Goal: Communication & Community: Answer question/provide support

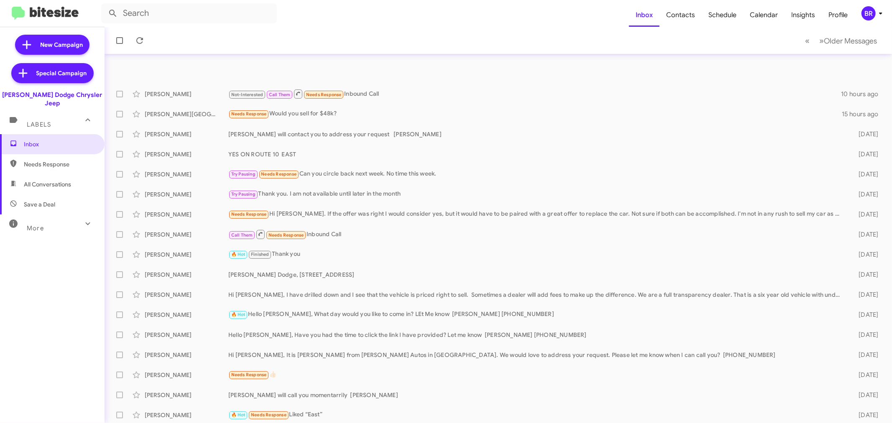
scroll to position [62, 0]
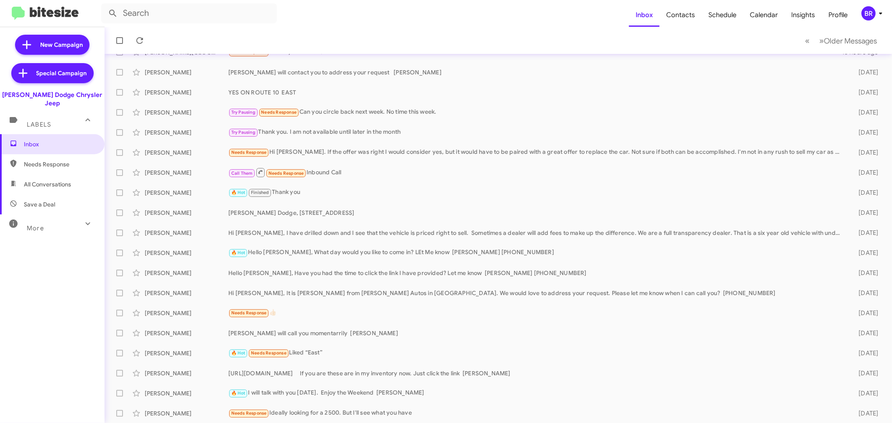
click at [871, 11] on div "BR" at bounding box center [868, 13] width 14 height 14
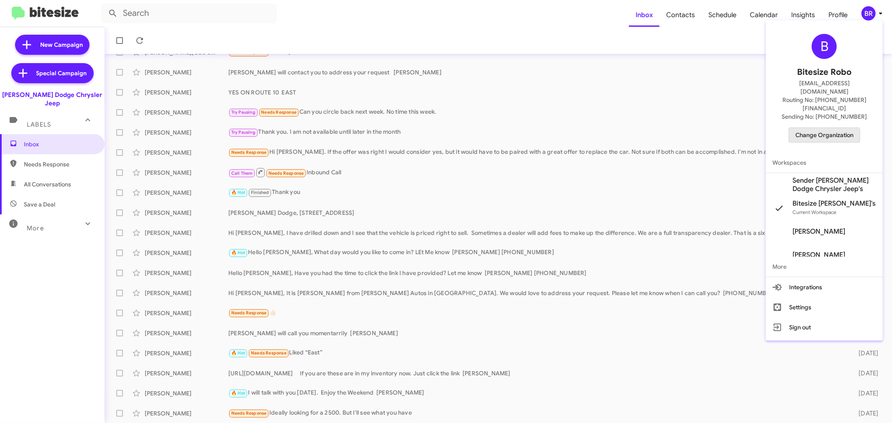
click at [810, 128] on span "Change Organization" at bounding box center [824, 135] width 58 height 14
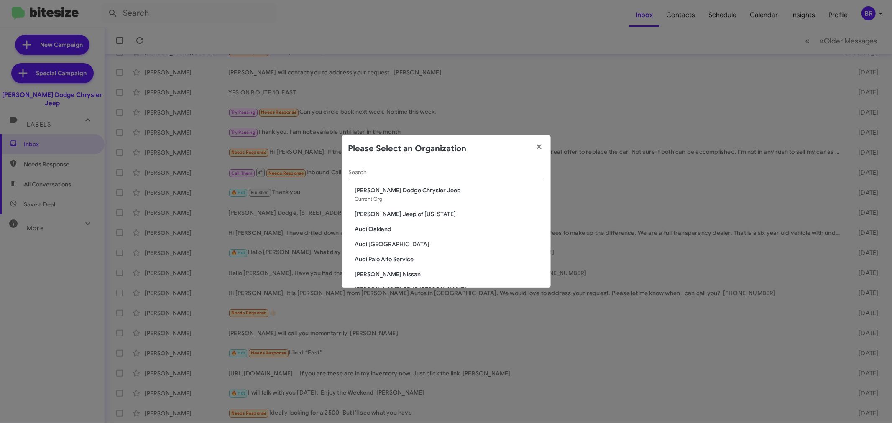
click at [520, 174] on input "Search" at bounding box center [446, 172] width 196 height 7
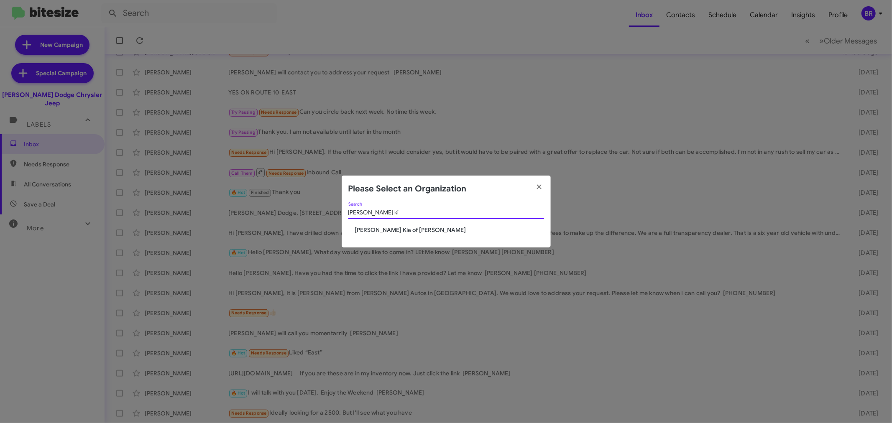
type input "nielsen ki"
click at [379, 227] on span "[PERSON_NAME] Kia of [PERSON_NAME]" at bounding box center [449, 230] width 189 height 8
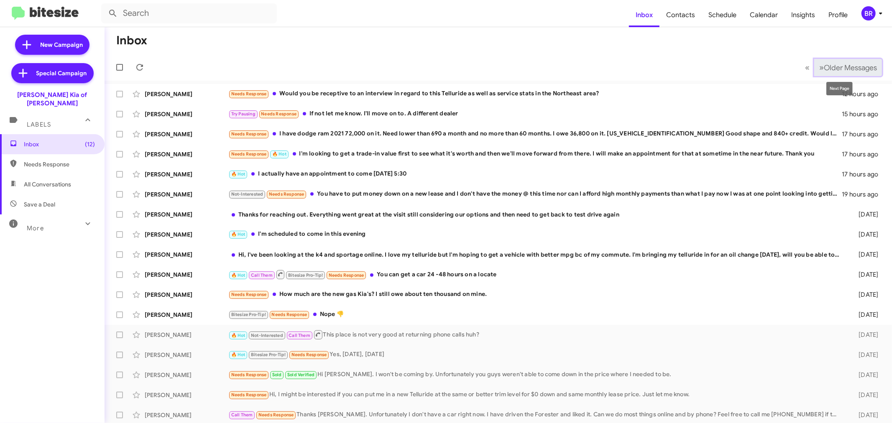
click at [863, 69] on span "Older Messages" at bounding box center [850, 67] width 53 height 9
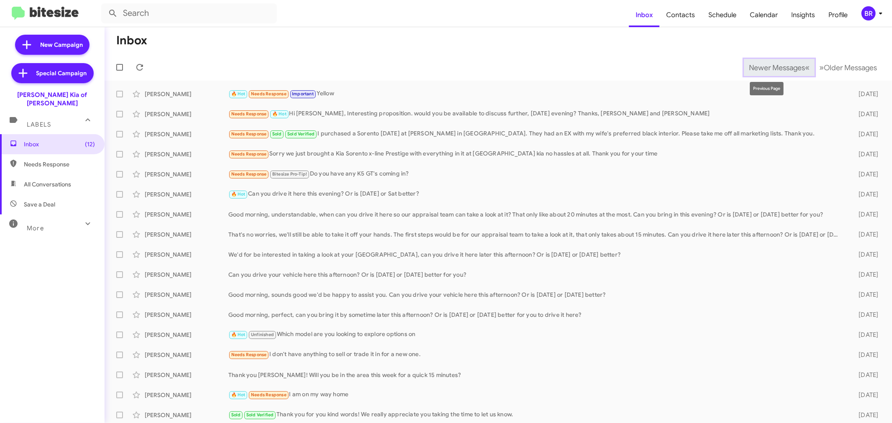
click at [776, 74] on button "Newer Messages « Previous" at bounding box center [779, 67] width 71 height 17
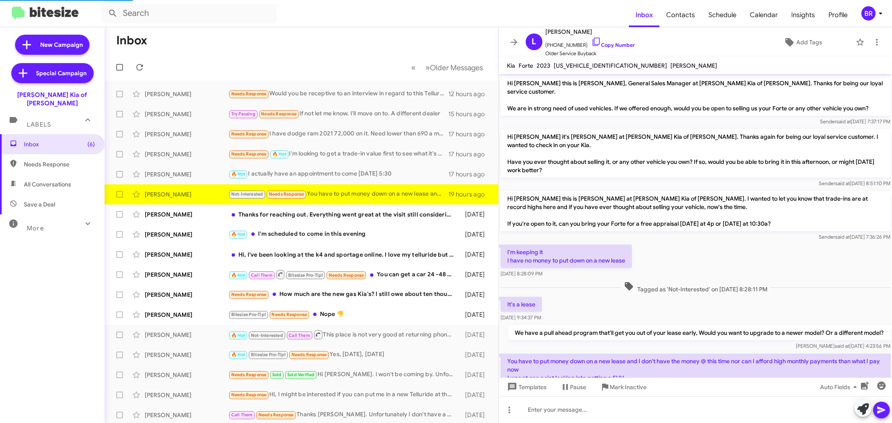
scroll to position [28, 0]
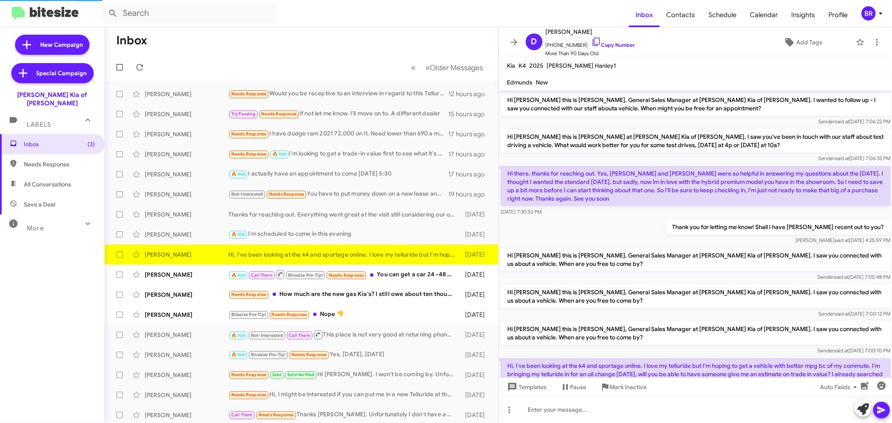
scroll to position [15, 0]
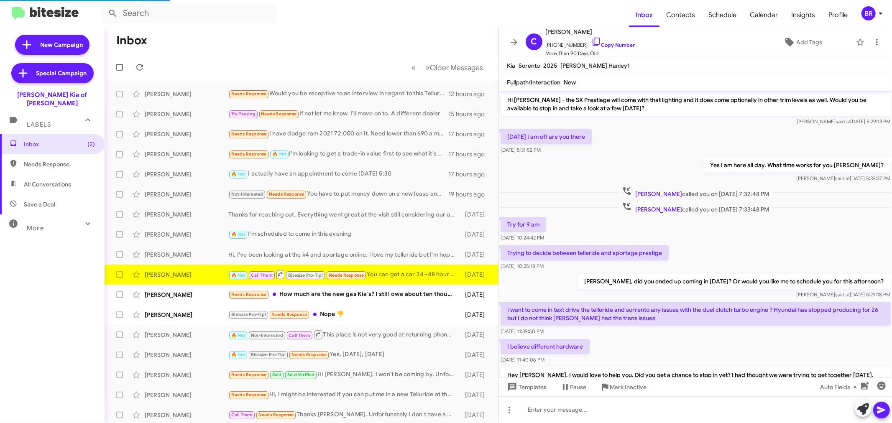
scroll to position [310, 0]
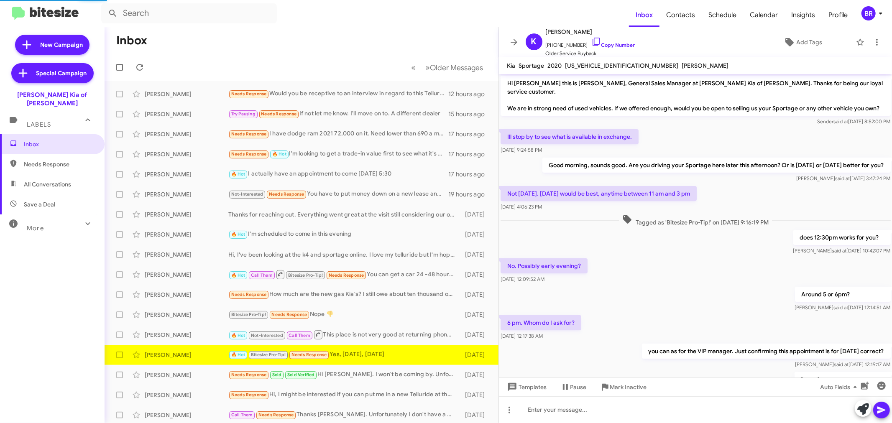
scroll to position [58, 0]
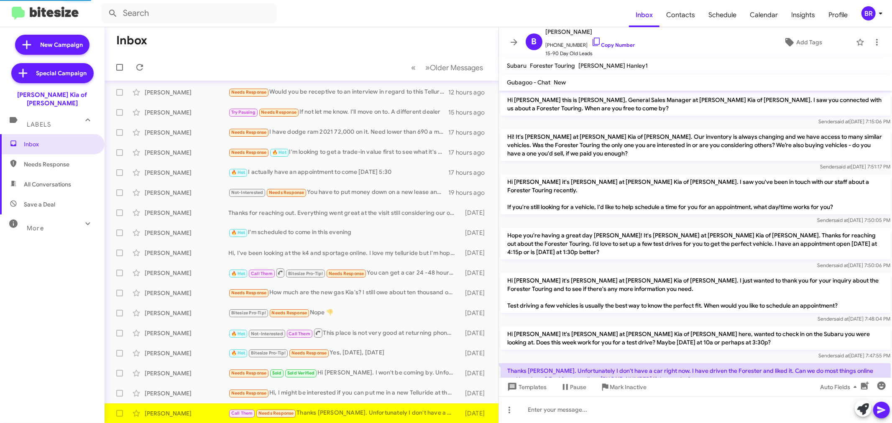
scroll to position [27, 0]
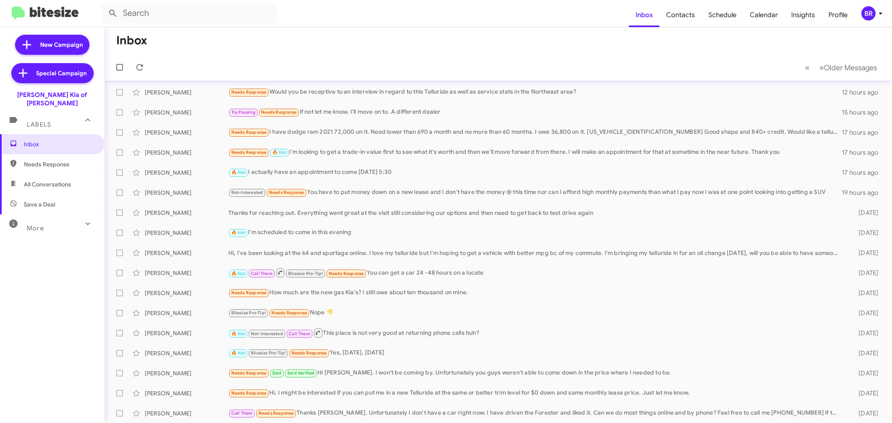
scroll to position [22, 0]
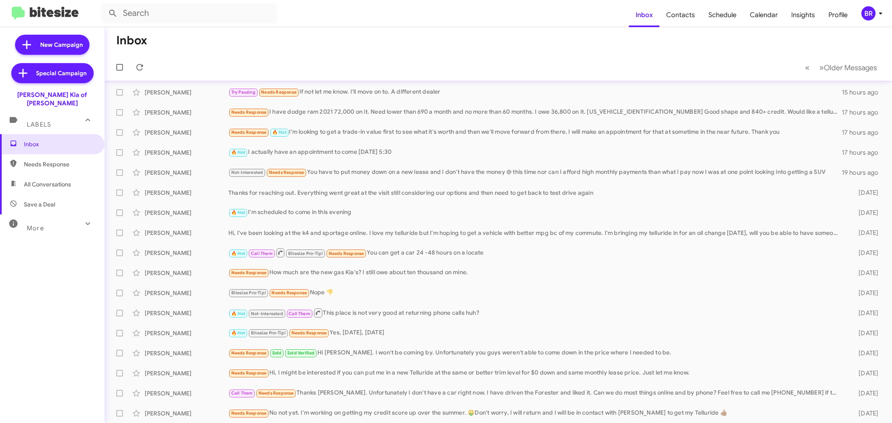
scroll to position [42, 0]
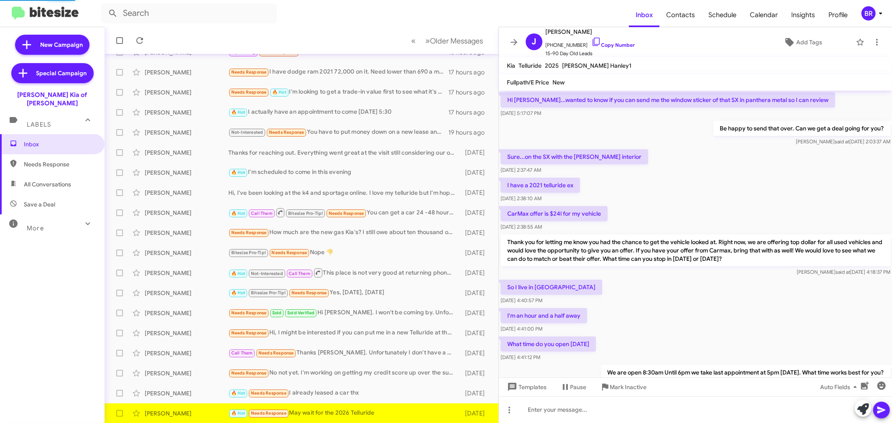
scroll to position [381, 0]
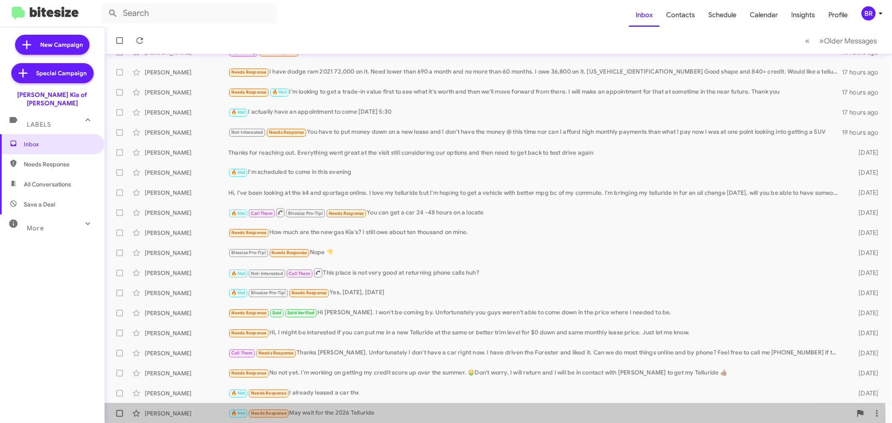
click at [476, 422] on span "Joseph Blunda 🔥 Hot Needs Response May wait for the 2026 Telluride 7 days ago" at bounding box center [498, 414] width 787 height 20
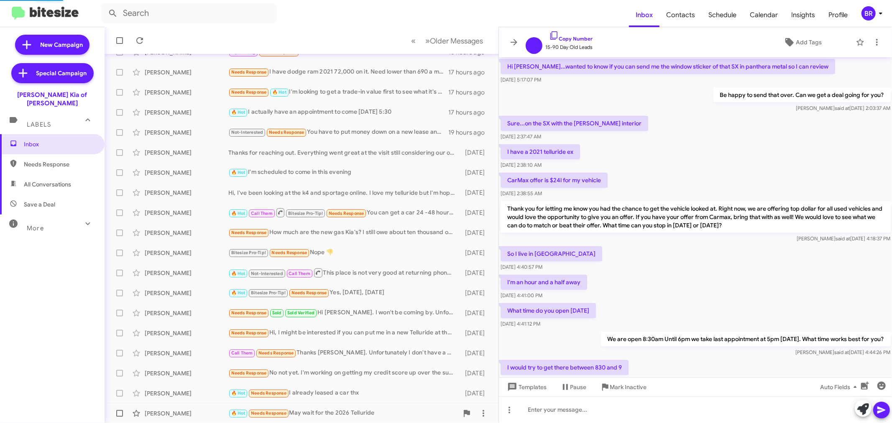
scroll to position [348, 0]
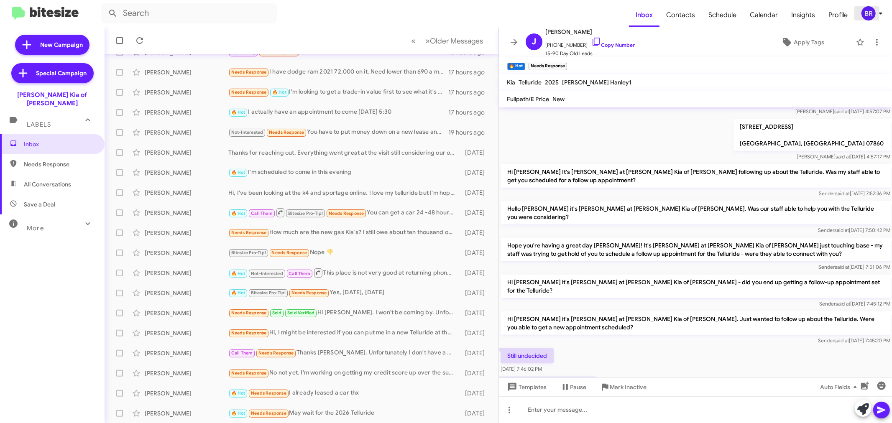
click at [874, 18] on div "BR" at bounding box center [868, 13] width 14 height 14
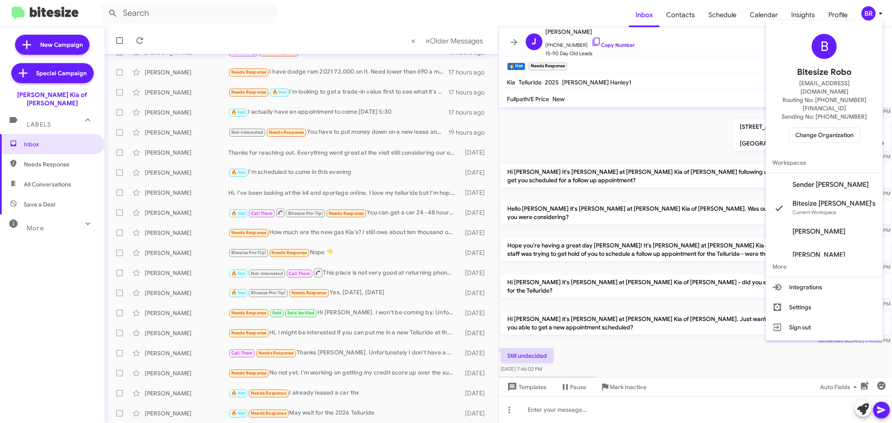
click at [820, 128] on span "Change Organization" at bounding box center [824, 135] width 58 height 14
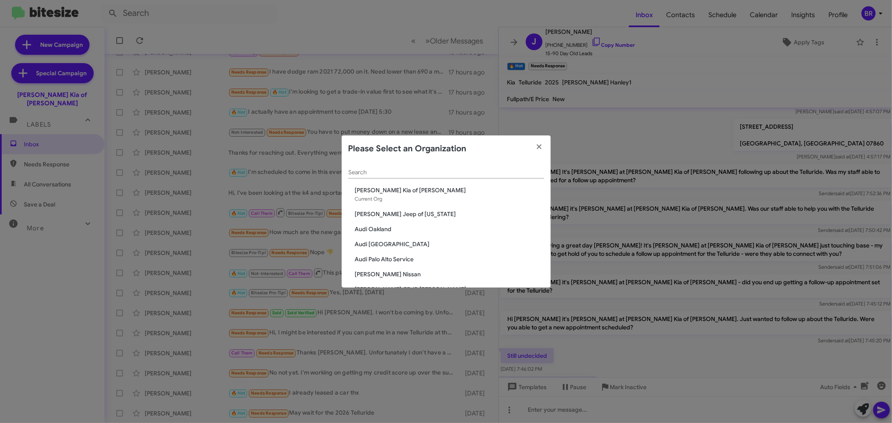
click at [524, 174] on input "Search" at bounding box center [446, 172] width 196 height 7
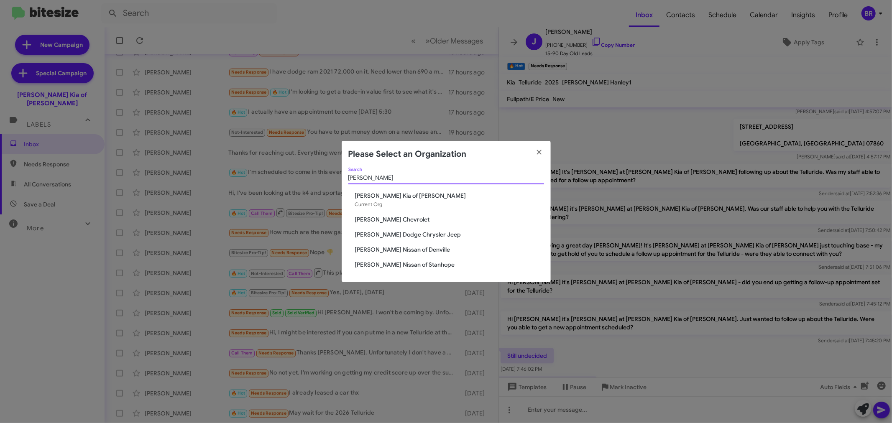
type input "nielsen"
click at [391, 251] on span "[PERSON_NAME] Nissan of Denville" at bounding box center [449, 249] width 189 height 8
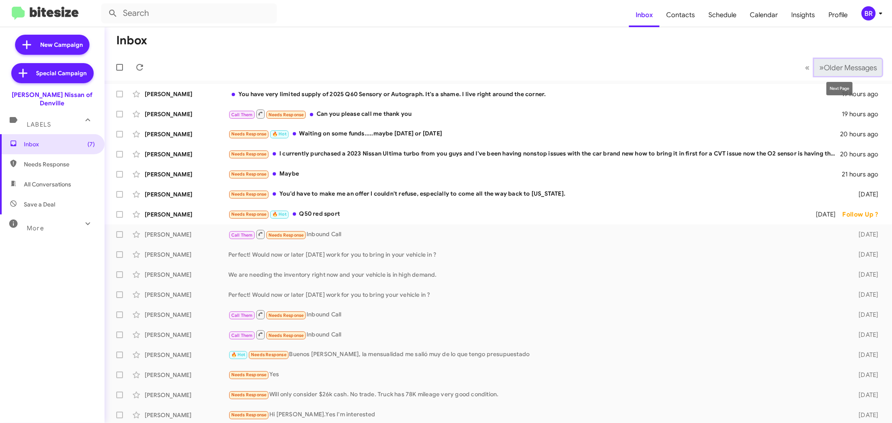
click at [837, 62] on button "» Next Older Messages" at bounding box center [848, 67] width 68 height 17
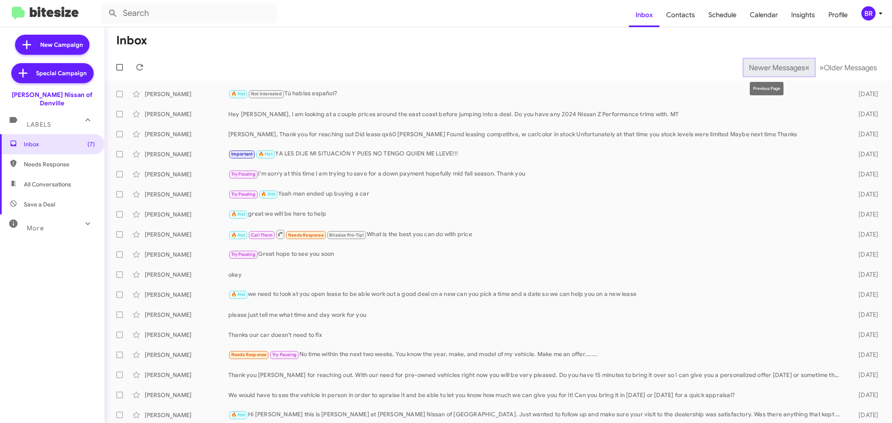
click at [770, 64] on span "Newer Messages" at bounding box center [777, 67] width 56 height 9
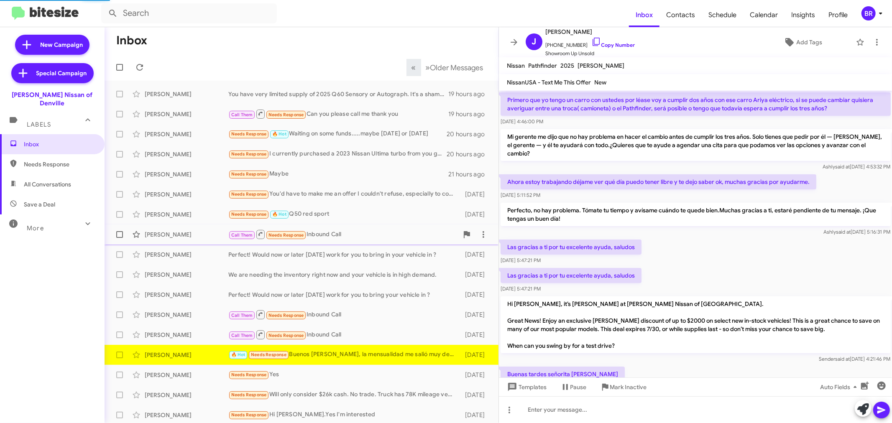
scroll to position [432, 0]
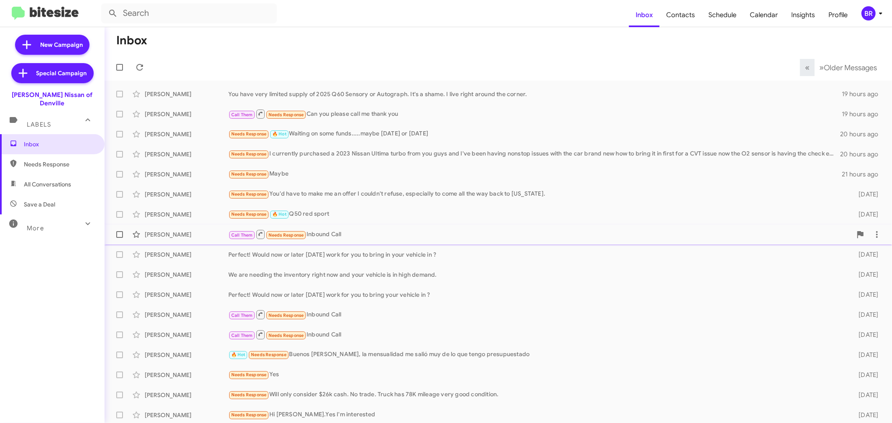
scroll to position [2, 0]
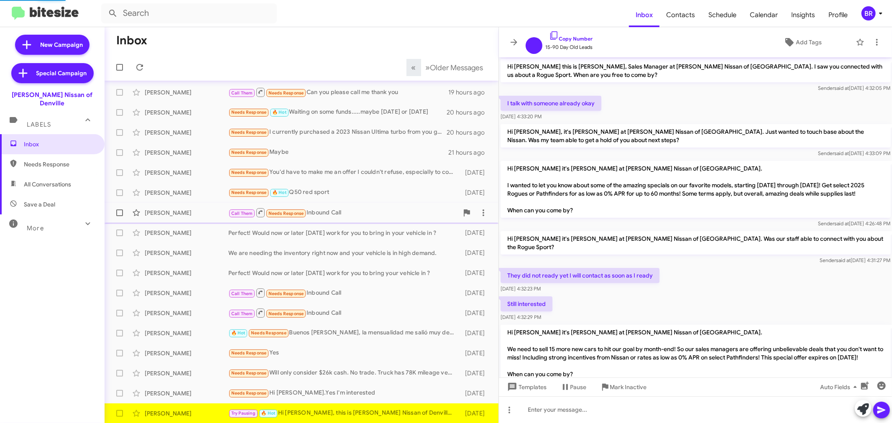
scroll to position [465, 0]
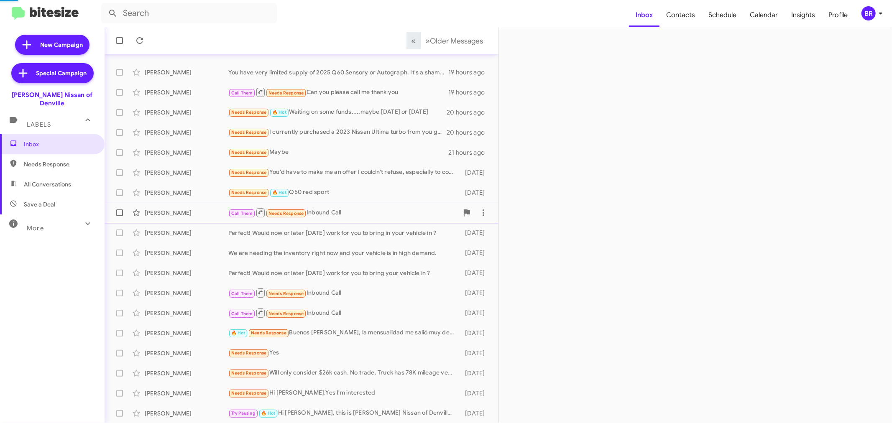
scroll to position [42, 0]
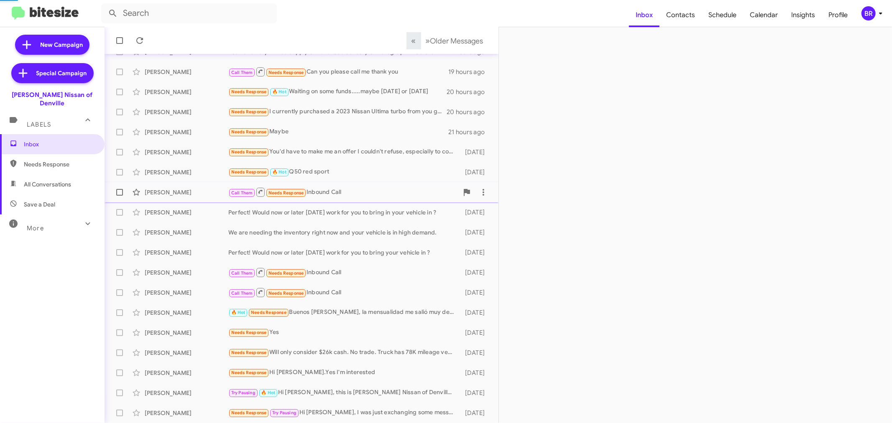
scroll to position [62, 0]
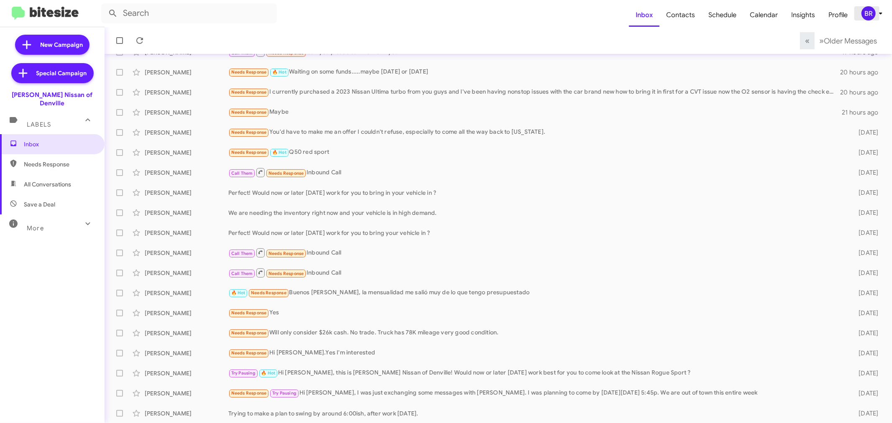
click at [869, 18] on div "BR" at bounding box center [868, 13] width 14 height 14
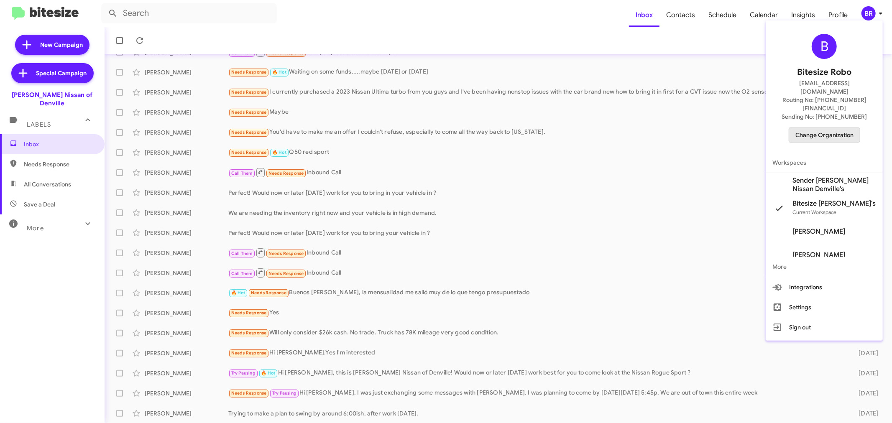
click at [815, 128] on span "Change Organization" at bounding box center [824, 135] width 58 height 14
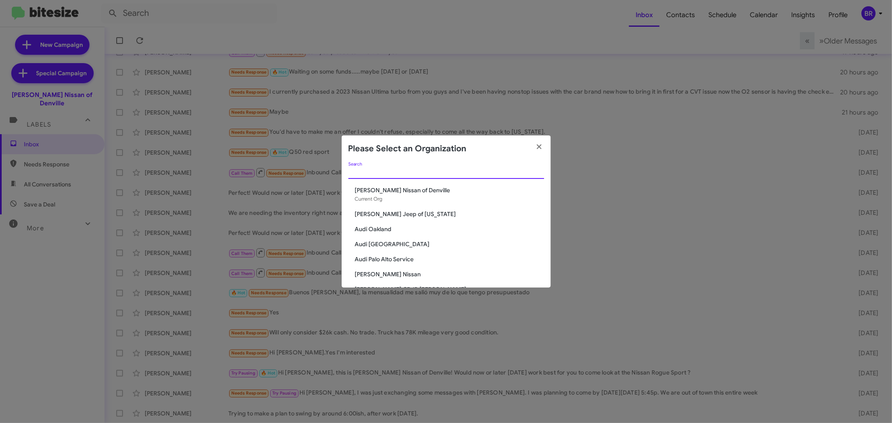
click at [480, 176] on input "Search" at bounding box center [446, 172] width 196 height 7
type input "niels"
click at [411, 273] on span "[PERSON_NAME] Nissan of Stanhope" at bounding box center [449, 274] width 189 height 8
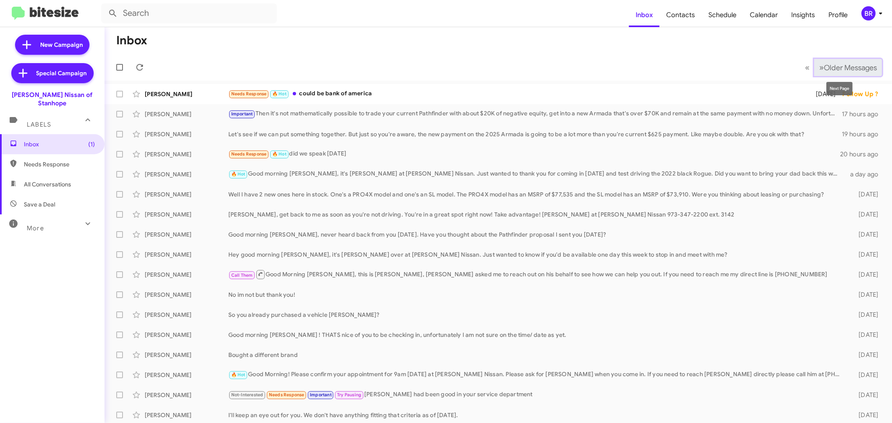
click at [857, 69] on span "Older Messages" at bounding box center [850, 67] width 53 height 9
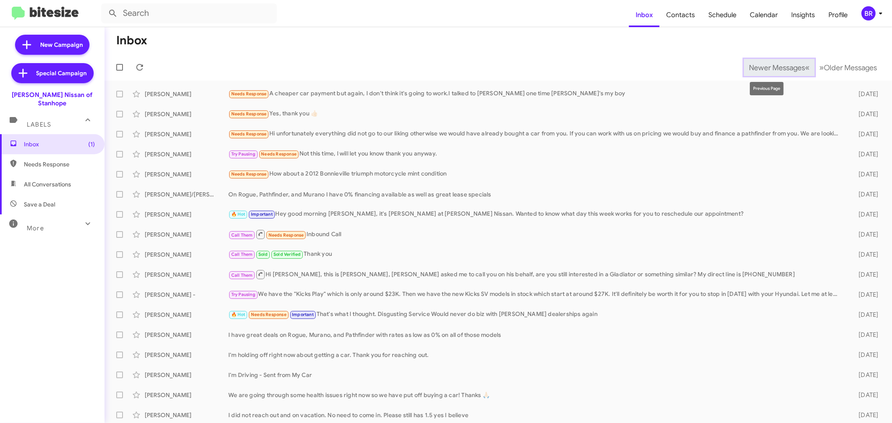
click at [779, 68] on span "Newer Messages" at bounding box center [777, 67] width 56 height 9
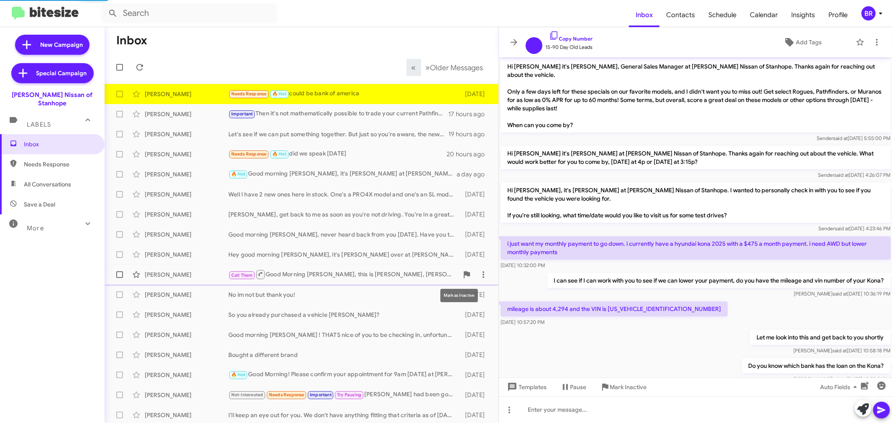
scroll to position [107, 0]
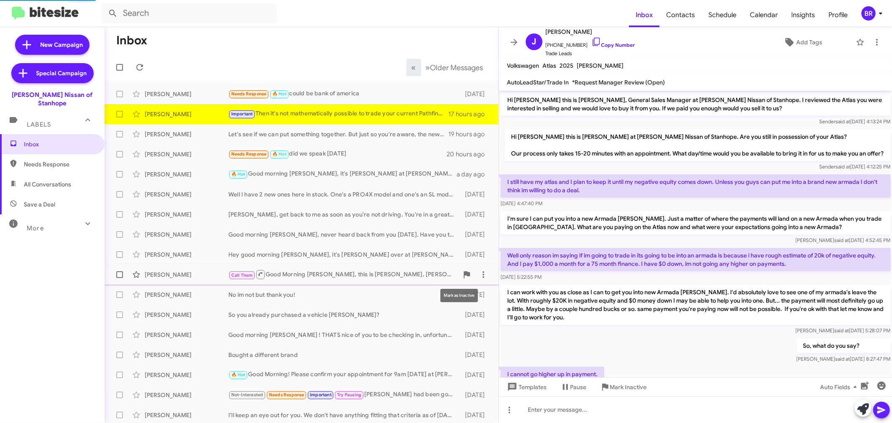
scroll to position [79, 0]
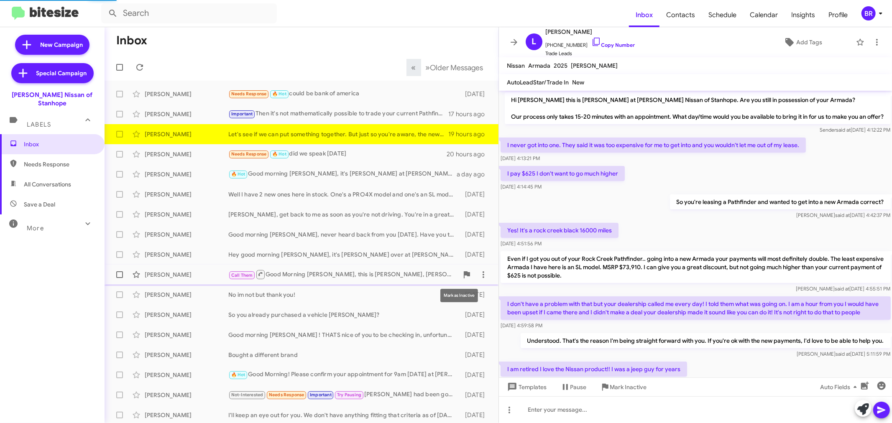
scroll to position [168, 0]
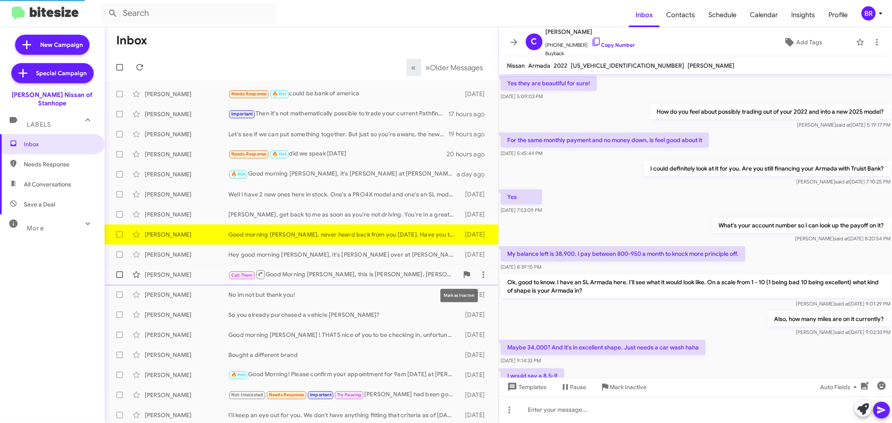
scroll to position [323, 0]
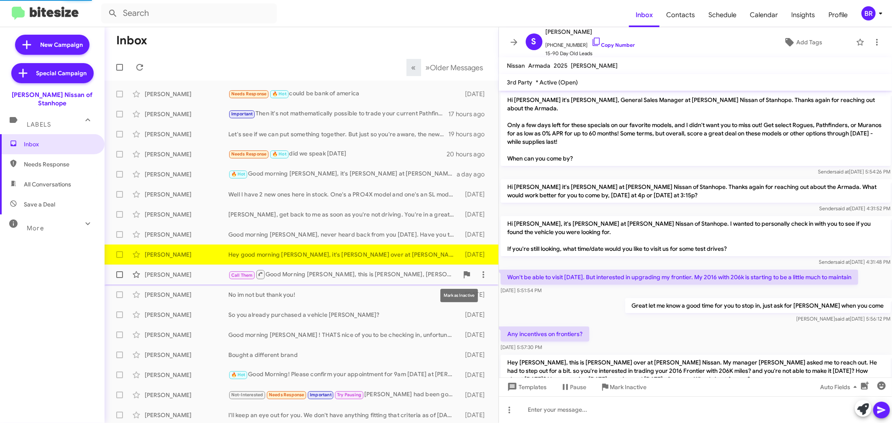
scroll to position [96, 0]
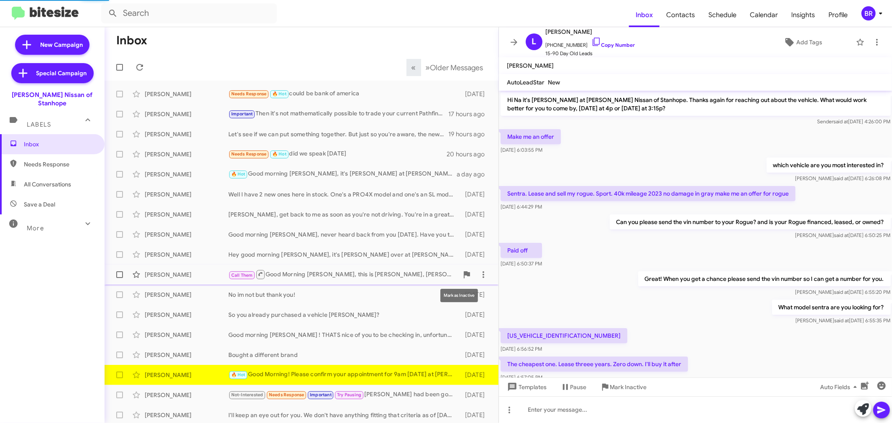
scroll to position [356, 0]
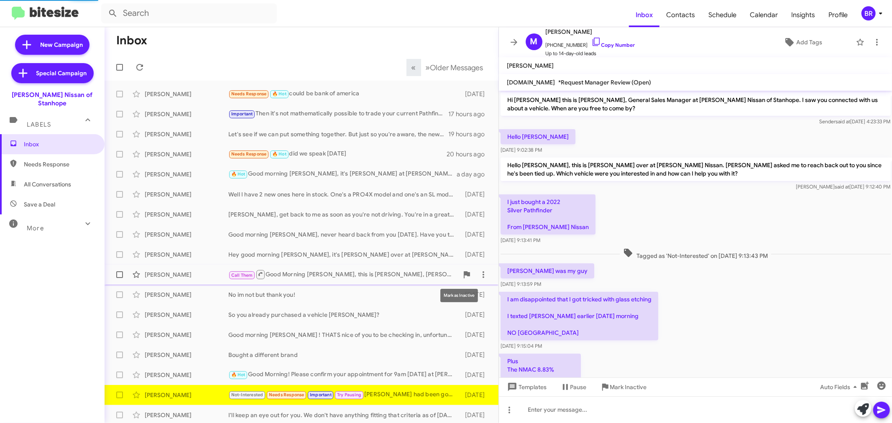
scroll to position [236, 0]
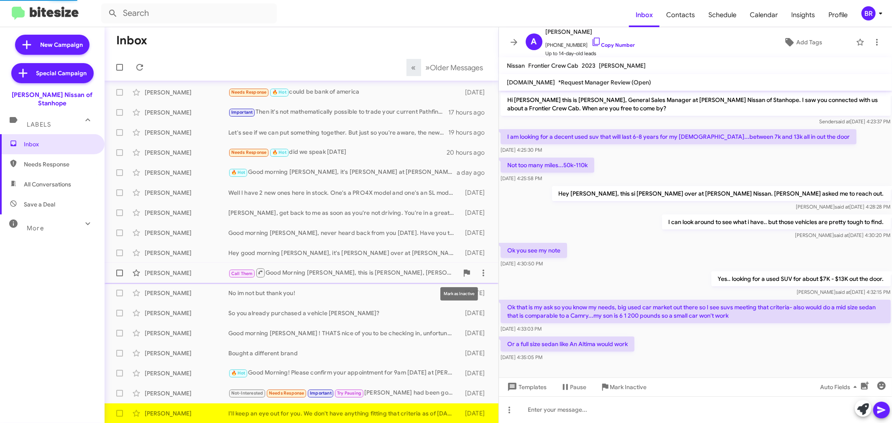
scroll to position [4, 0]
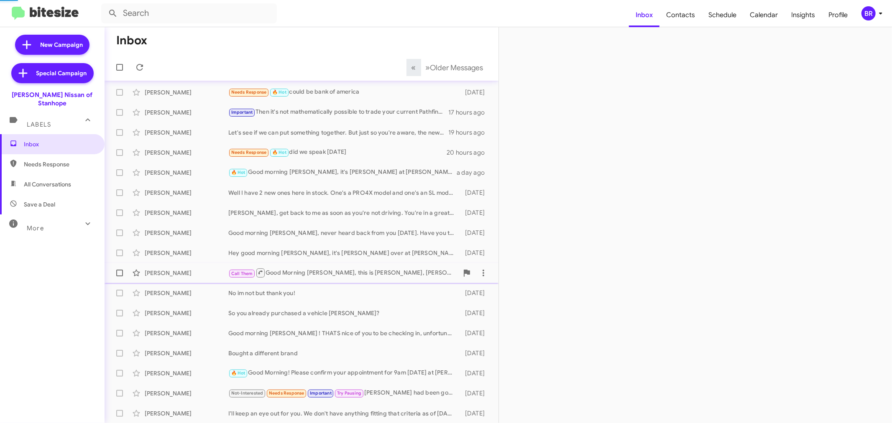
scroll to position [22, 0]
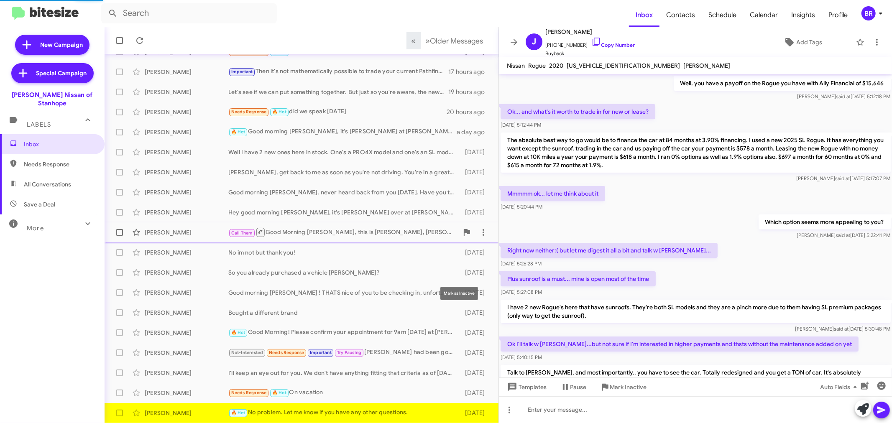
scroll to position [340, 0]
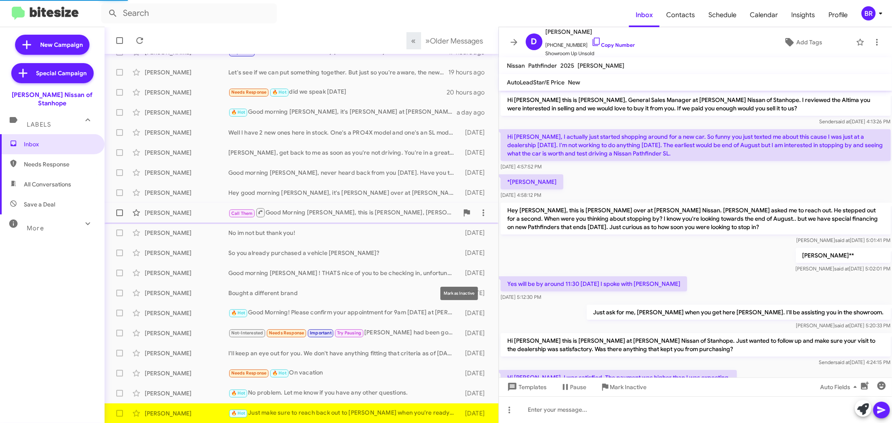
scroll to position [173, 0]
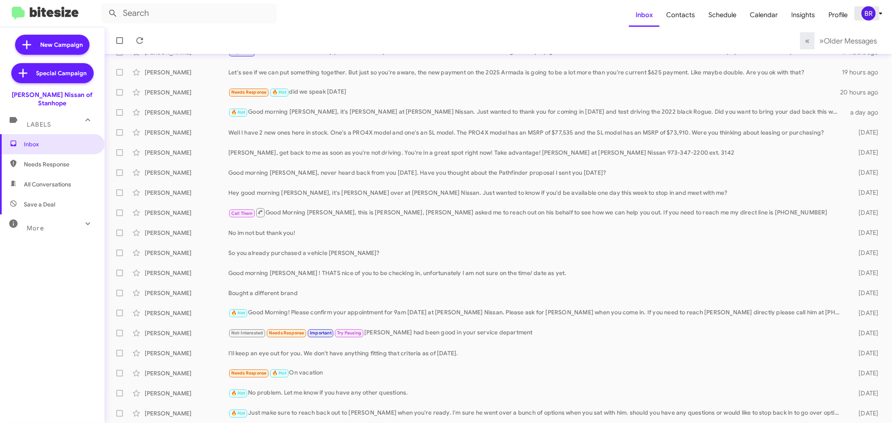
click at [872, 18] on div "BR" at bounding box center [868, 13] width 14 height 14
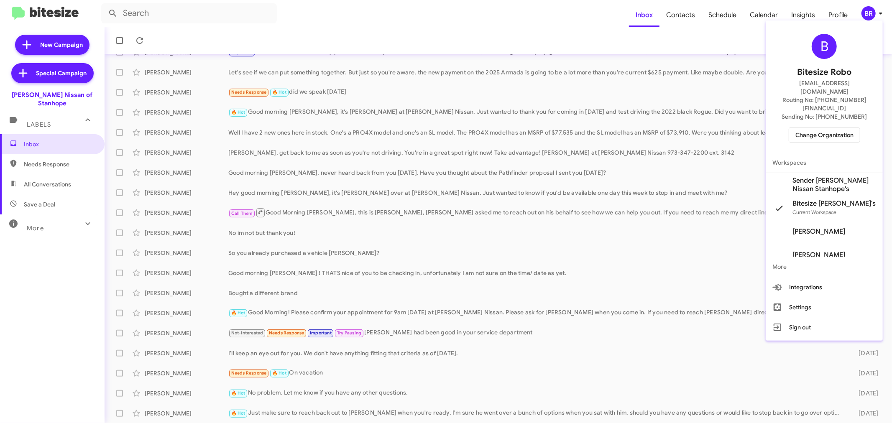
click at [812, 128] on span "Change Organization" at bounding box center [824, 135] width 58 height 14
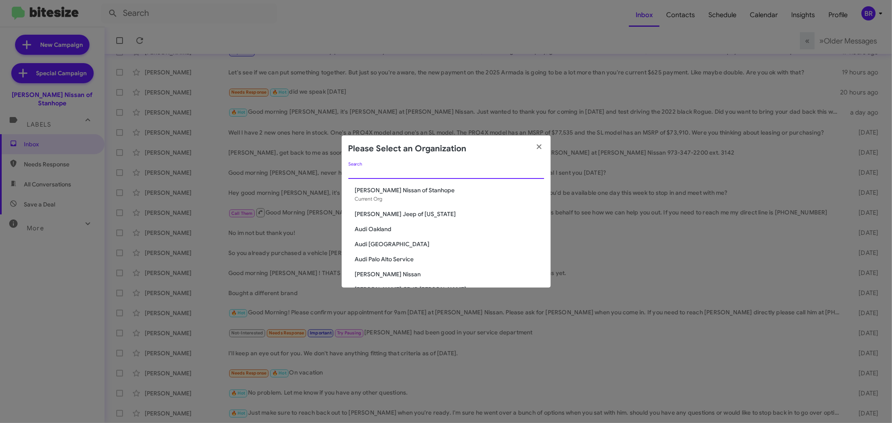
click at [449, 174] on input "Search" at bounding box center [446, 172] width 196 height 7
type input "cdjr"
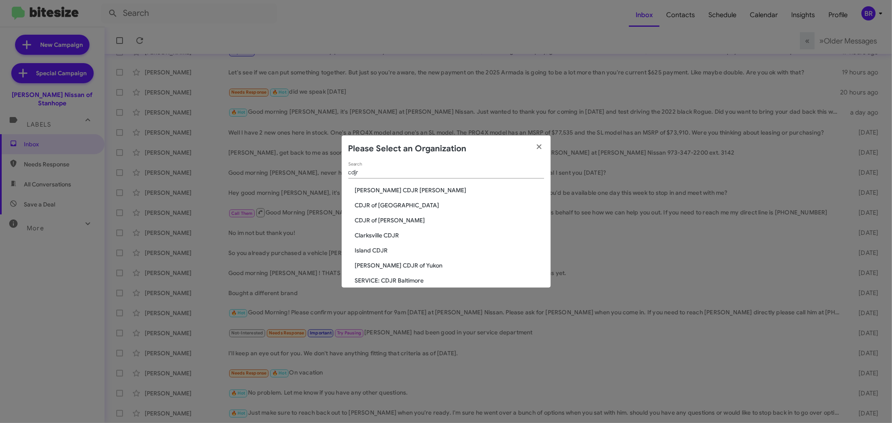
click at [383, 220] on span "CDJR of [PERSON_NAME]" at bounding box center [449, 220] width 189 height 8
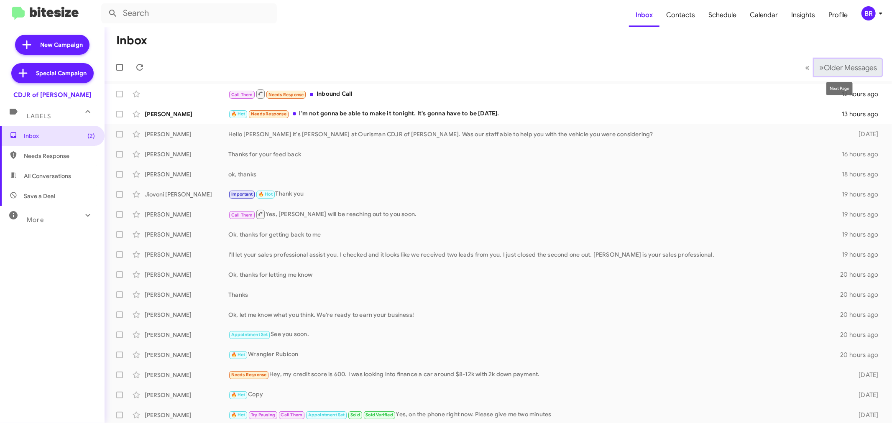
click at [824, 67] on span "Older Messages" at bounding box center [850, 67] width 53 height 9
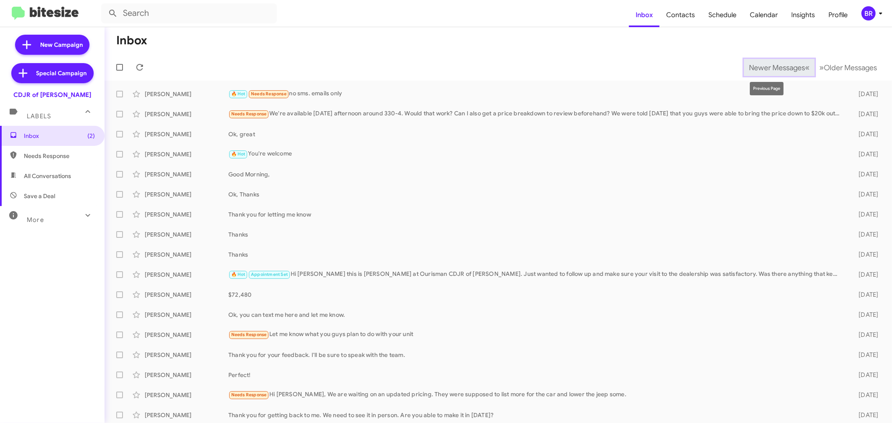
click at [771, 69] on span "Newer Messages" at bounding box center [777, 67] width 56 height 9
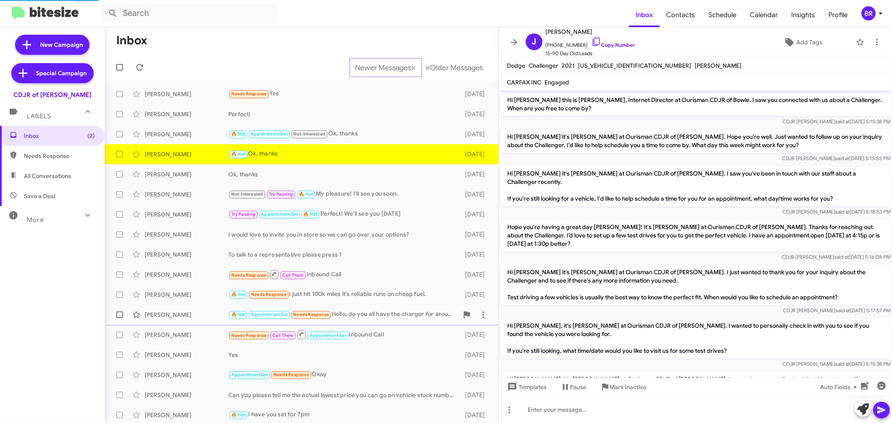
scroll to position [411, 0]
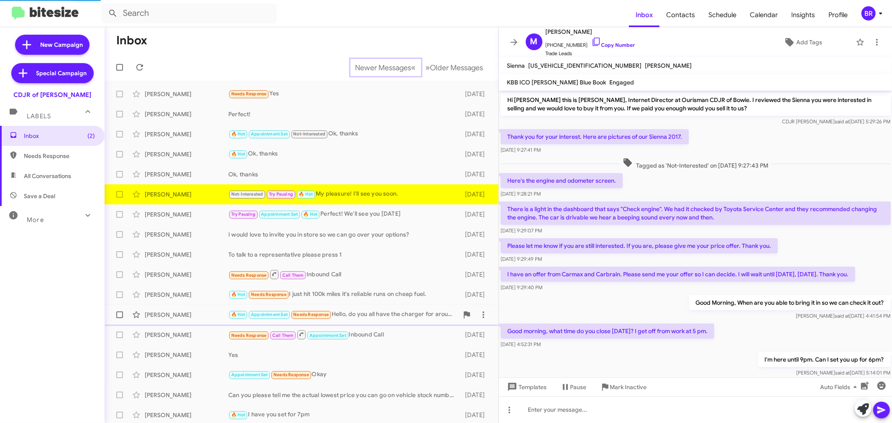
scroll to position [83, 0]
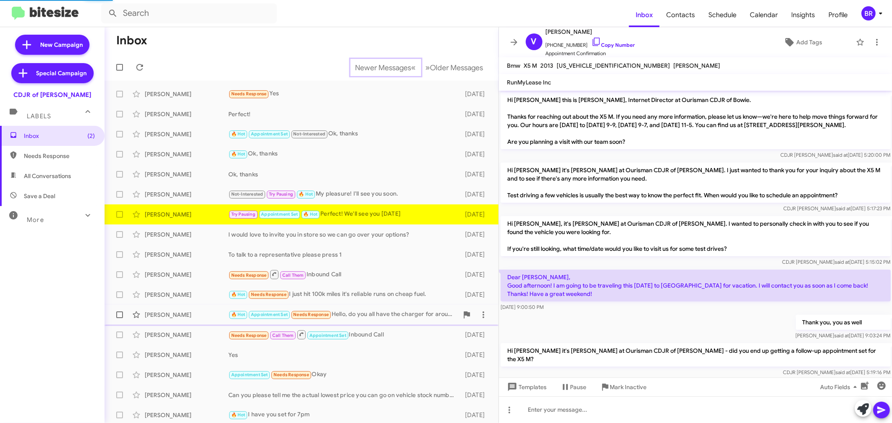
scroll to position [286, 0]
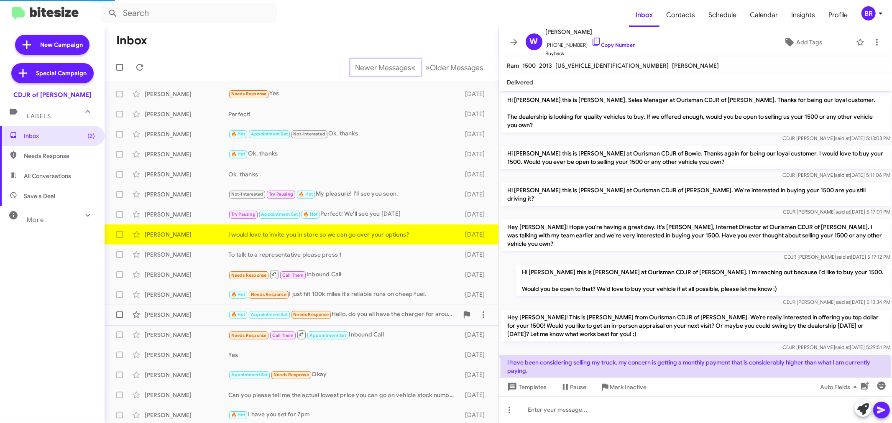
scroll to position [40, 0]
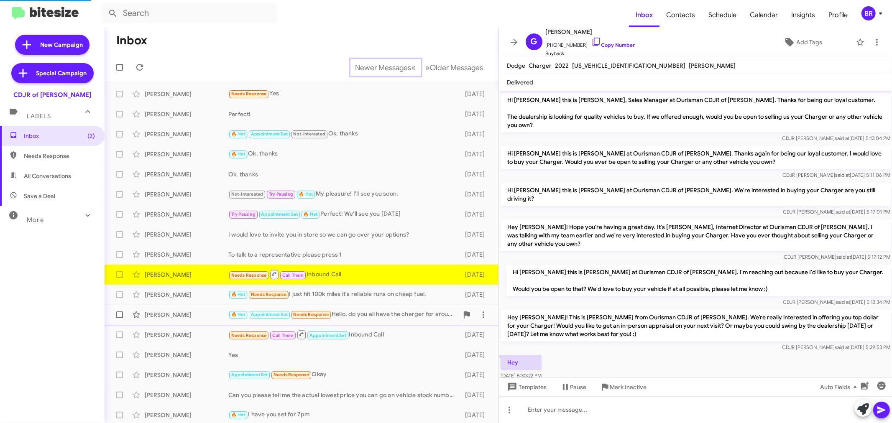
scroll to position [17, 0]
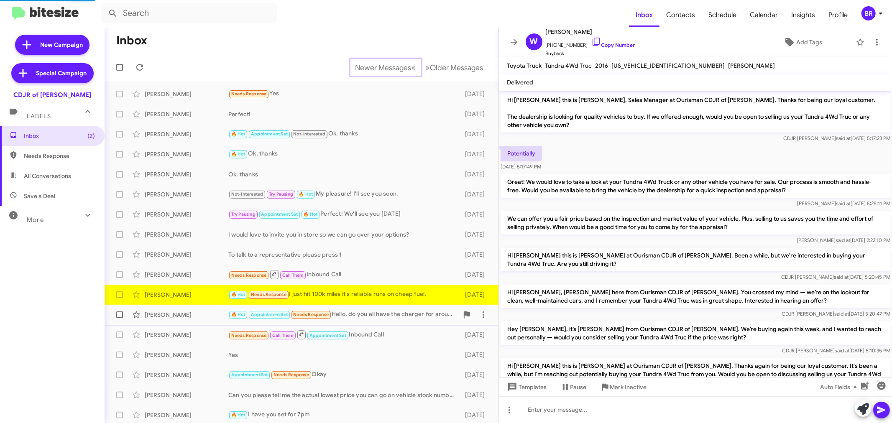
scroll to position [68, 0]
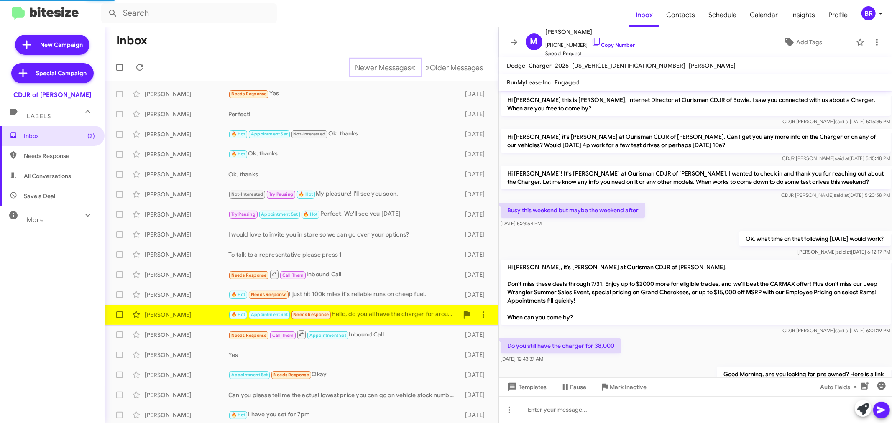
scroll to position [394, 0]
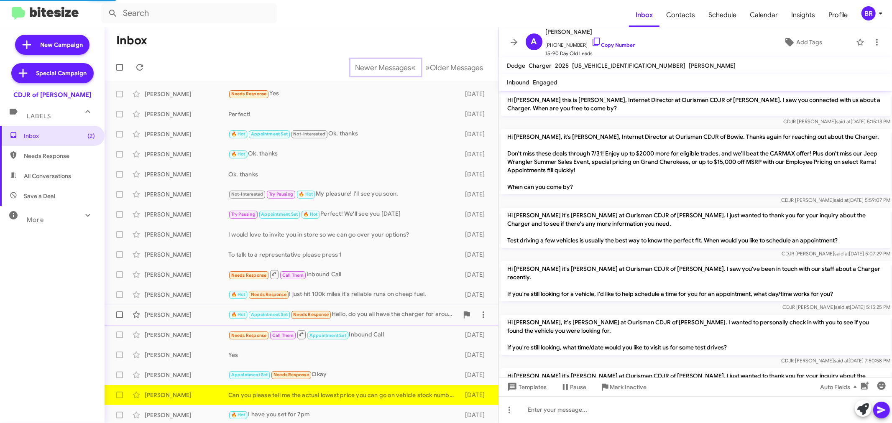
scroll to position [77, 0]
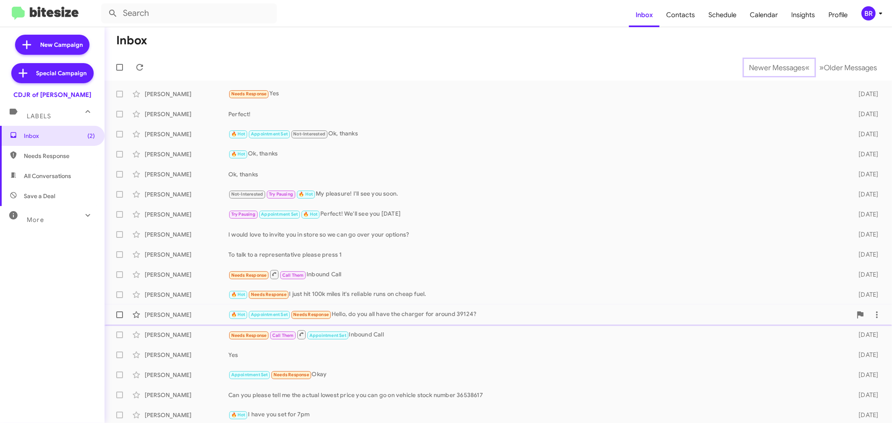
scroll to position [2, 0]
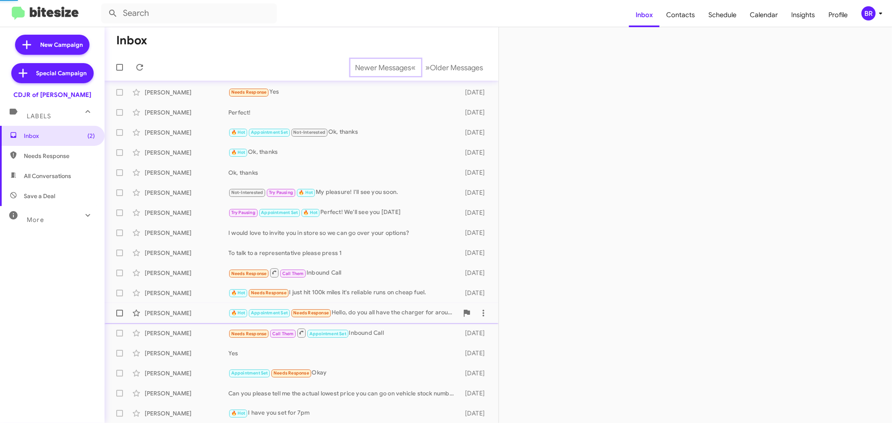
scroll to position [22, 0]
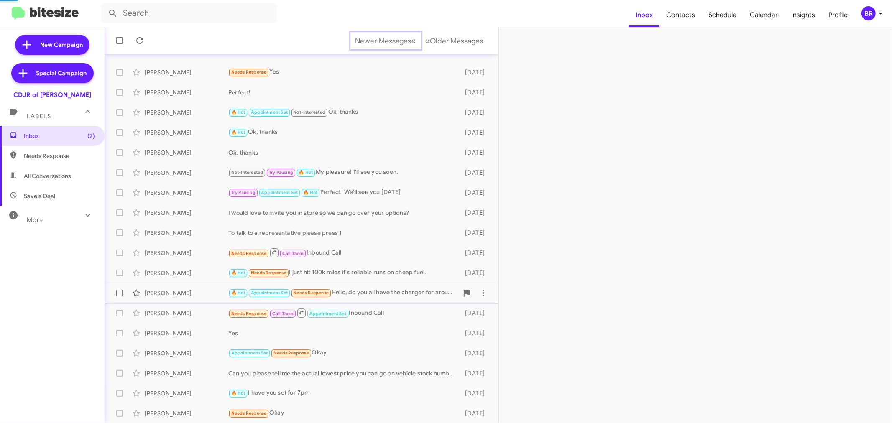
scroll to position [42, 0]
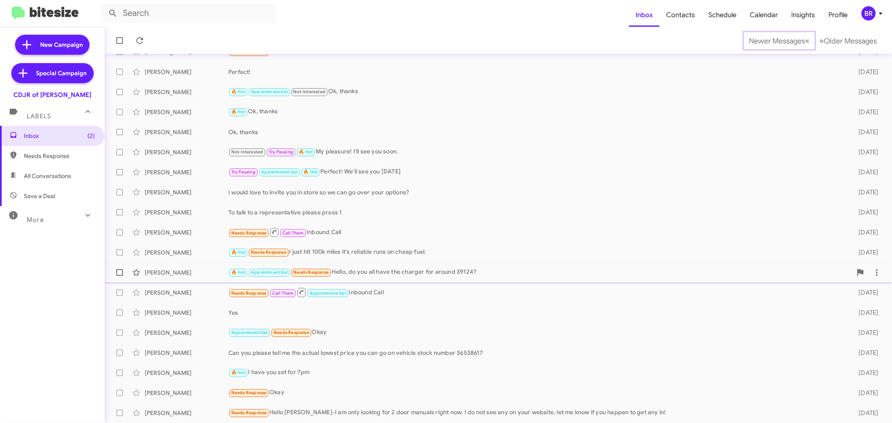
scroll to position [62, 0]
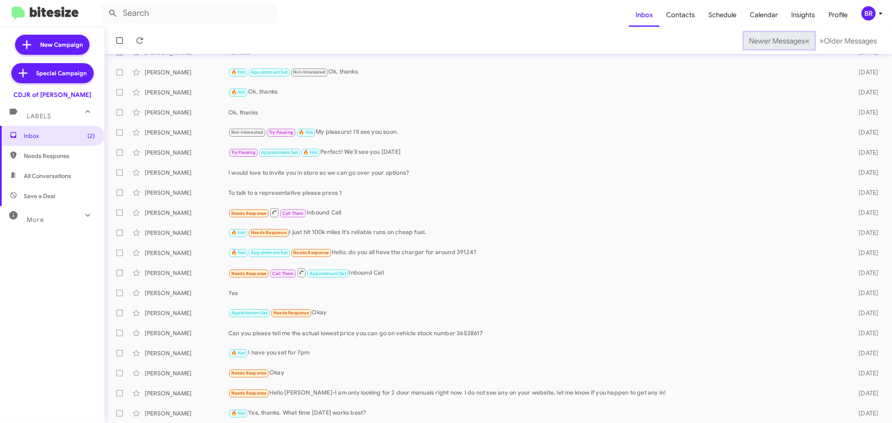
click at [764, 40] on span "Newer Messages" at bounding box center [777, 40] width 56 height 9
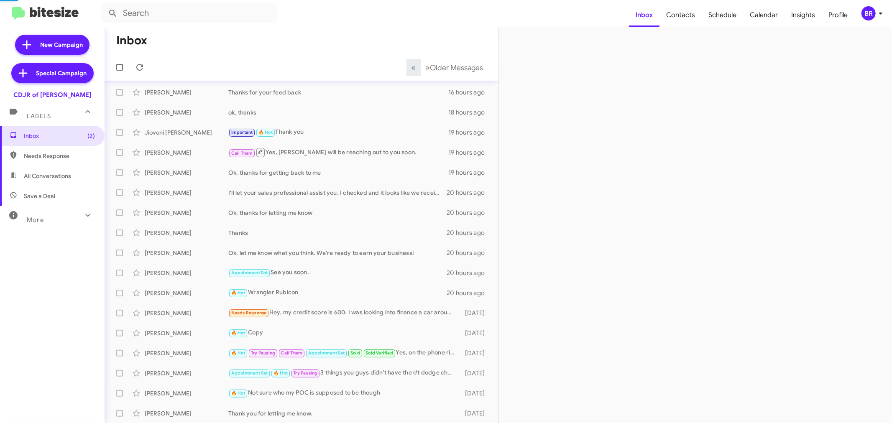
scroll to position [56, 0]
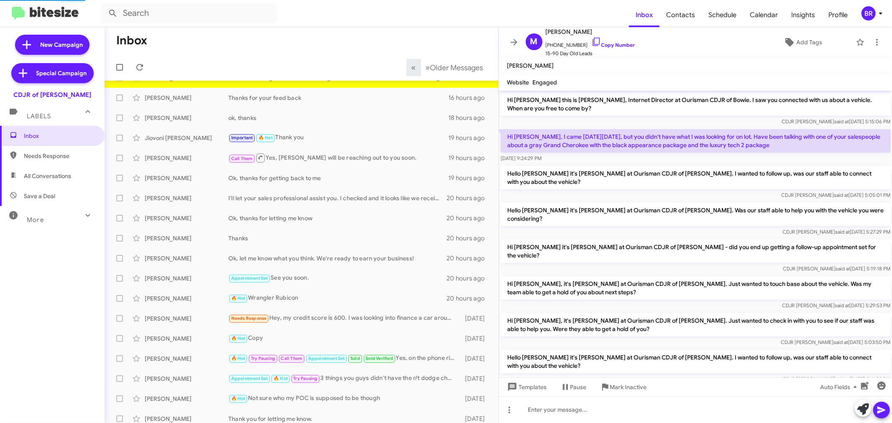
scroll to position [21, 0]
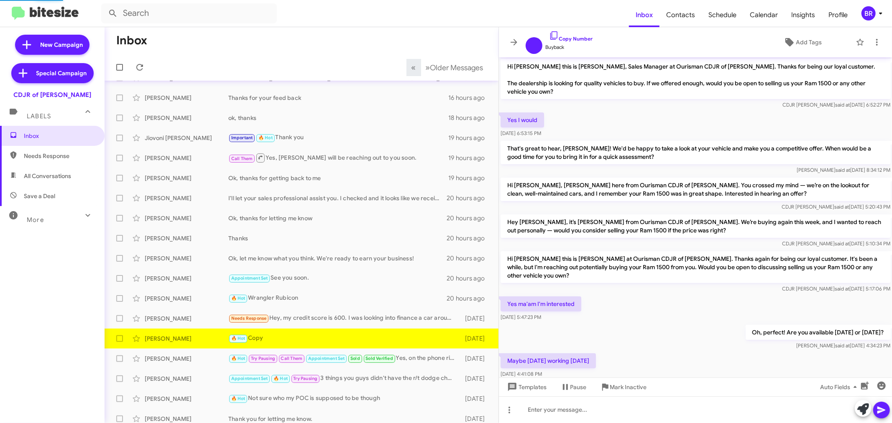
scroll to position [135, 0]
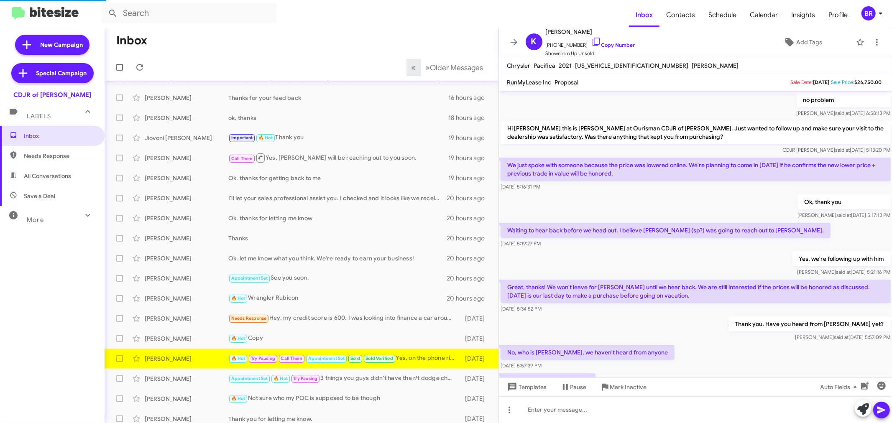
scroll to position [327, 0]
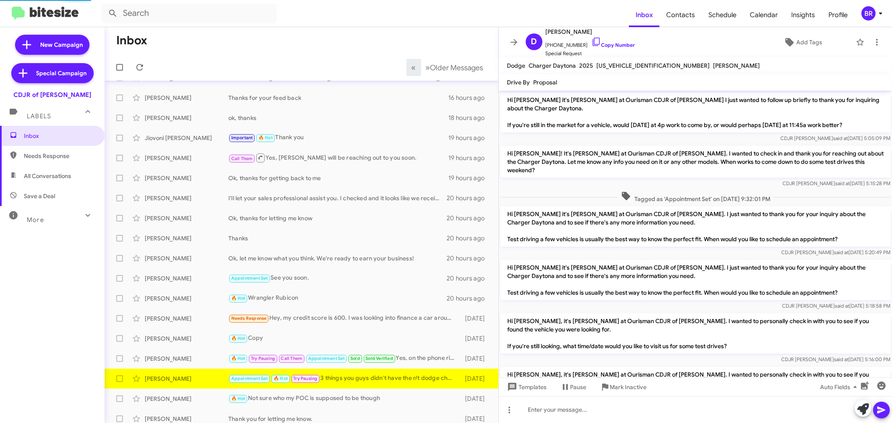
scroll to position [675, 0]
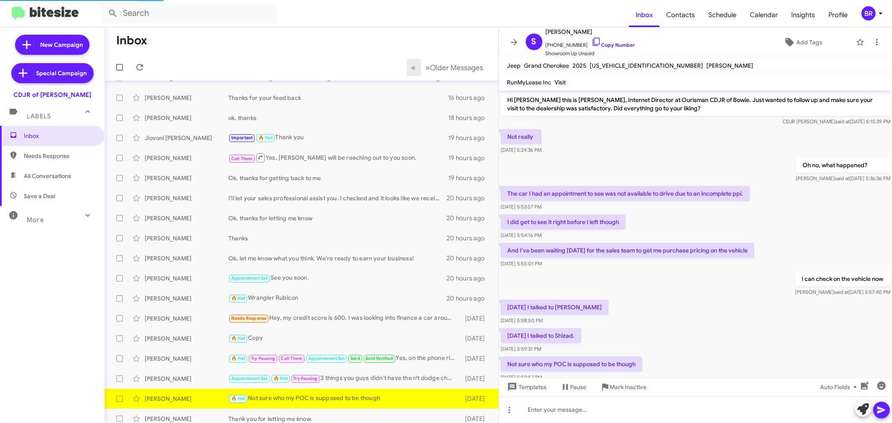
scroll to position [26, 0]
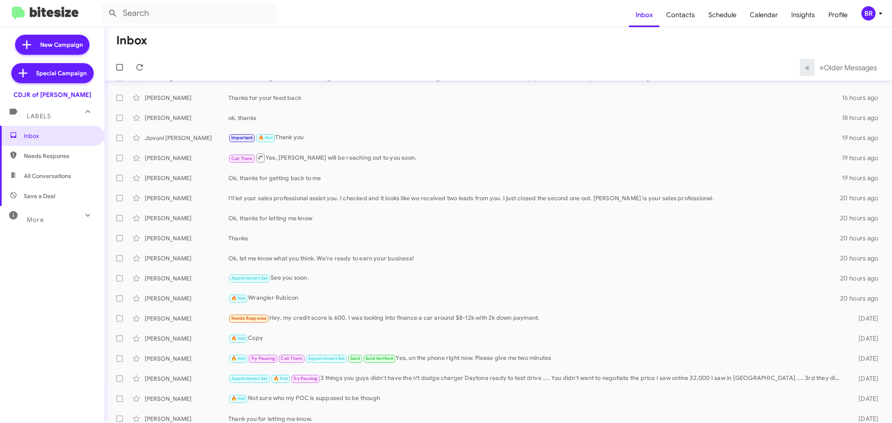
scroll to position [62, 0]
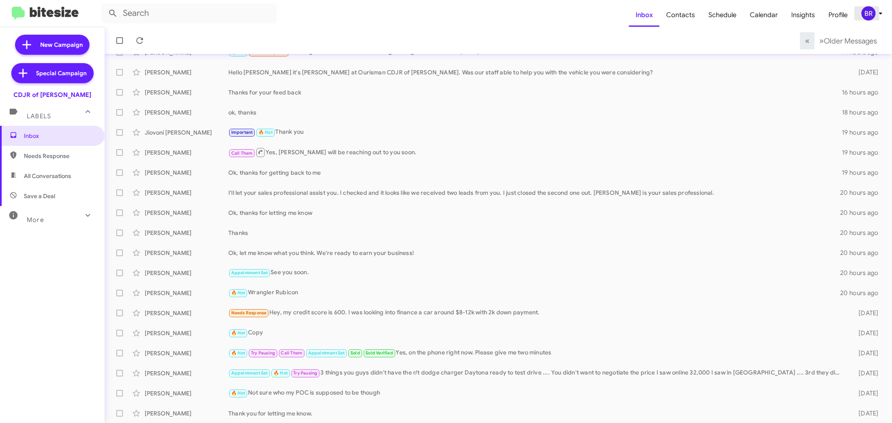
click at [864, 14] on div "BR" at bounding box center [868, 13] width 14 height 14
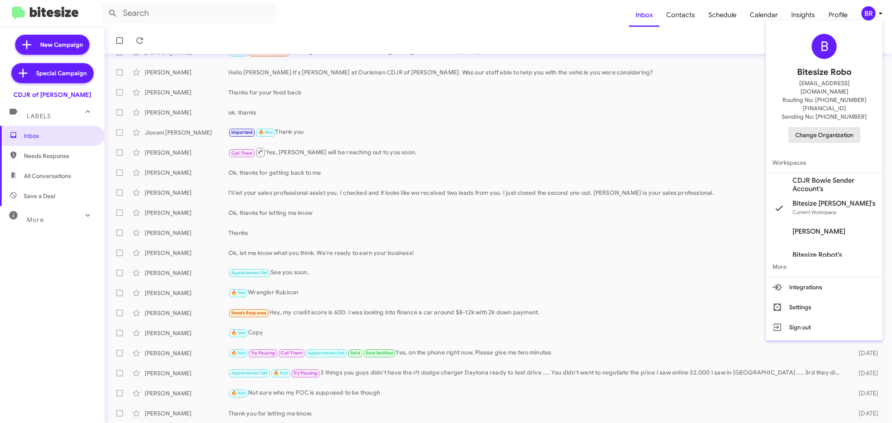
click at [800, 128] on span "Change Organization" at bounding box center [824, 135] width 58 height 14
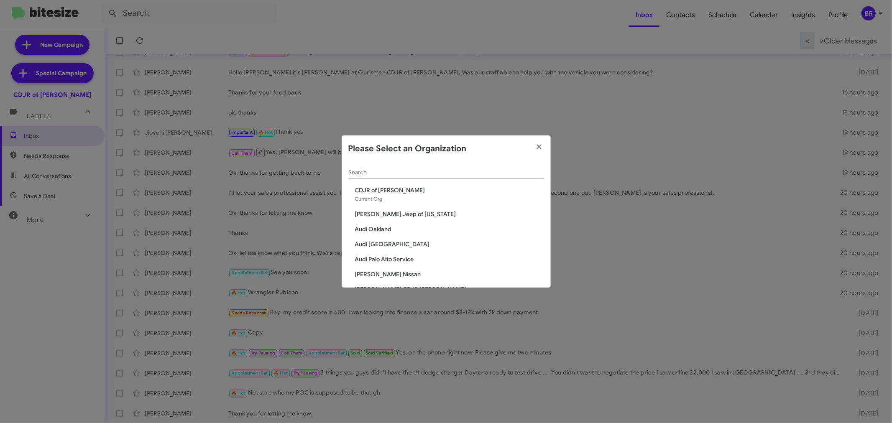
click at [509, 177] on div "Search" at bounding box center [446, 170] width 196 height 16
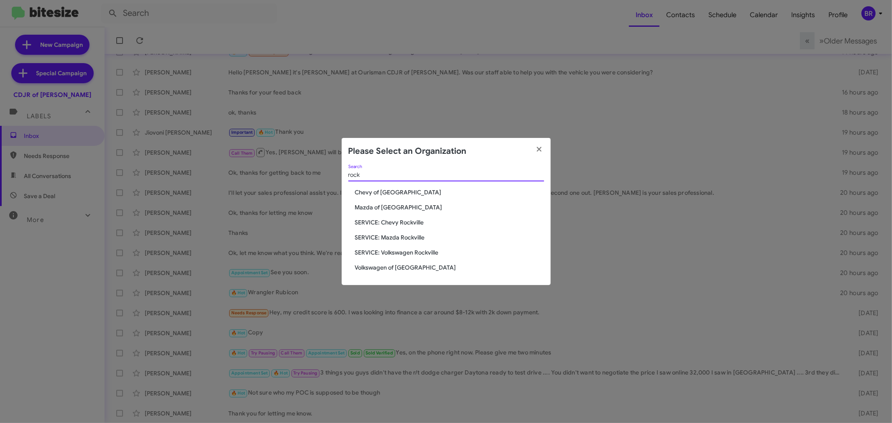
type input "rock"
click at [397, 192] on span "Chevy of [GEOGRAPHIC_DATA]" at bounding box center [449, 192] width 189 height 8
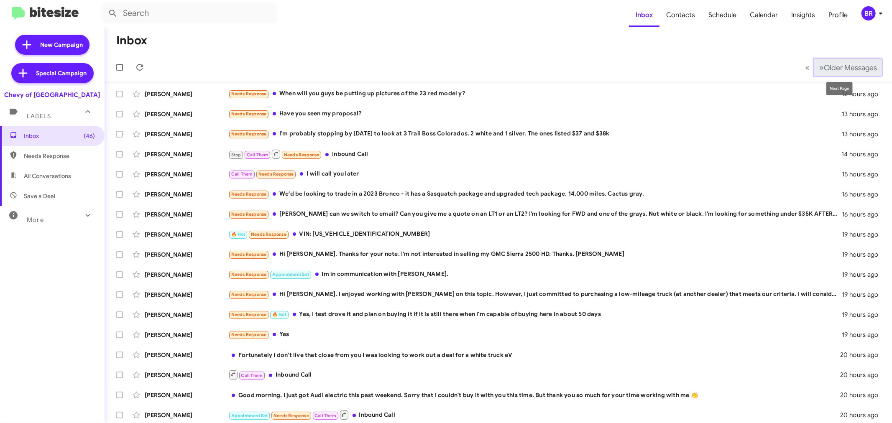
click at [842, 60] on button "» Next Older Messages" at bounding box center [848, 67] width 68 height 17
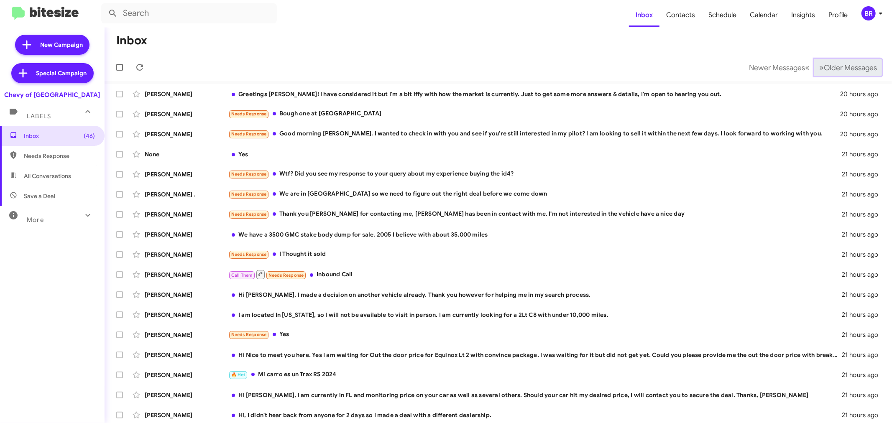
click at [842, 60] on button "» Next Older Messages" at bounding box center [848, 67] width 68 height 17
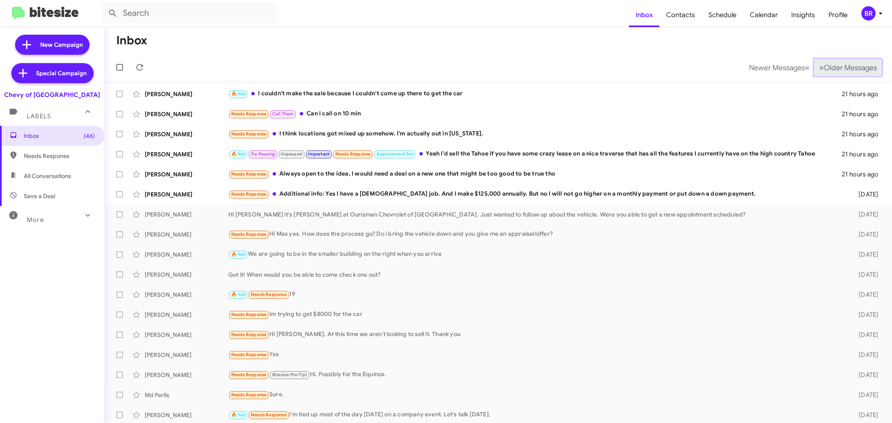
click at [842, 60] on button "» Next Older Messages" at bounding box center [848, 67] width 68 height 17
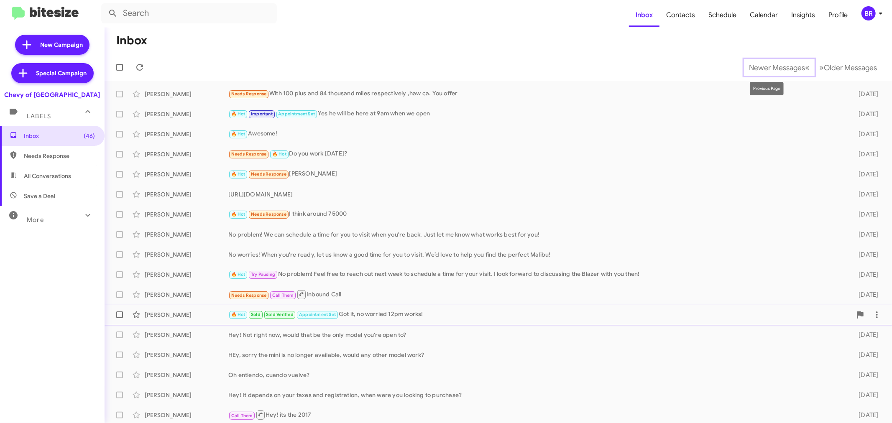
drag, startPoint x: 770, startPoint y: 67, endPoint x: 532, endPoint y: 309, distance: 338.9
click at [532, 309] on div "Inbox Newer Messages « Previous » Next Older Messages Henry Ache Needs Response…" at bounding box center [498, 225] width 787 height 396
click at [749, 70] on span "Newer Messages" at bounding box center [777, 67] width 56 height 9
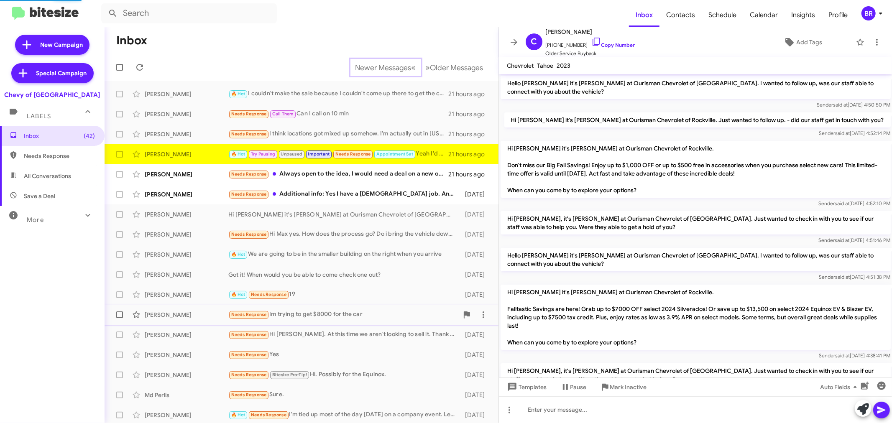
scroll to position [503, 0]
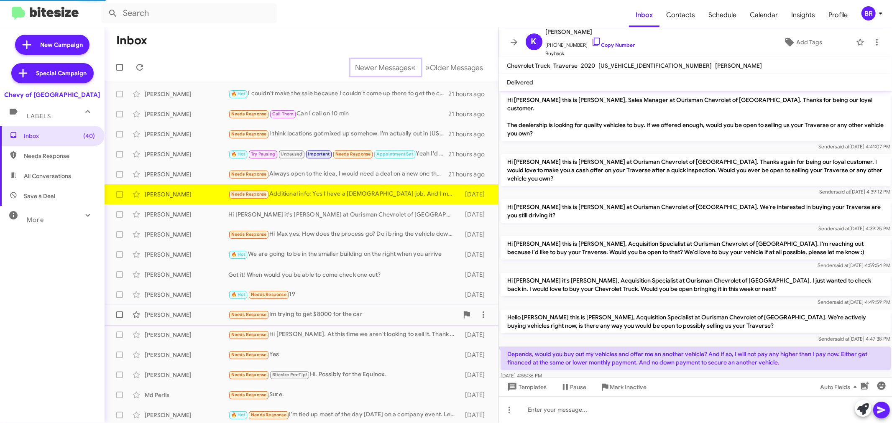
scroll to position [296, 0]
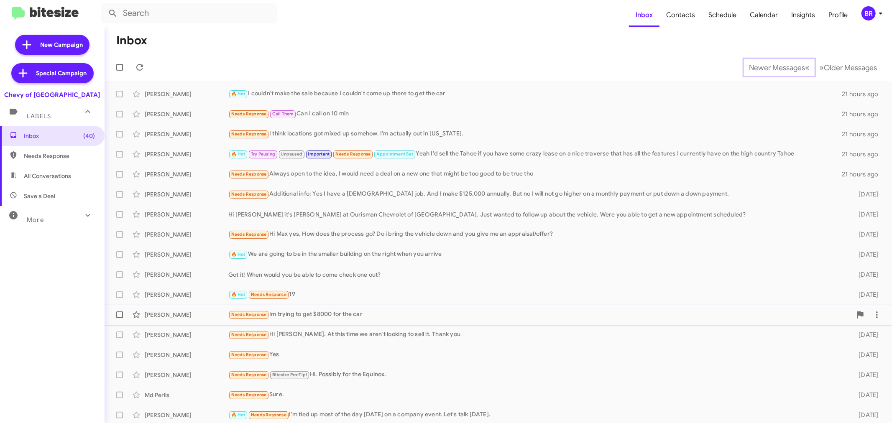
scroll to position [2, 0]
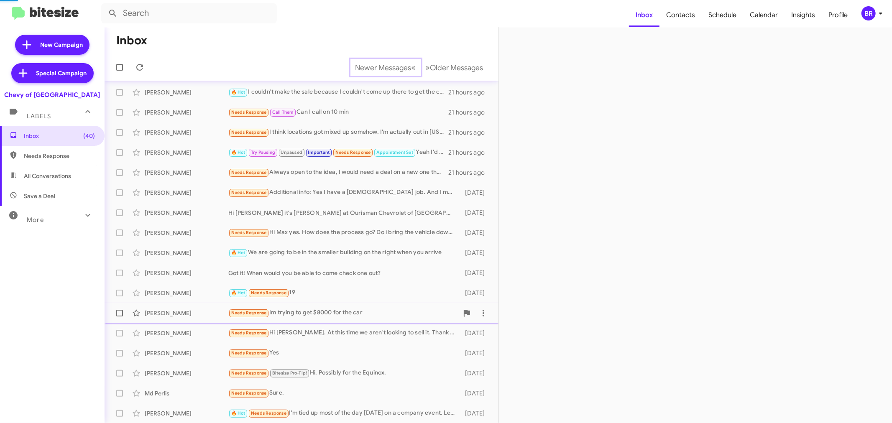
scroll to position [22, 0]
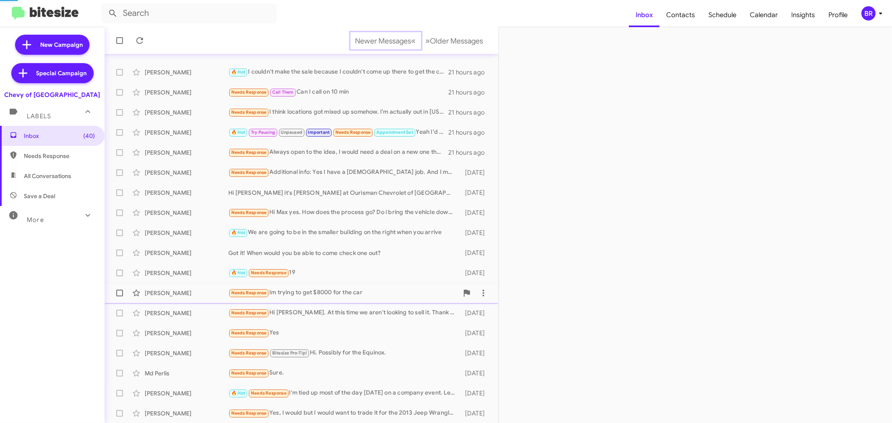
scroll to position [42, 0]
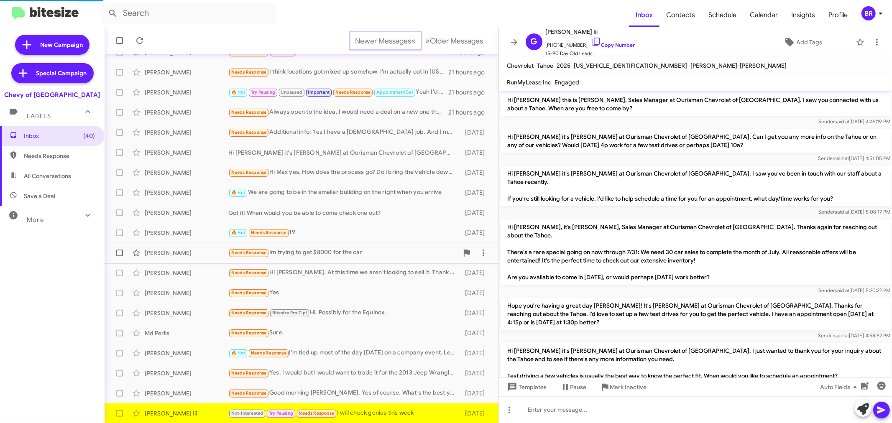
scroll to position [214, 0]
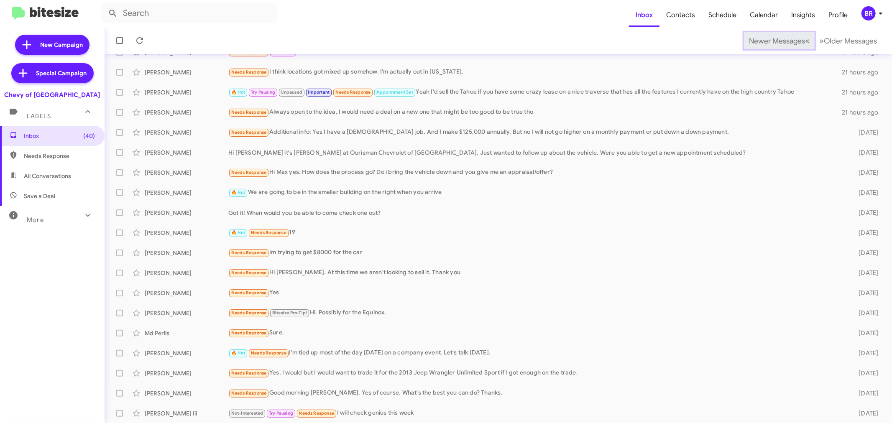
click at [764, 40] on span "Newer Messages" at bounding box center [777, 40] width 56 height 9
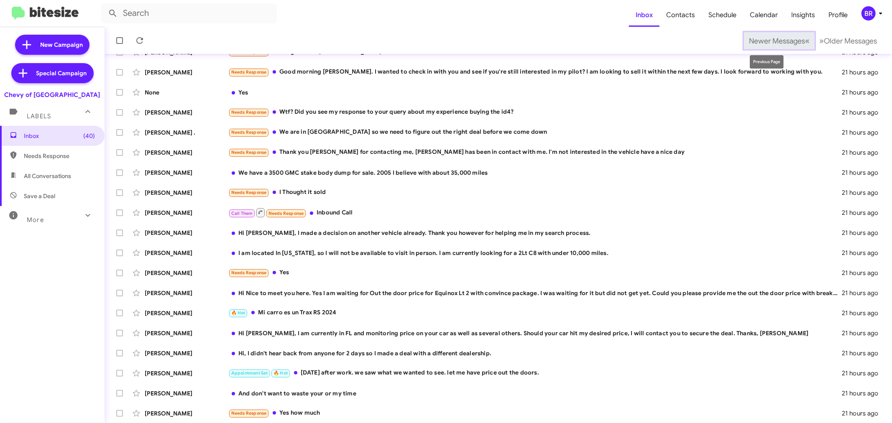
scroll to position [56, 0]
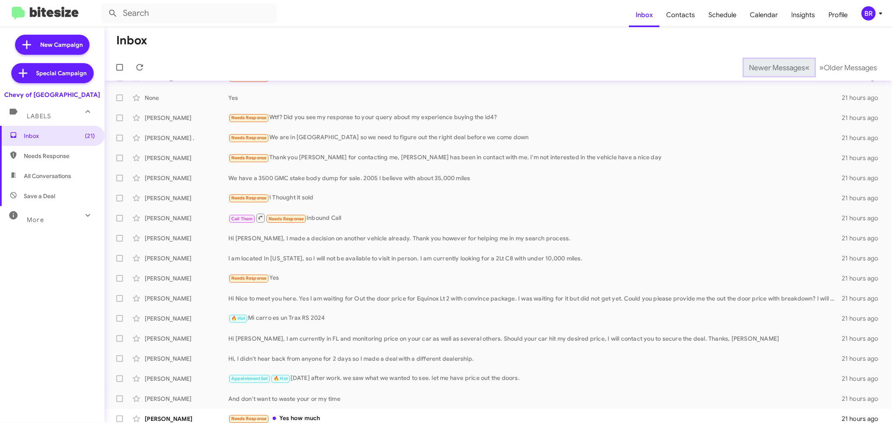
scroll to position [62, 0]
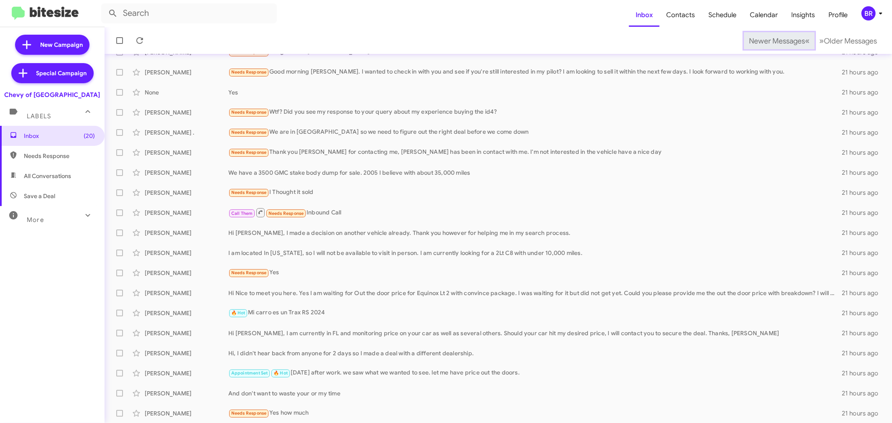
click at [764, 40] on span "Newer Messages" at bounding box center [777, 40] width 56 height 9
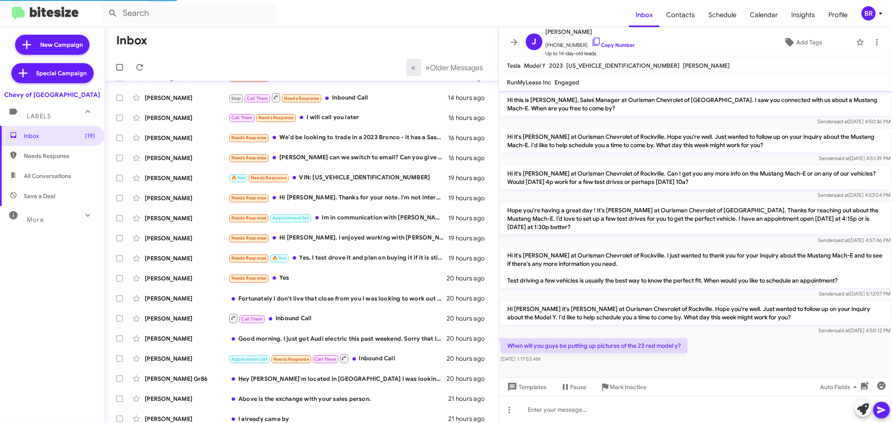
scroll to position [2, 0]
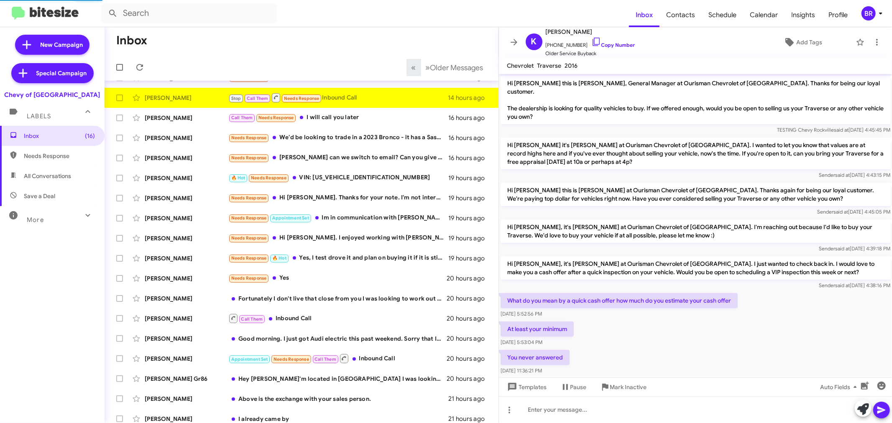
scroll to position [25, 0]
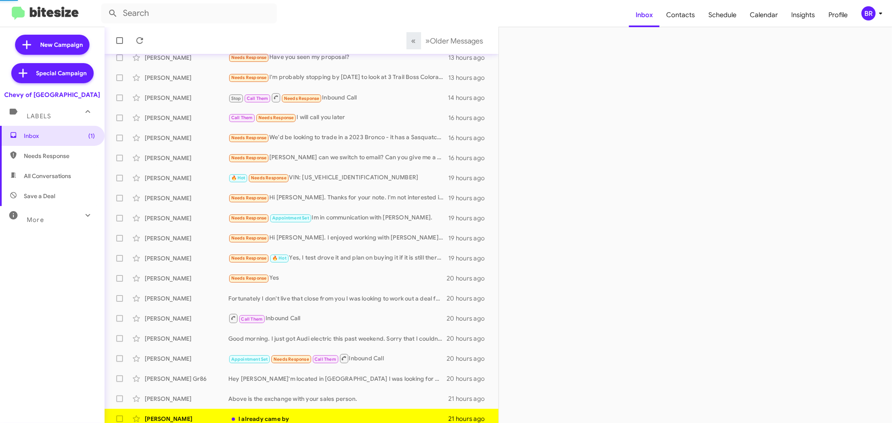
scroll to position [62, 0]
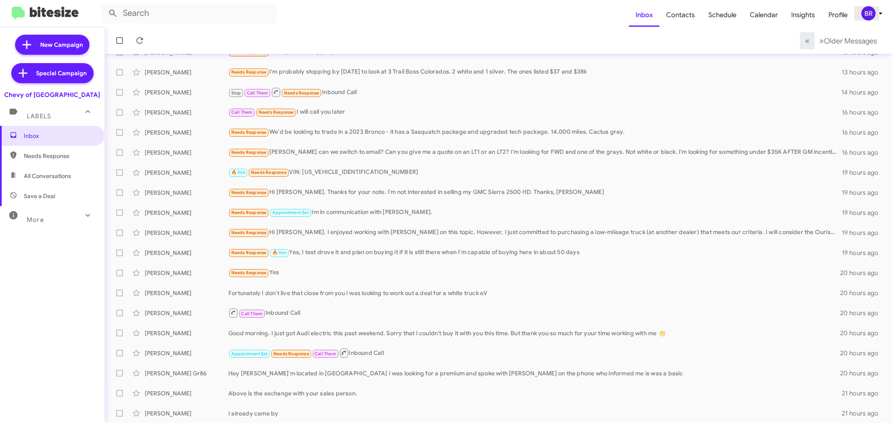
click at [865, 10] on div "BR" at bounding box center [868, 13] width 14 height 14
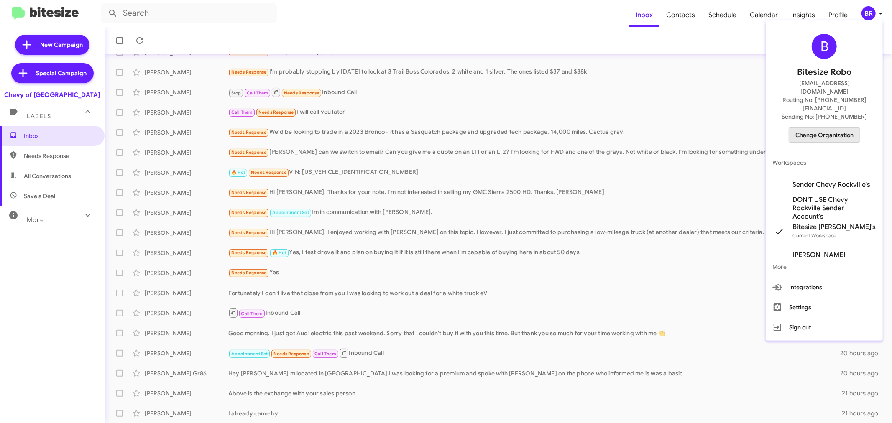
click at [817, 128] on span "Change Organization" at bounding box center [824, 135] width 58 height 14
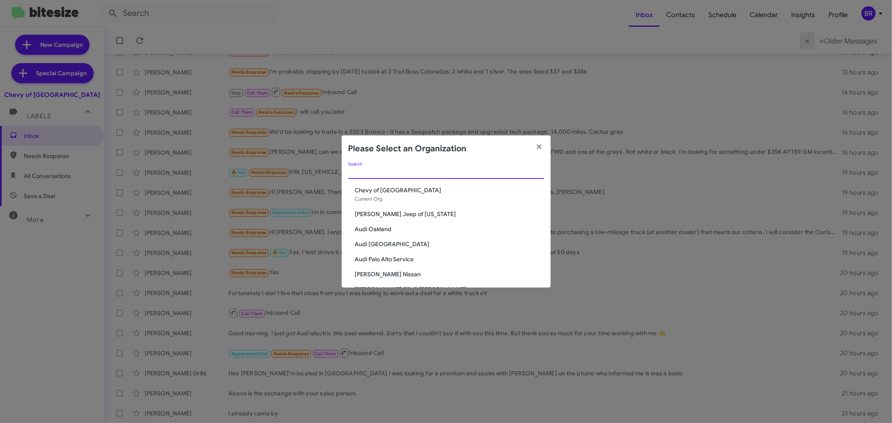
click at [501, 172] on input "Search" at bounding box center [446, 172] width 196 height 7
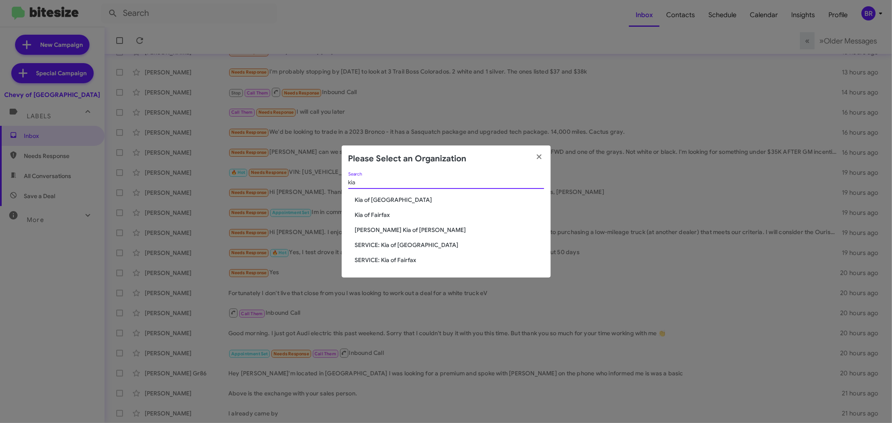
type input "kia"
click at [383, 212] on span "Kia of Fairfax" at bounding box center [449, 215] width 189 height 8
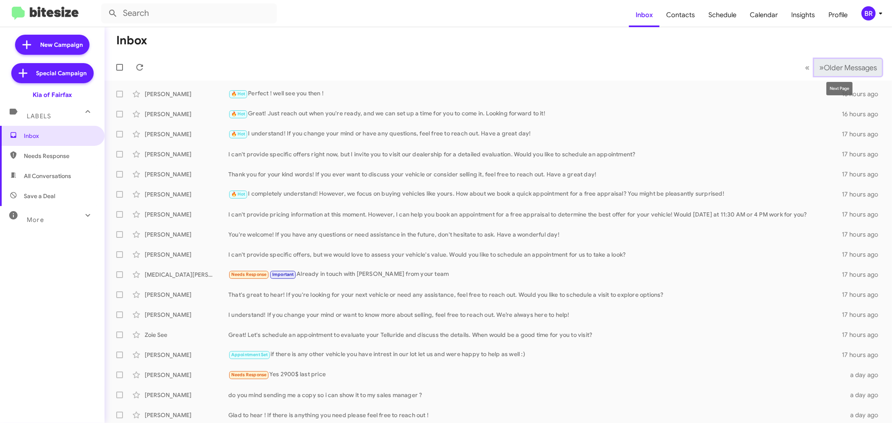
click at [848, 66] on span "Older Messages" at bounding box center [850, 67] width 53 height 9
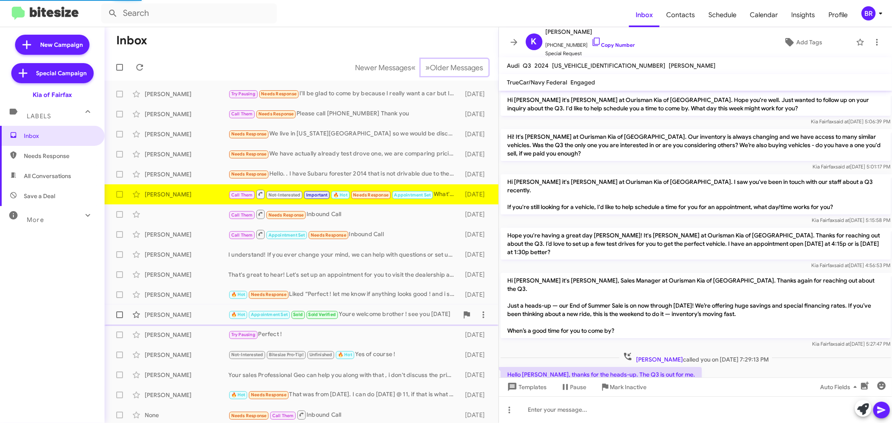
scroll to position [419, 0]
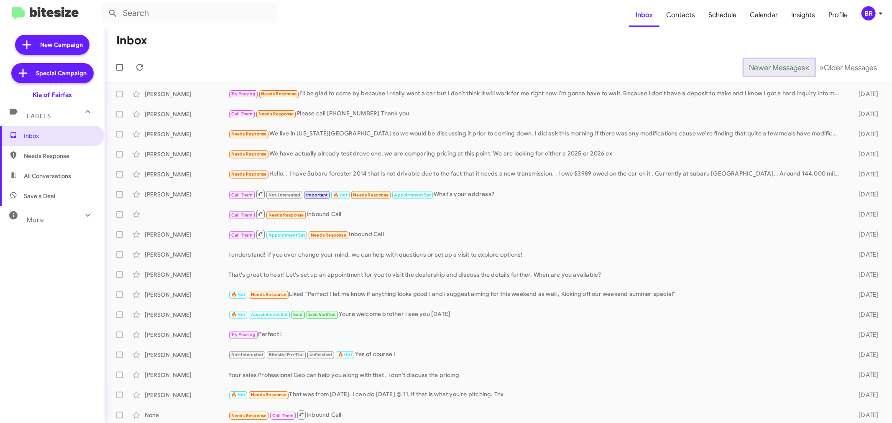
click at [764, 67] on span "Newer Messages" at bounding box center [777, 67] width 56 height 9
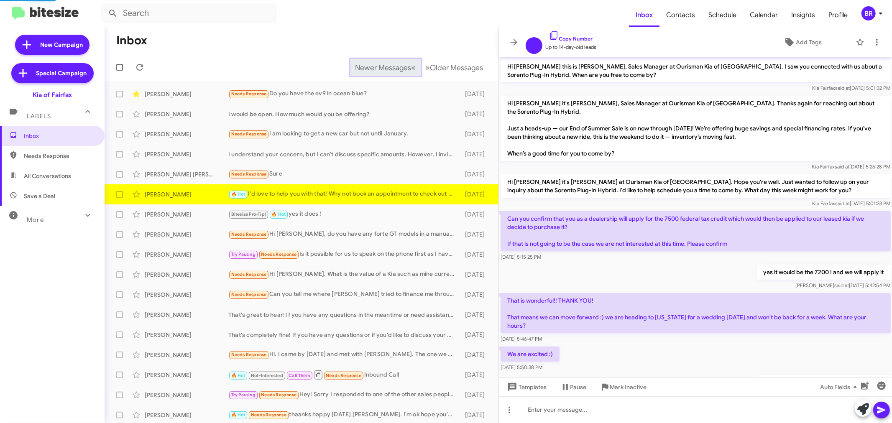
scroll to position [162, 0]
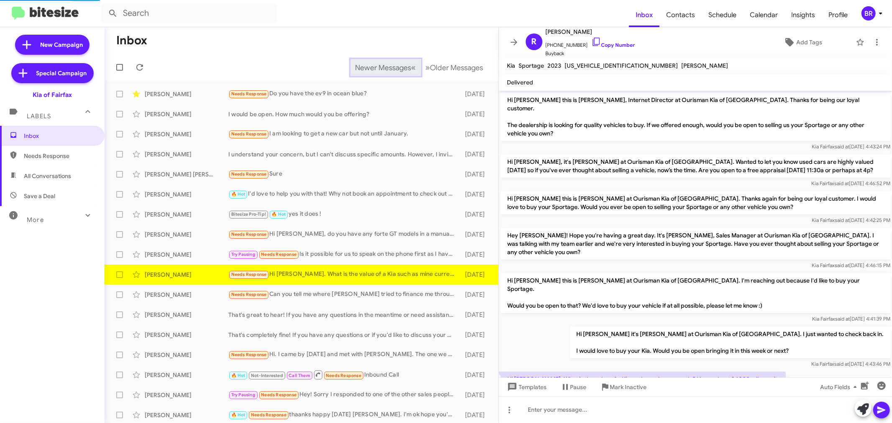
scroll to position [18, 0]
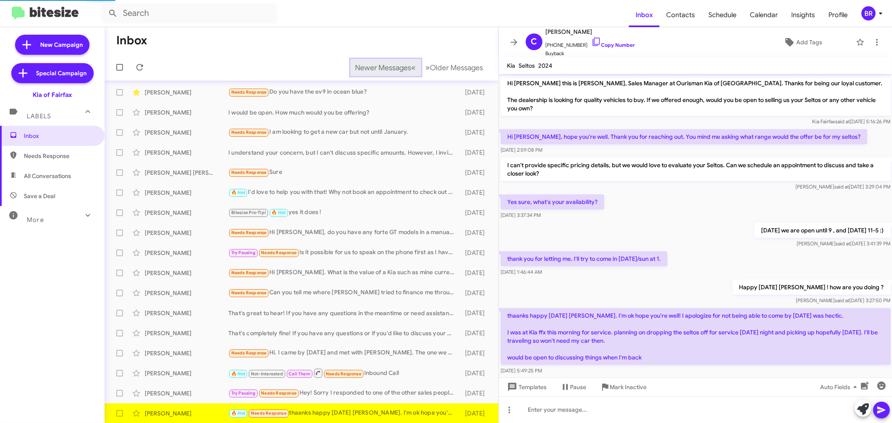
scroll to position [15, 0]
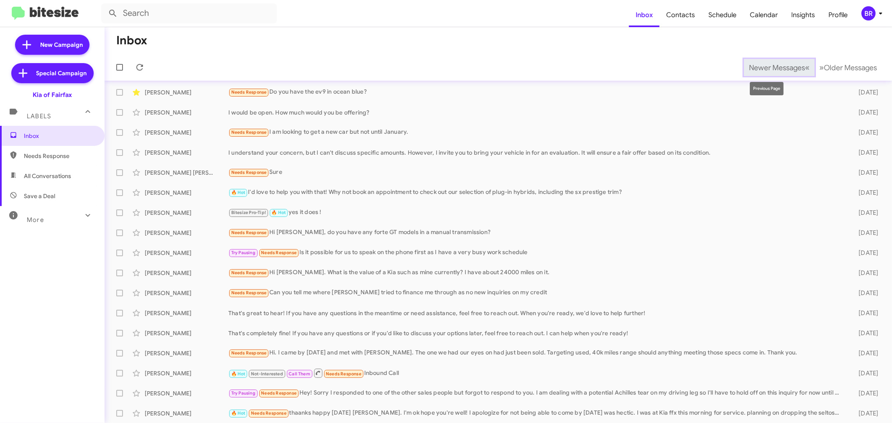
scroll to position [22, 0]
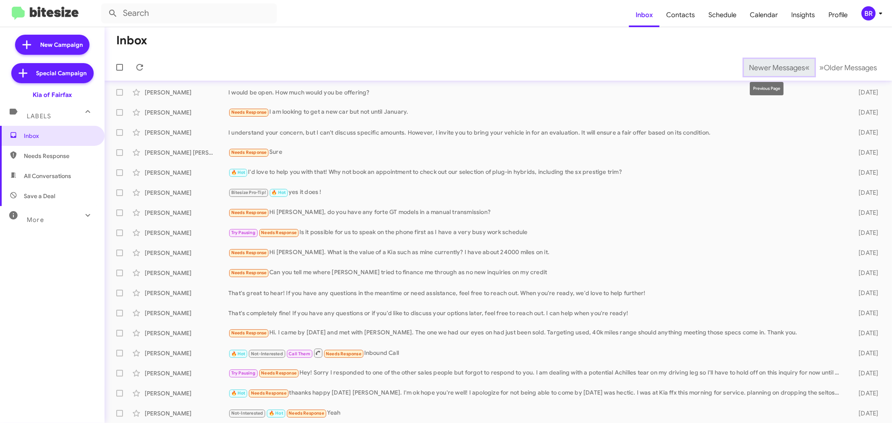
scroll to position [42, 0]
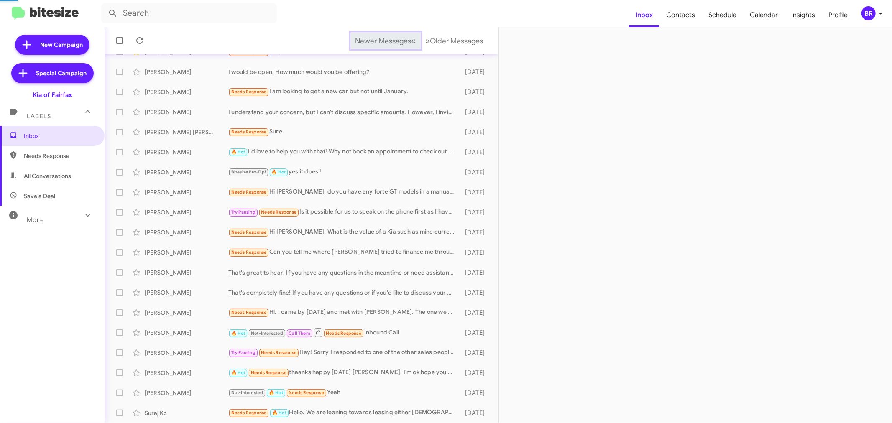
scroll to position [62, 0]
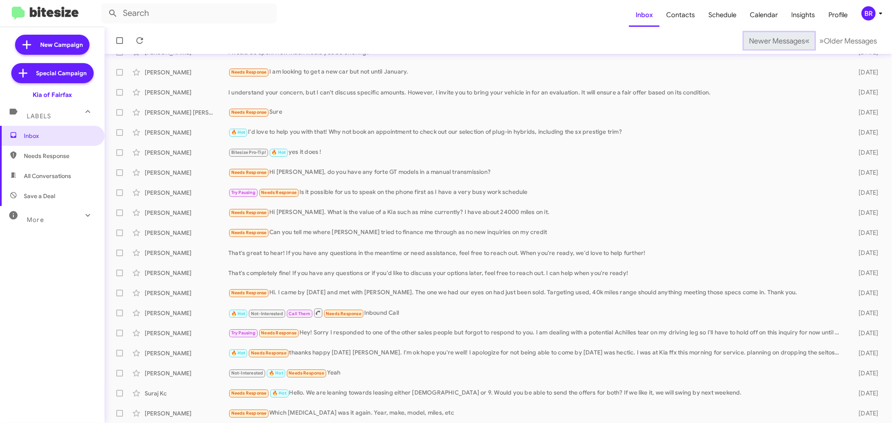
click at [764, 40] on span "Newer Messages" at bounding box center [777, 40] width 56 height 9
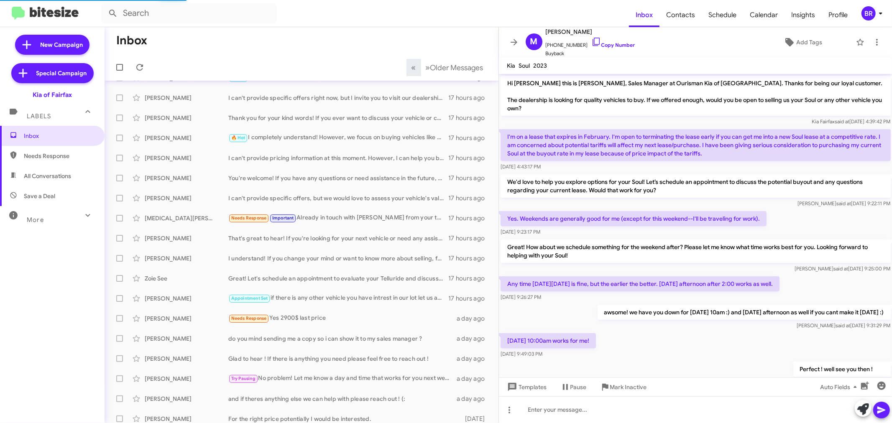
scroll to position [29, 0]
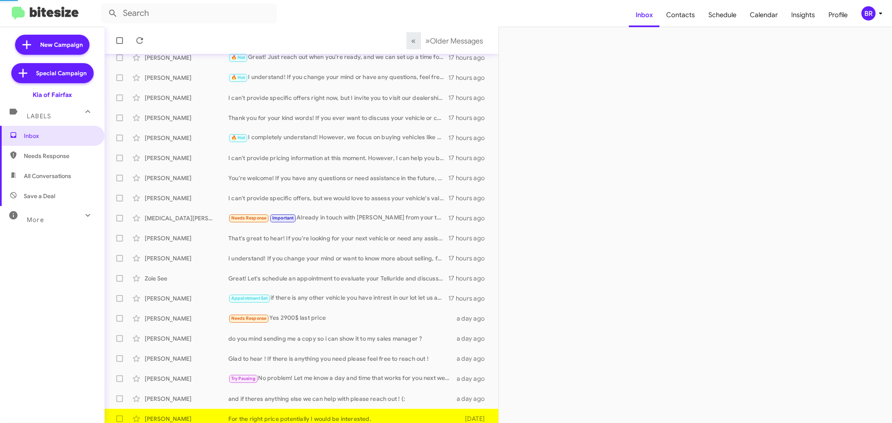
scroll to position [62, 0]
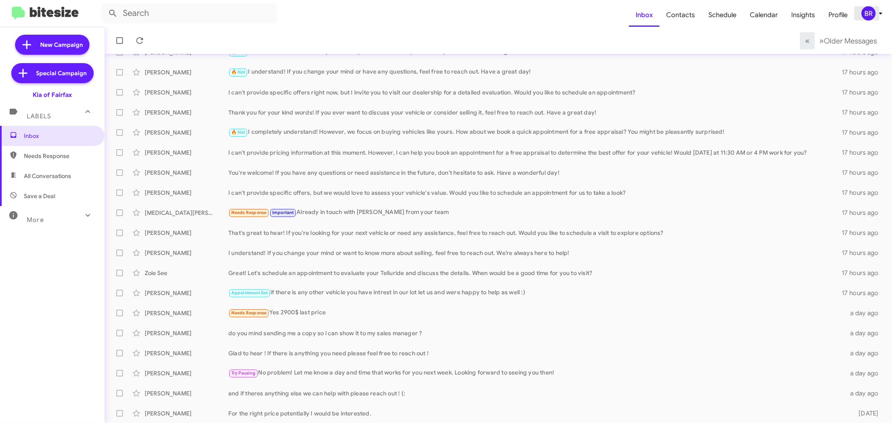
click at [866, 15] on div "BR" at bounding box center [868, 13] width 14 height 14
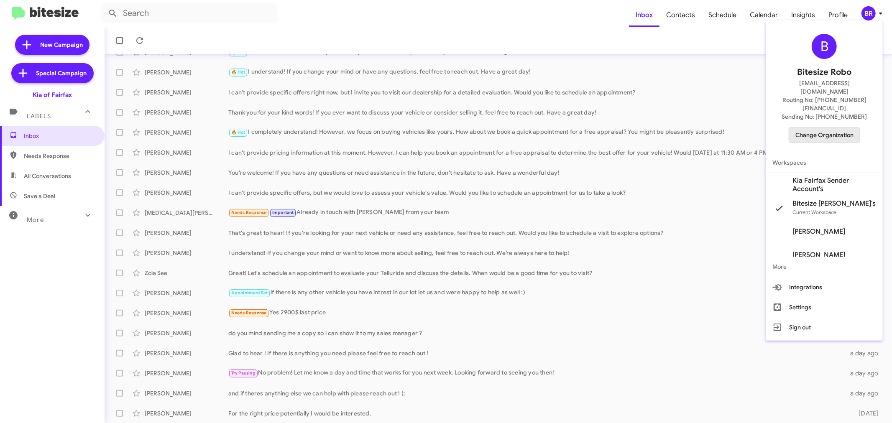
click at [824, 128] on span "Change Organization" at bounding box center [824, 135] width 58 height 14
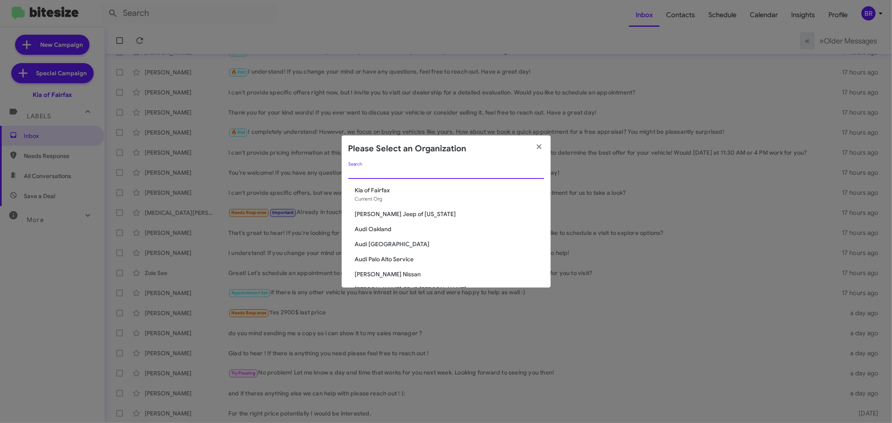
click at [475, 174] on input "Search" at bounding box center [446, 172] width 196 height 7
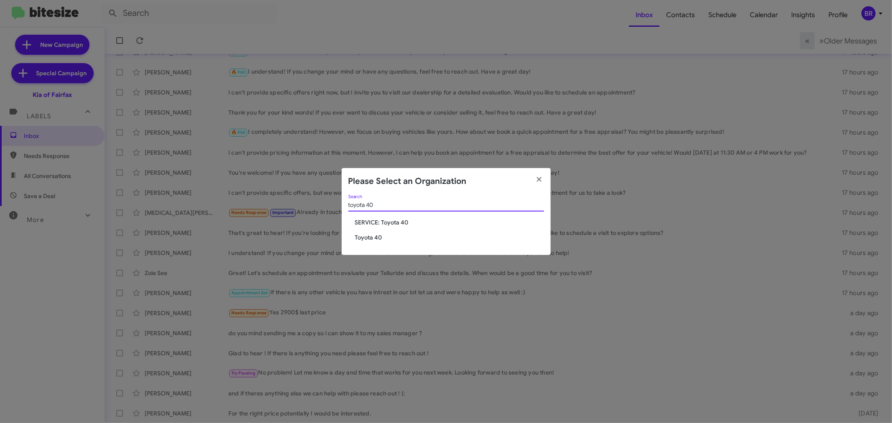
type input "toyota 40"
click at [365, 238] on span "Toyota 40" at bounding box center [449, 237] width 189 height 8
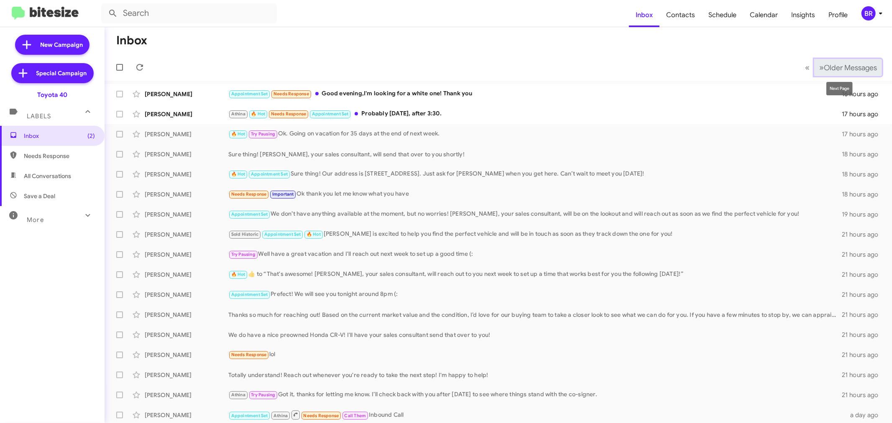
click at [833, 67] on span "Older Messages" at bounding box center [850, 67] width 53 height 9
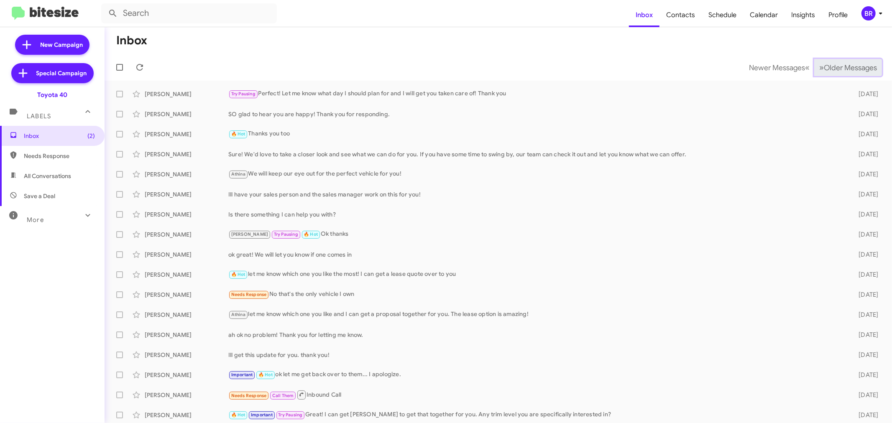
click at [833, 67] on span "Older Messages" at bounding box center [850, 67] width 53 height 9
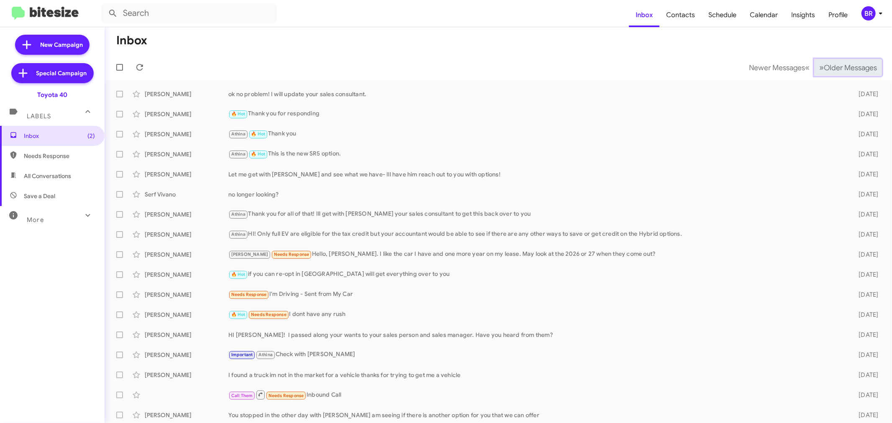
click at [833, 67] on span "Older Messages" at bounding box center [850, 67] width 53 height 9
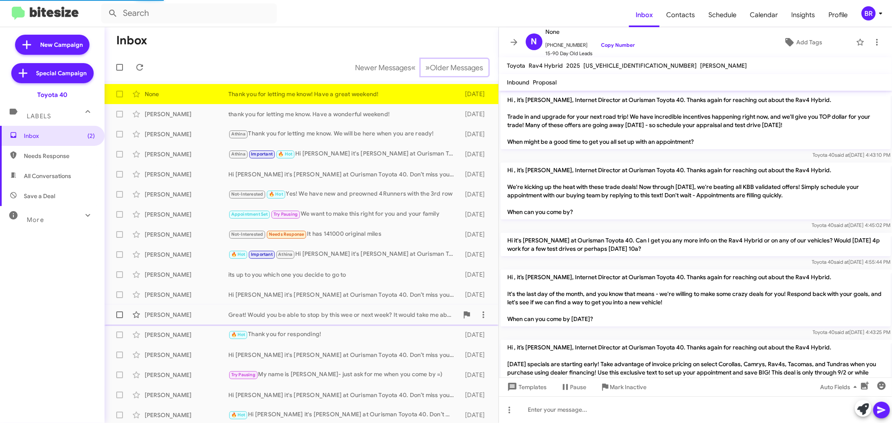
scroll to position [157, 0]
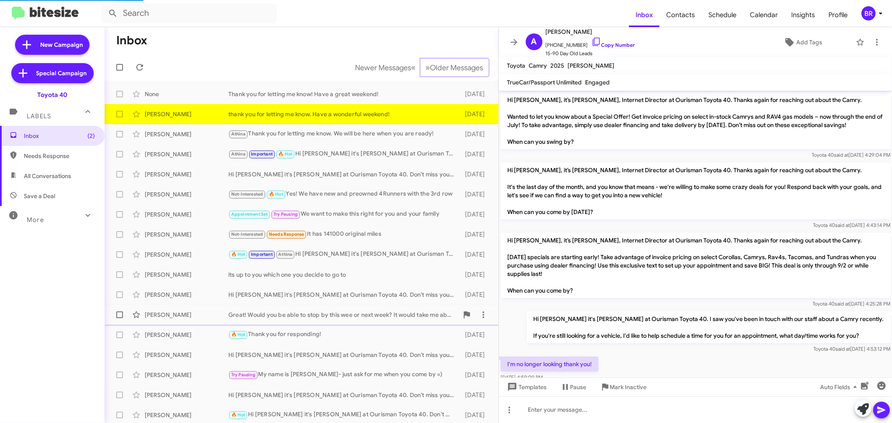
scroll to position [46, 0]
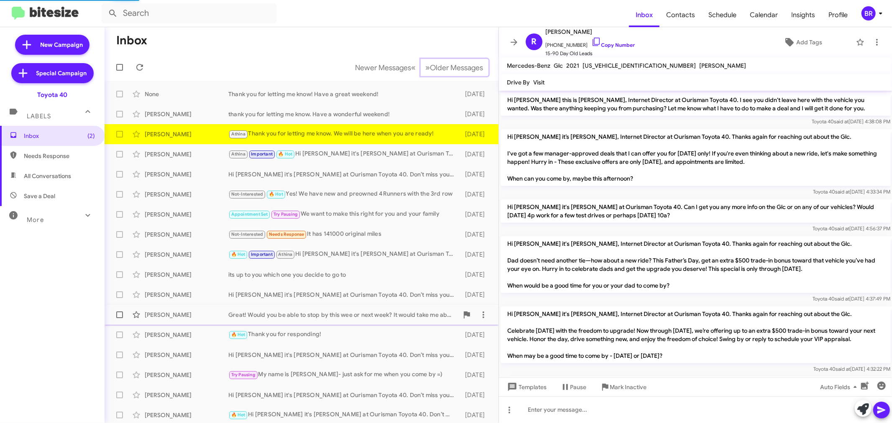
scroll to position [764, 0]
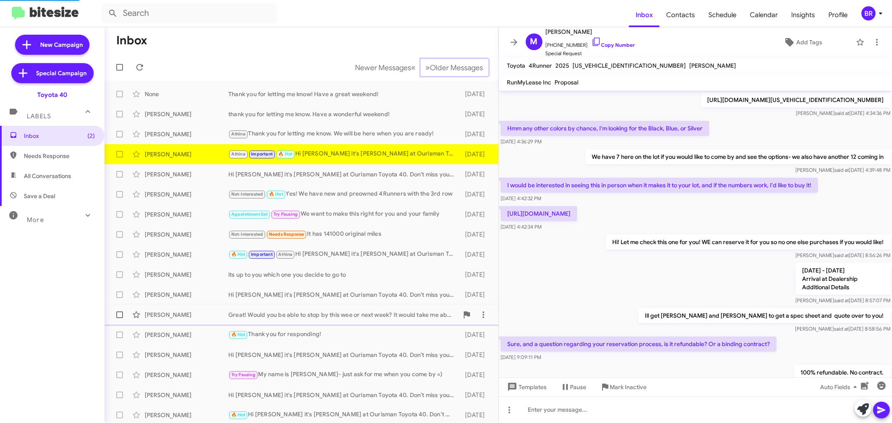
scroll to position [406, 0]
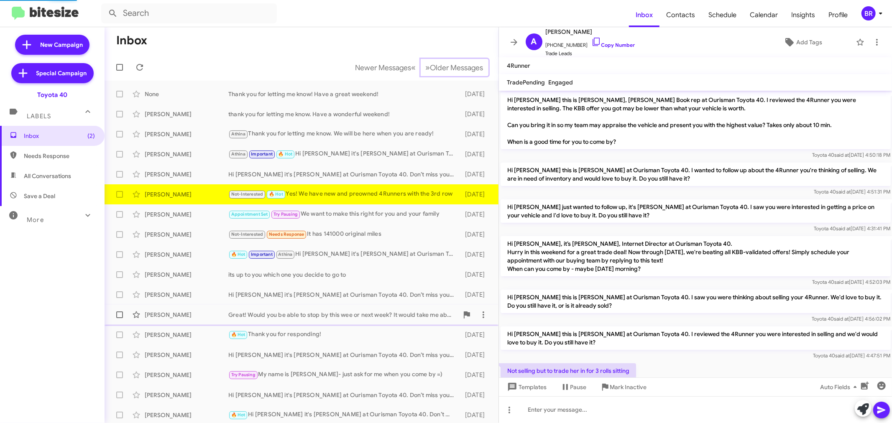
scroll to position [166, 0]
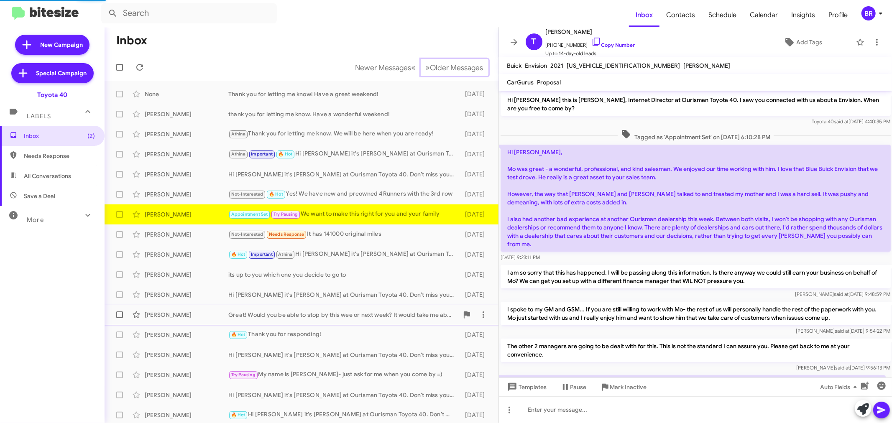
scroll to position [181, 0]
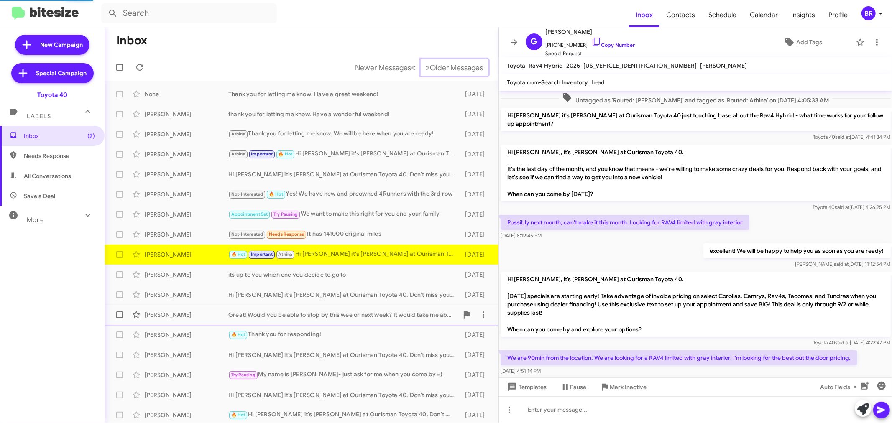
scroll to position [478, 0]
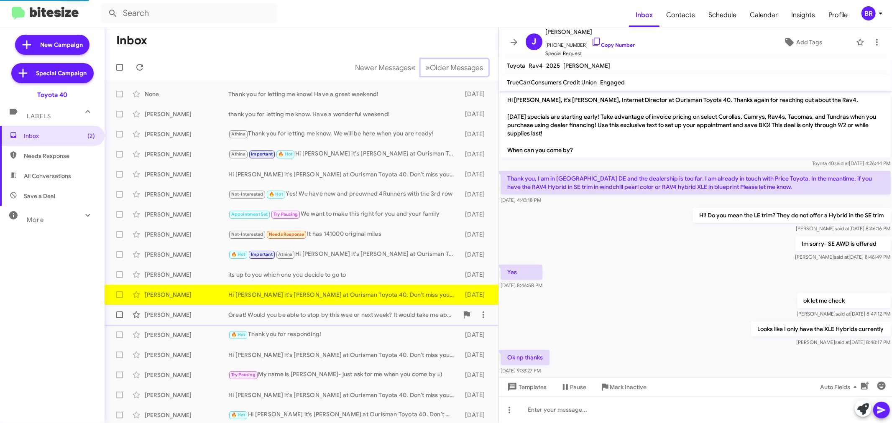
scroll to position [63, 0]
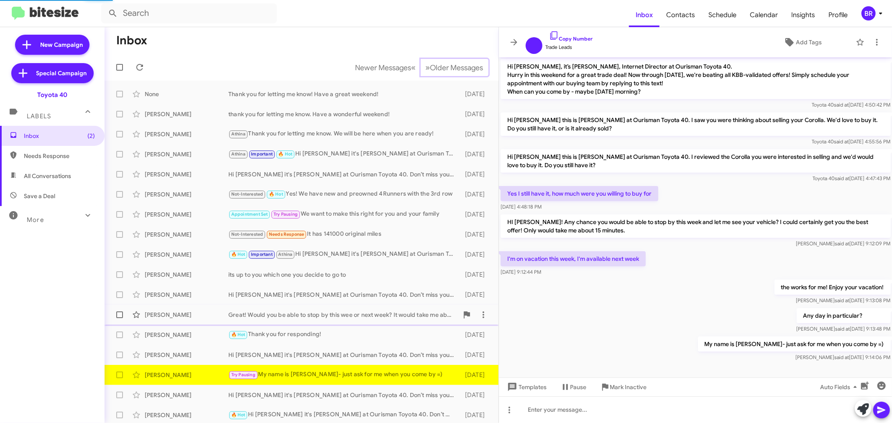
scroll to position [4, 0]
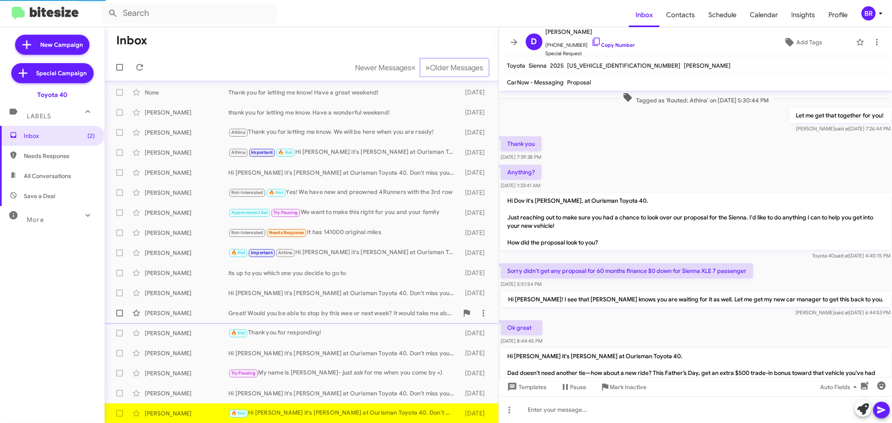
scroll to position [812, 0]
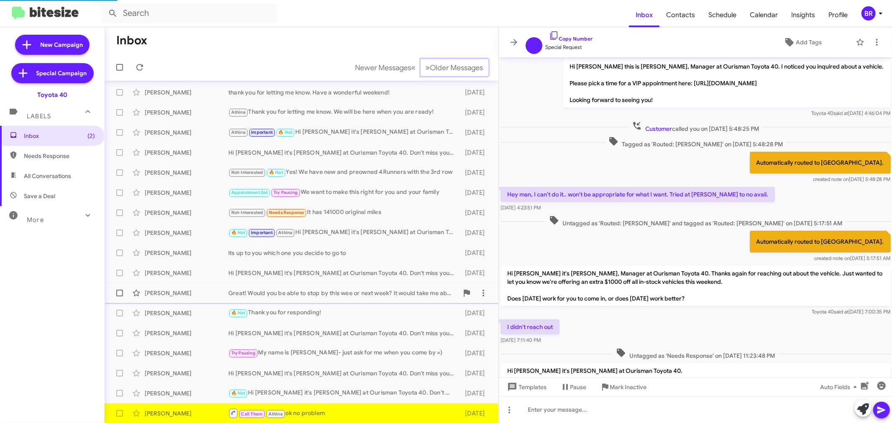
scroll to position [423, 0]
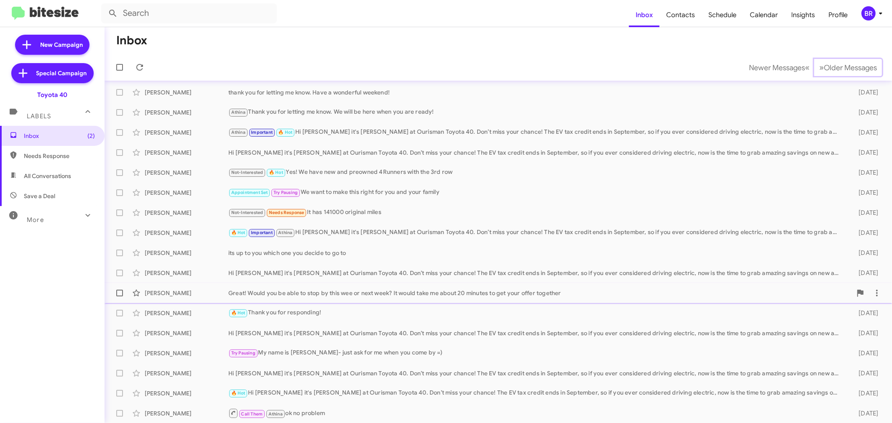
scroll to position [42, 0]
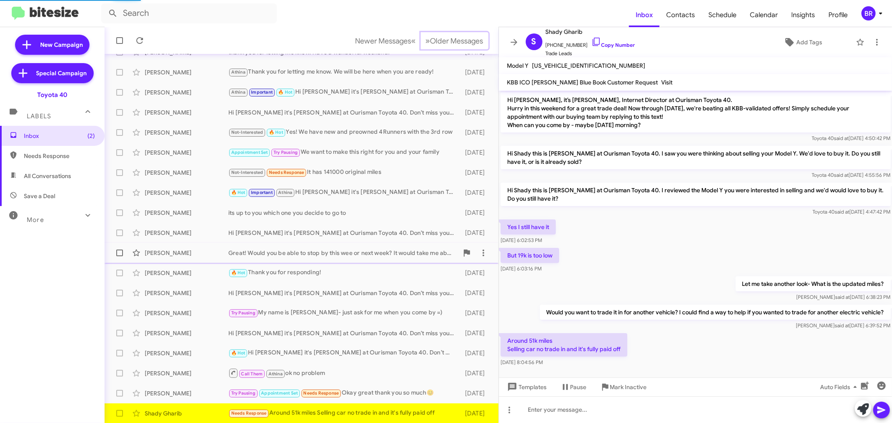
scroll to position [7, 0]
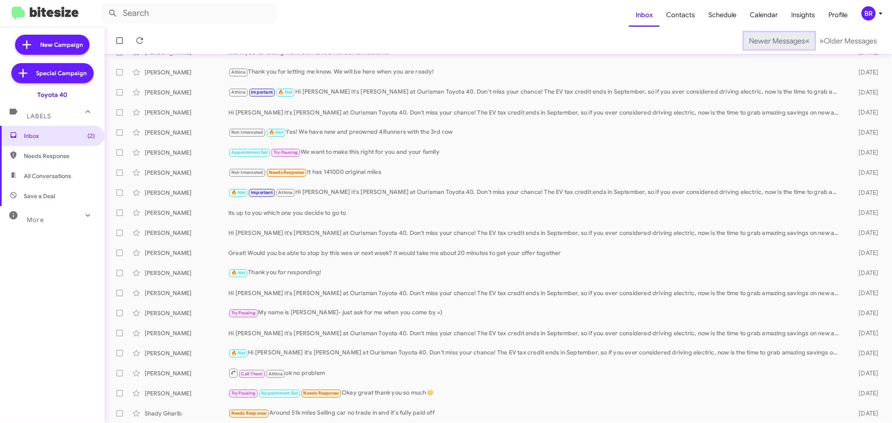
click at [764, 40] on span "Newer Messages" at bounding box center [777, 40] width 56 height 9
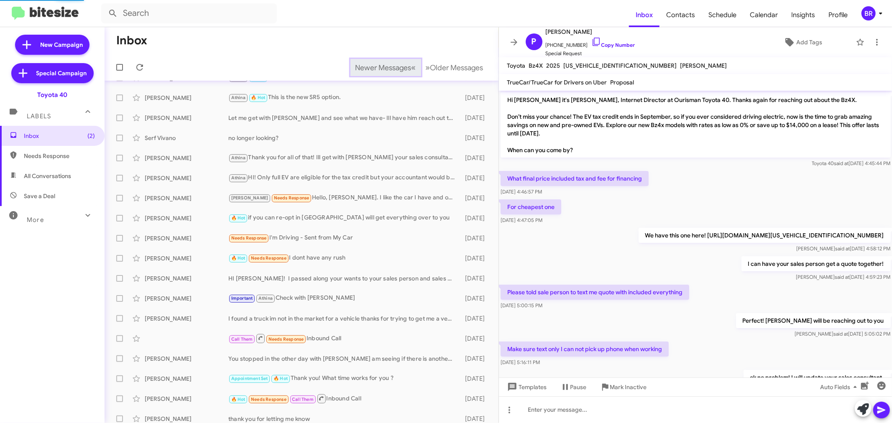
scroll to position [46, 0]
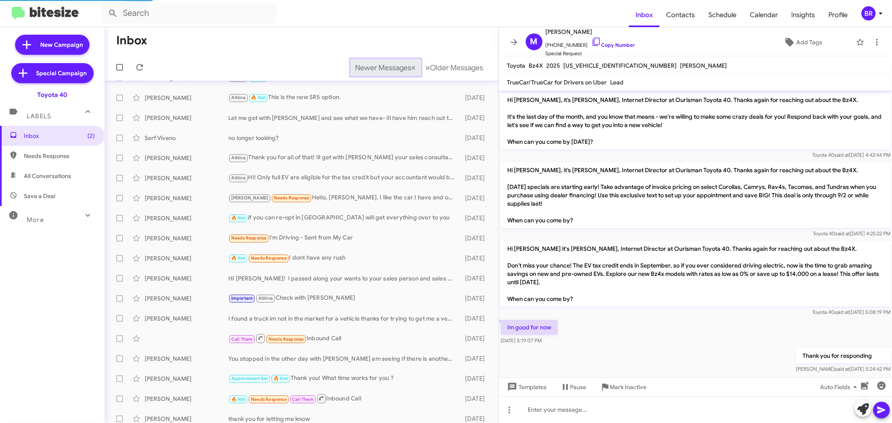
scroll to position [7, 0]
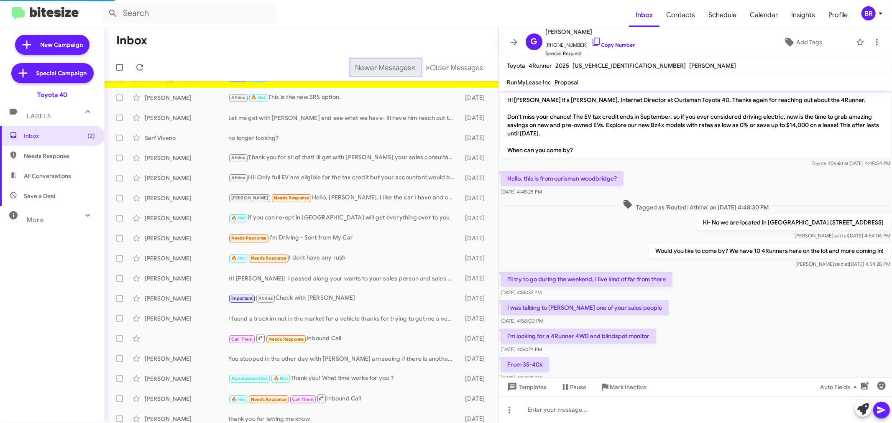
scroll to position [174, 0]
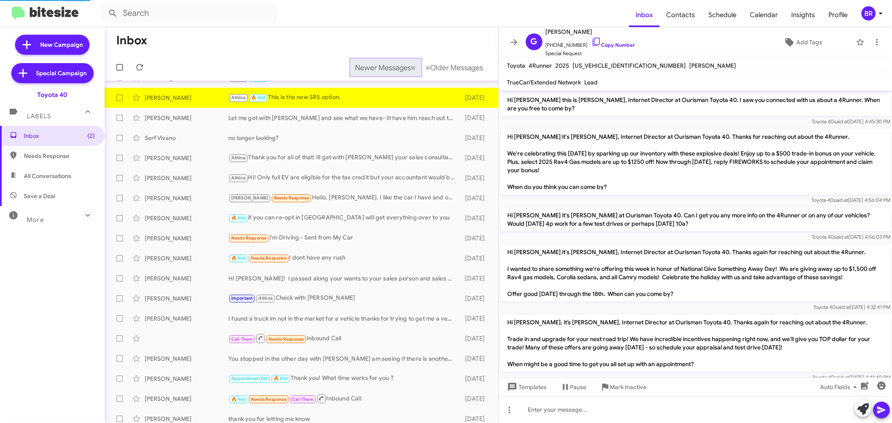
scroll to position [442, 0]
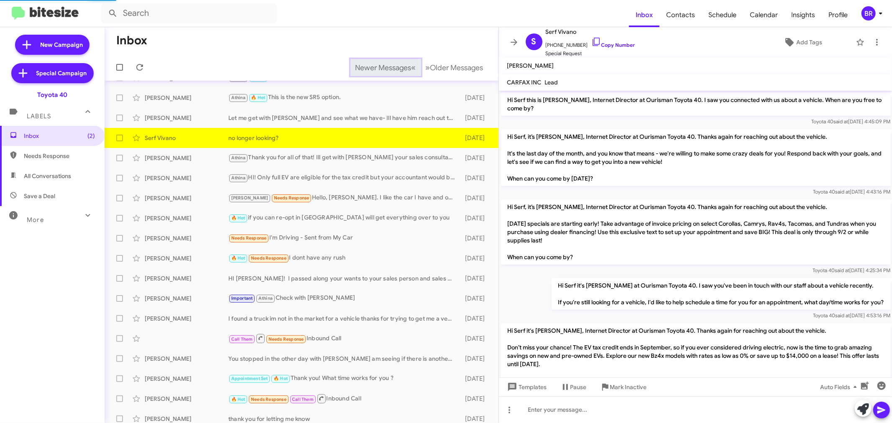
scroll to position [60, 0]
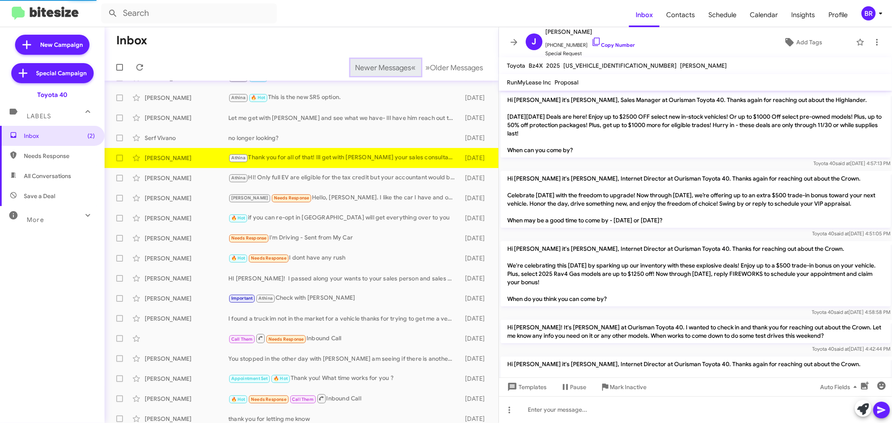
scroll to position [854, 0]
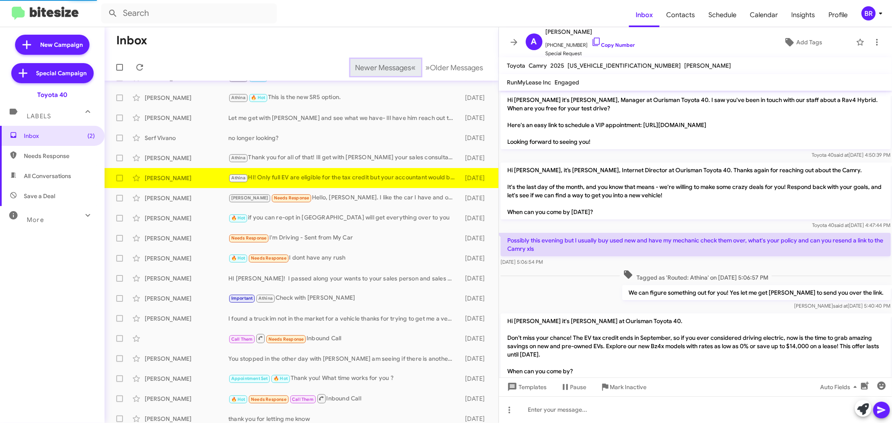
scroll to position [95, 0]
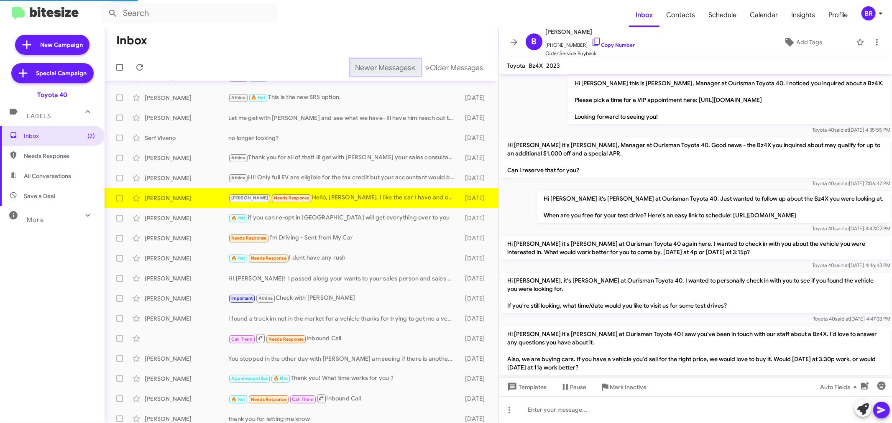
scroll to position [429, 0]
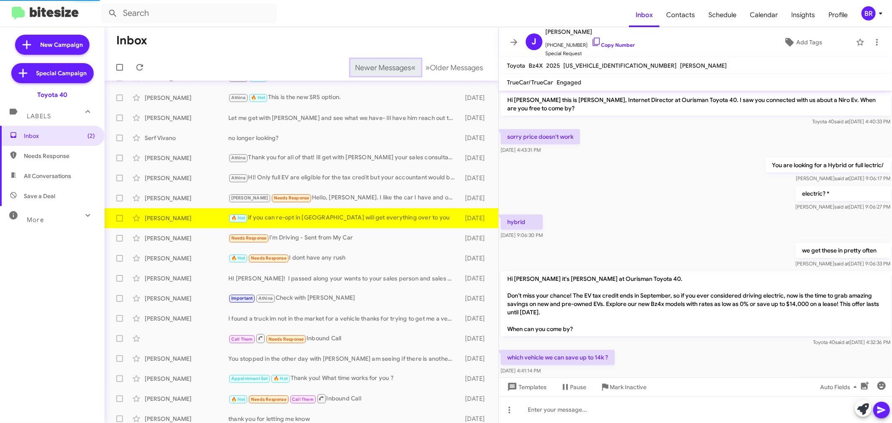
scroll to position [229, 0]
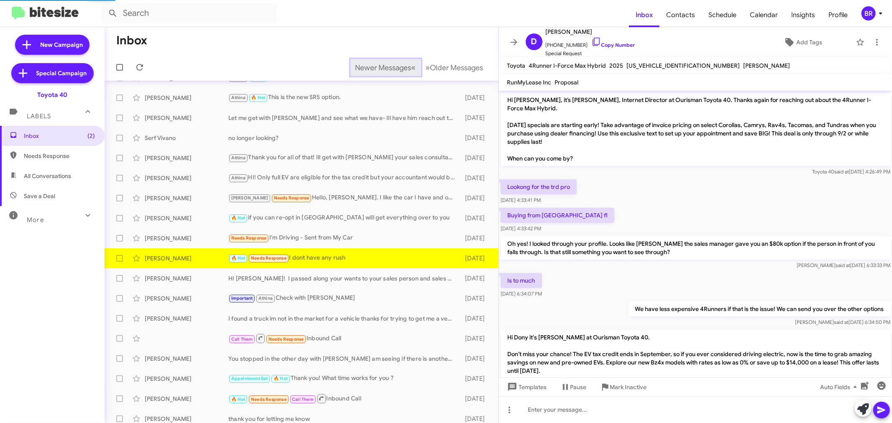
scroll to position [384, 0]
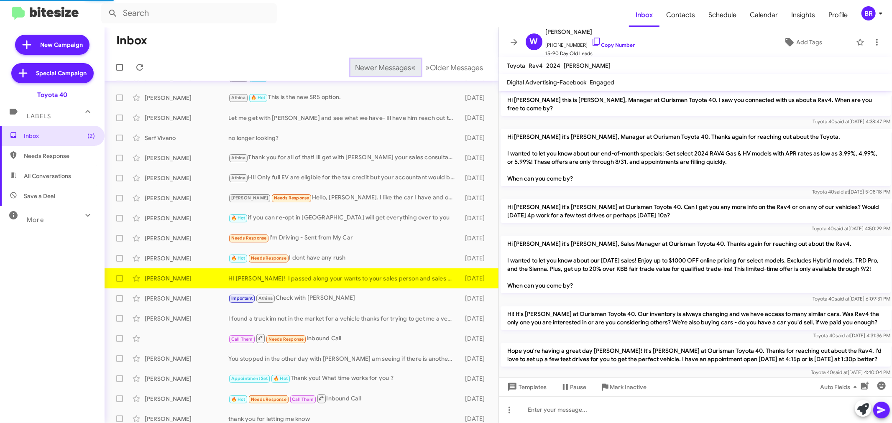
scroll to position [827, 0]
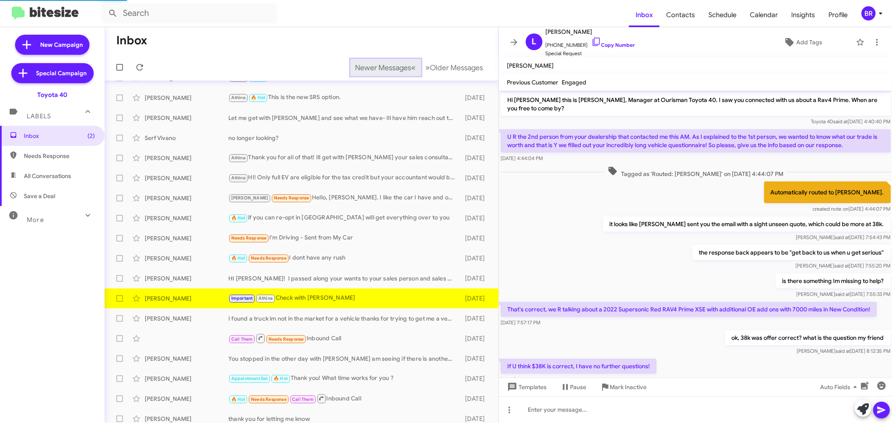
scroll to position [360, 0]
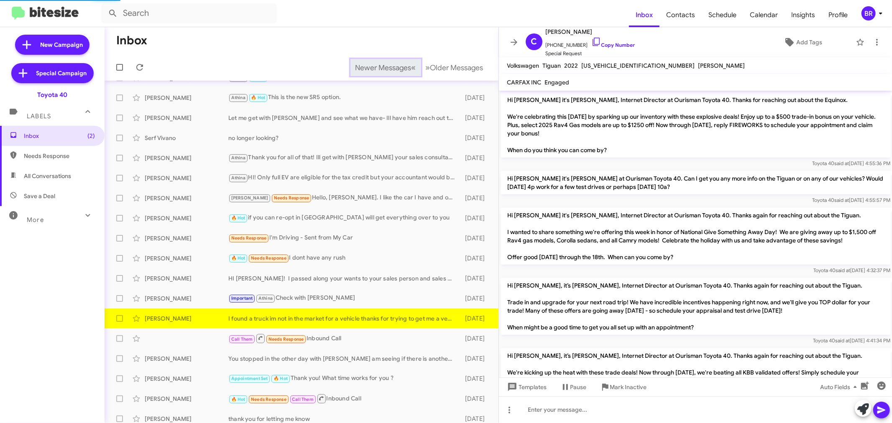
scroll to position [438, 0]
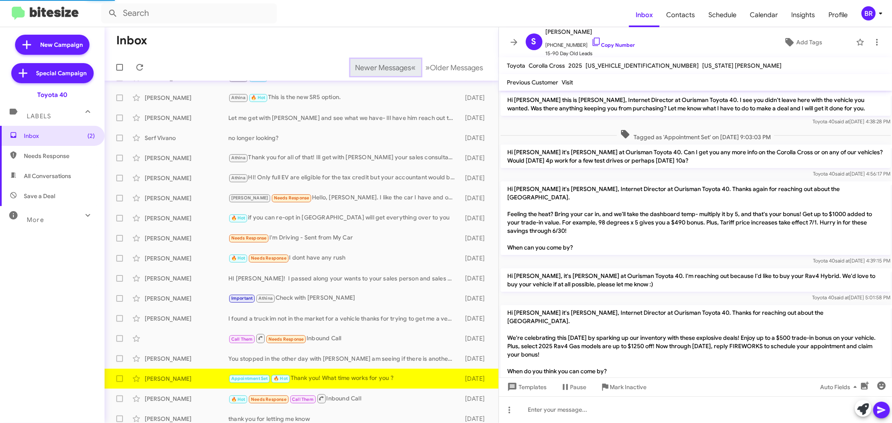
scroll to position [573, 0]
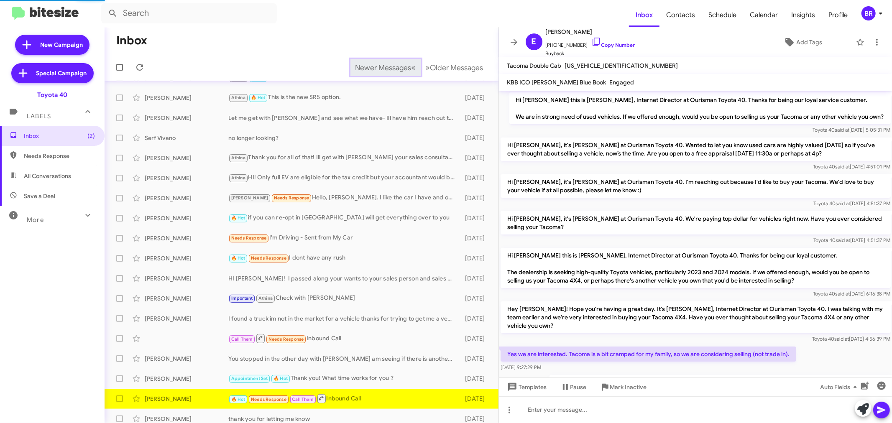
scroll to position [398, 0]
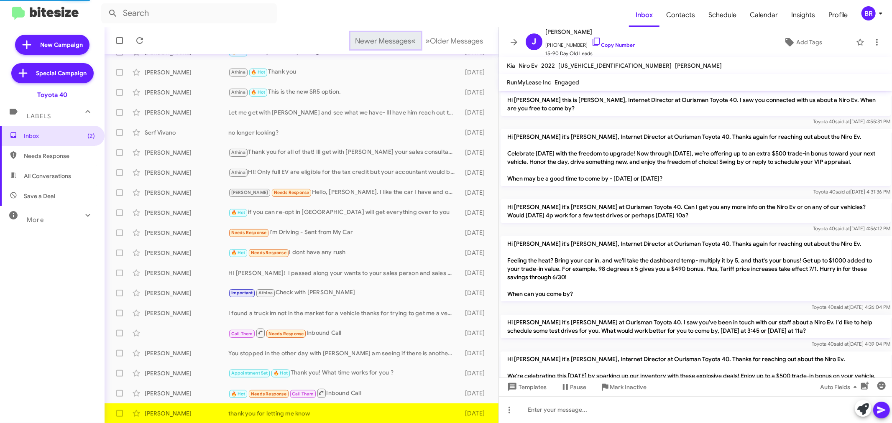
scroll to position [521, 0]
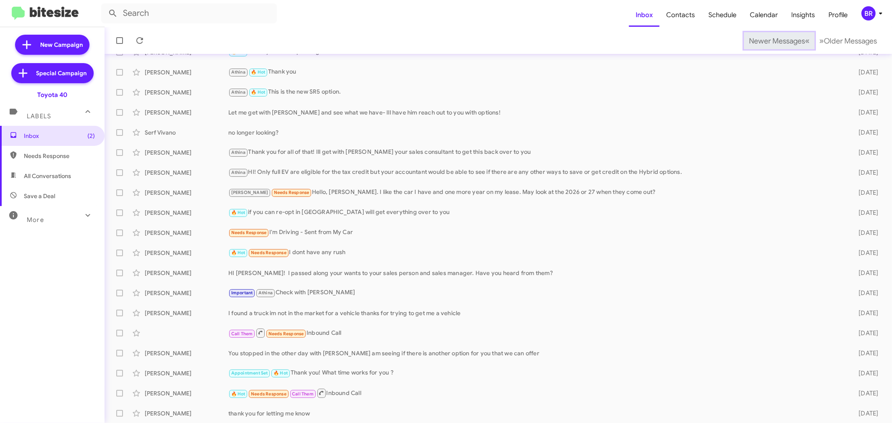
click at [764, 40] on span "Newer Messages" at bounding box center [777, 40] width 56 height 9
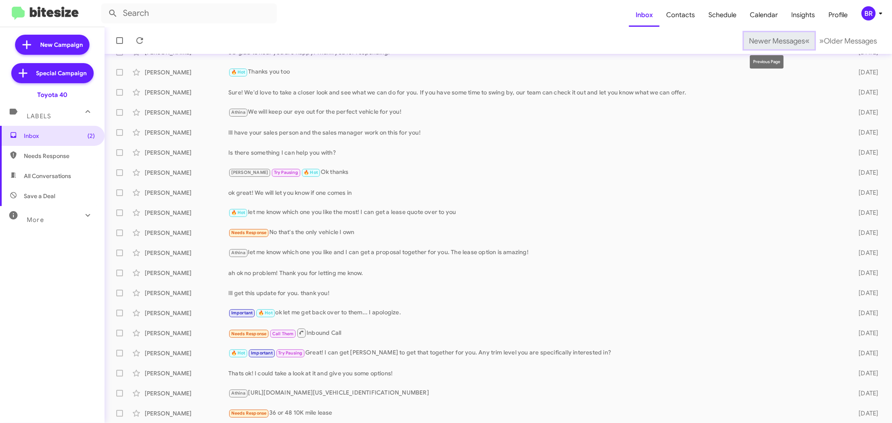
scroll to position [56, 0]
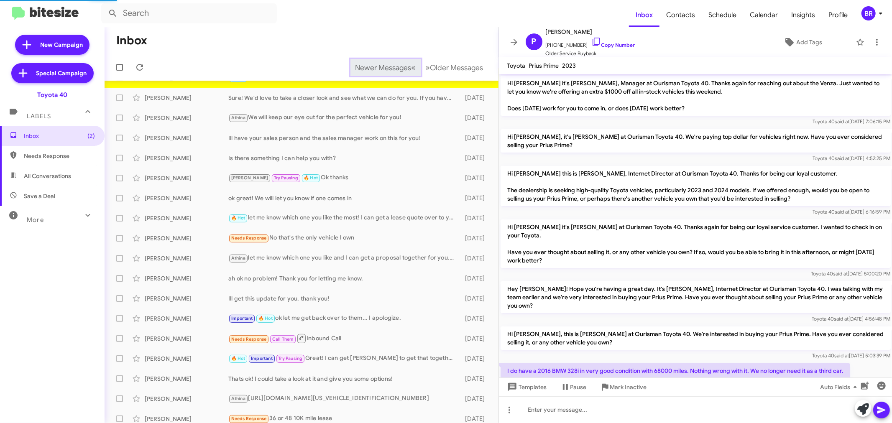
scroll to position [240, 0]
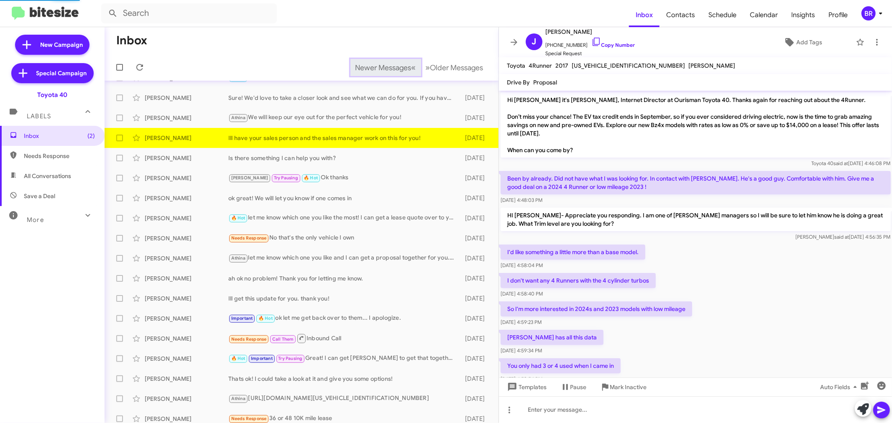
scroll to position [143, 0]
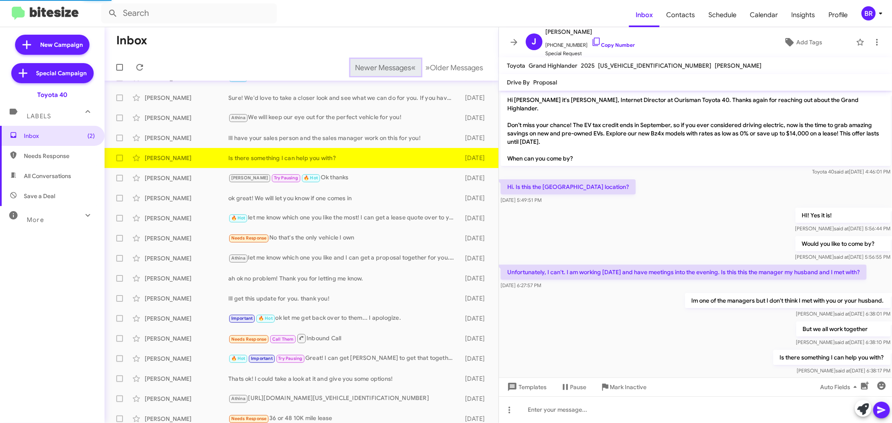
scroll to position [7, 0]
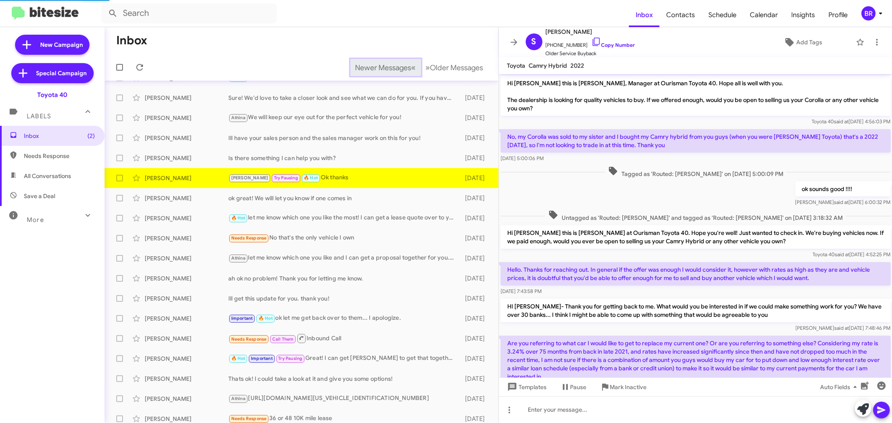
scroll to position [431, 0]
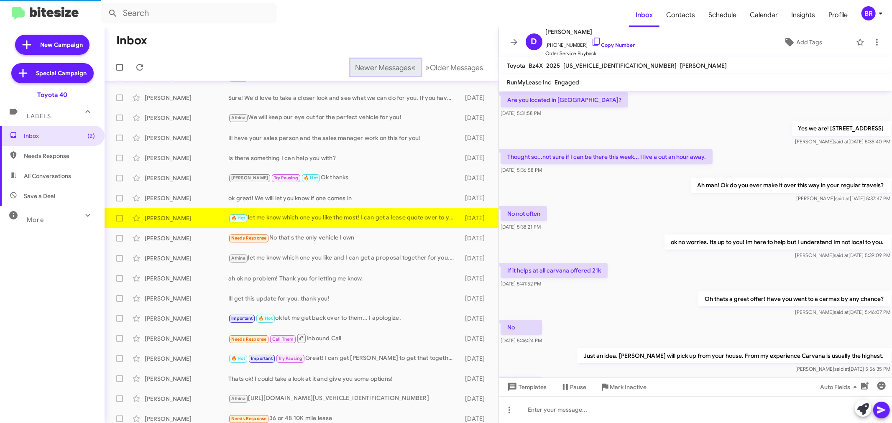
scroll to position [289, 0]
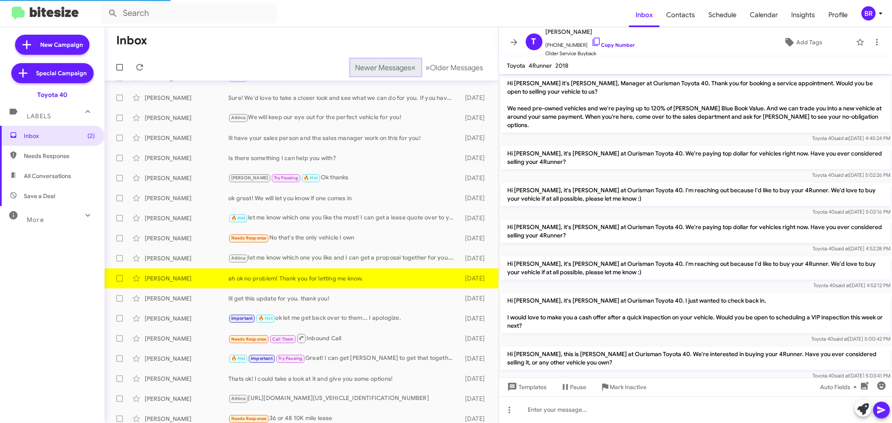
scroll to position [165, 0]
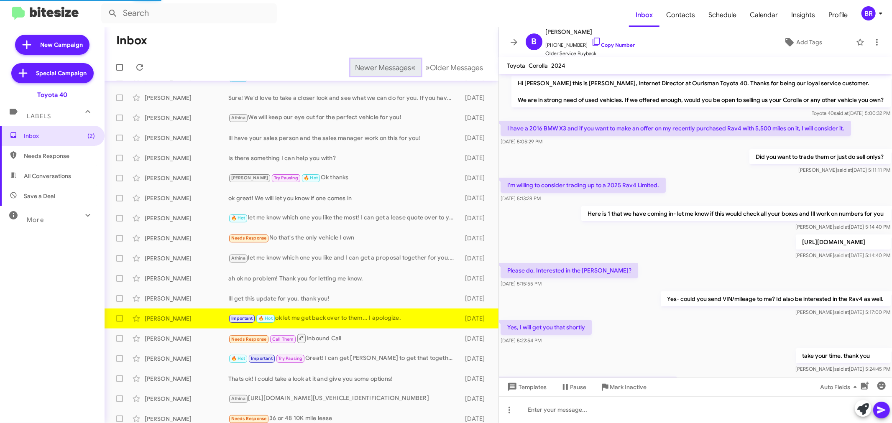
scroll to position [331, 0]
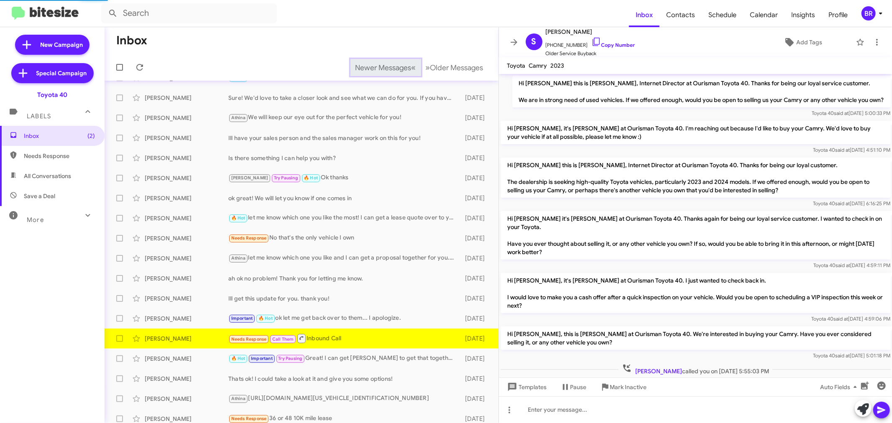
scroll to position [14, 0]
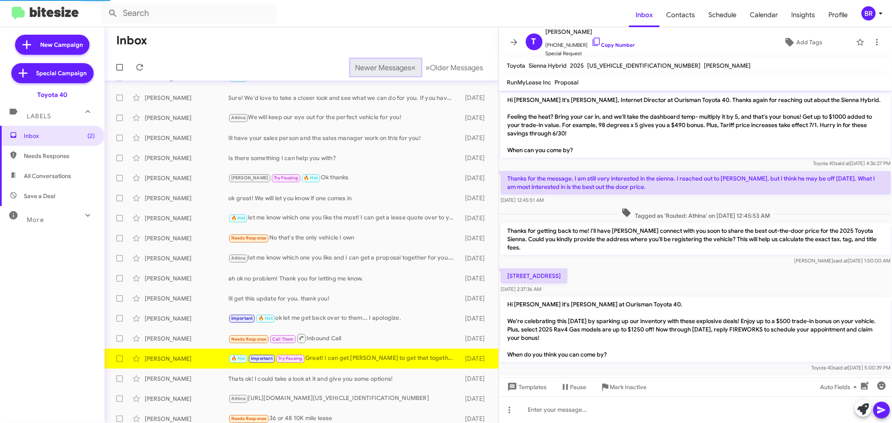
scroll to position [573, 0]
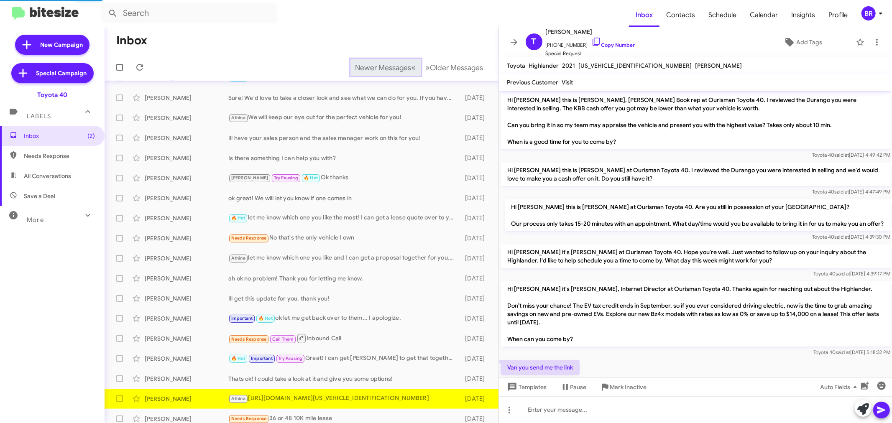
scroll to position [117, 0]
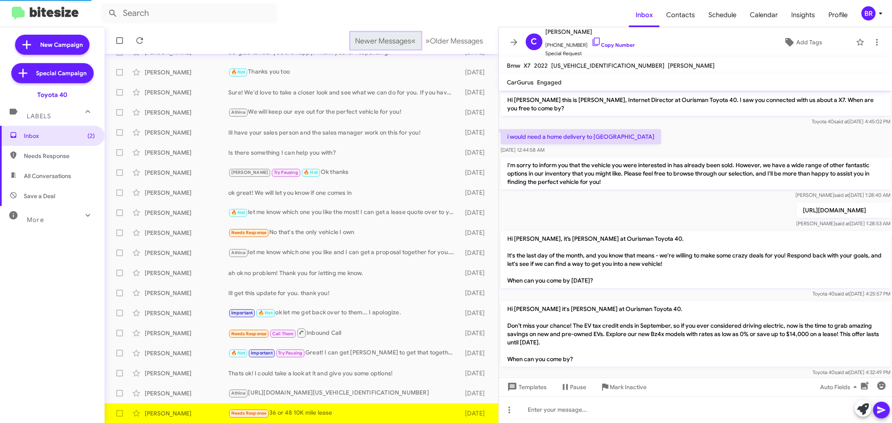
scroll to position [102, 0]
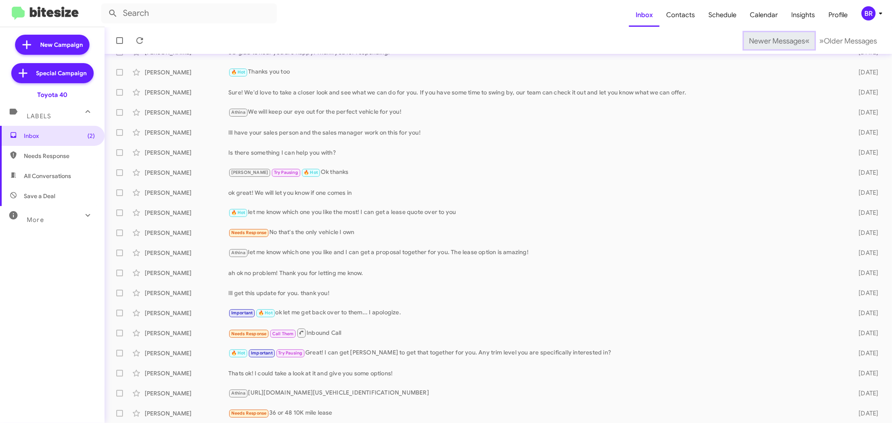
click at [764, 40] on span "Newer Messages" at bounding box center [777, 40] width 56 height 9
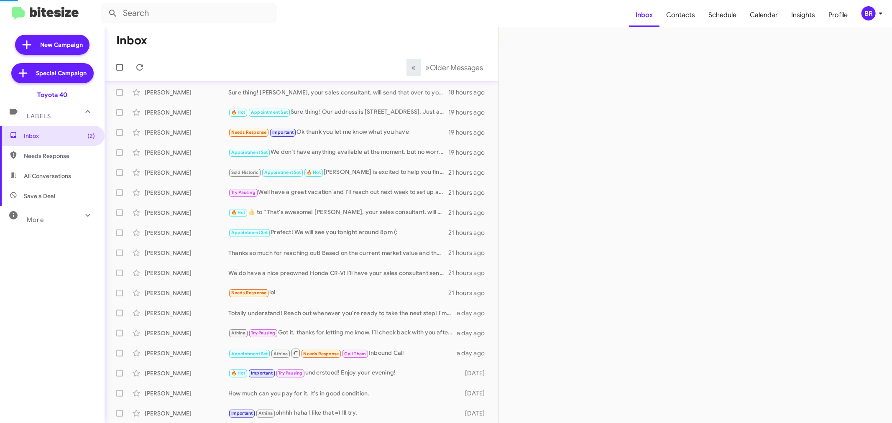
scroll to position [56, 0]
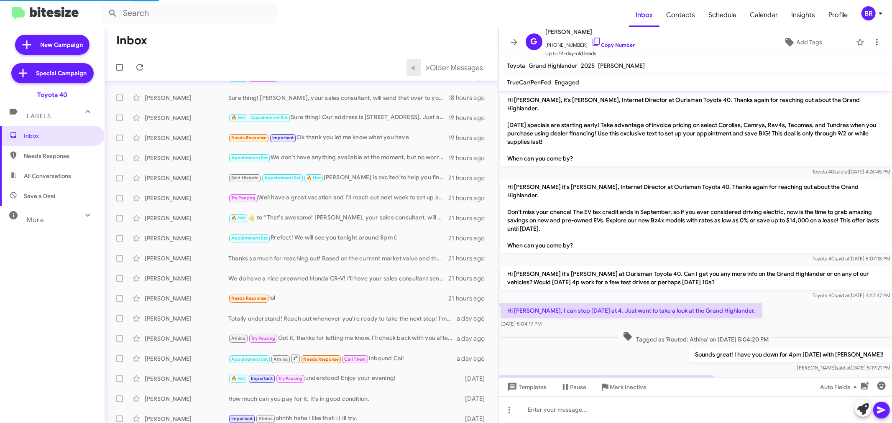
scroll to position [101, 0]
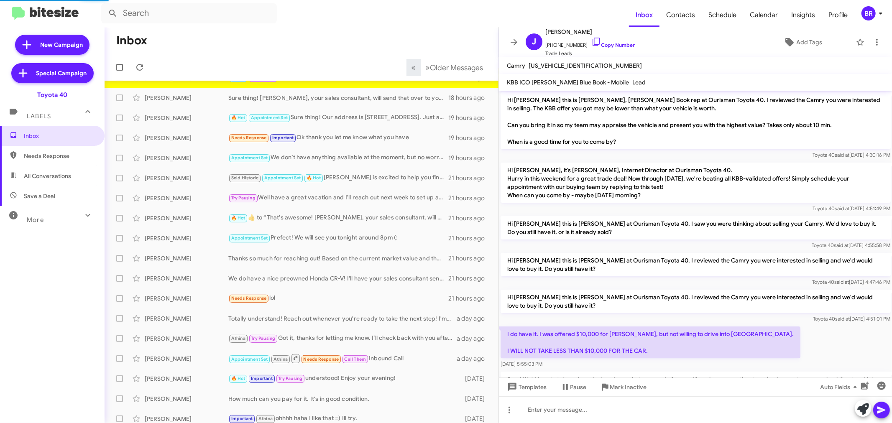
scroll to position [102, 0]
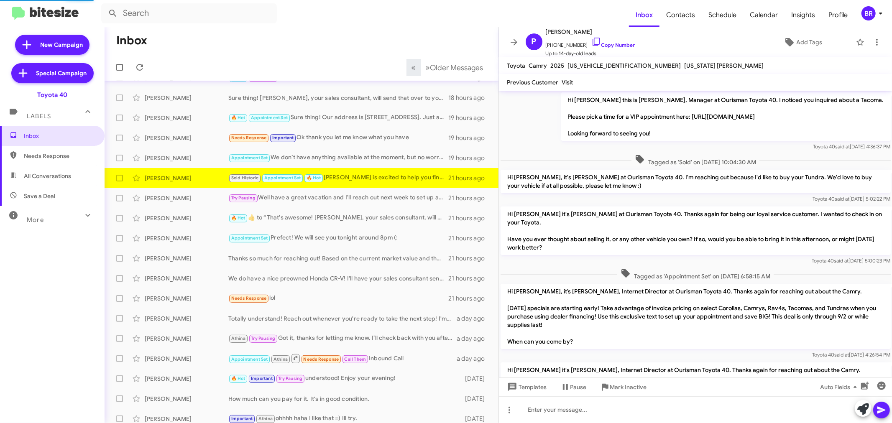
scroll to position [245, 0]
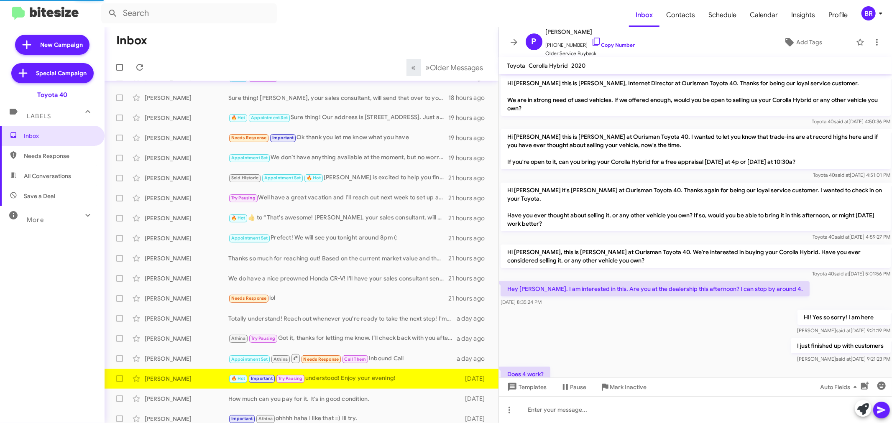
scroll to position [168, 0]
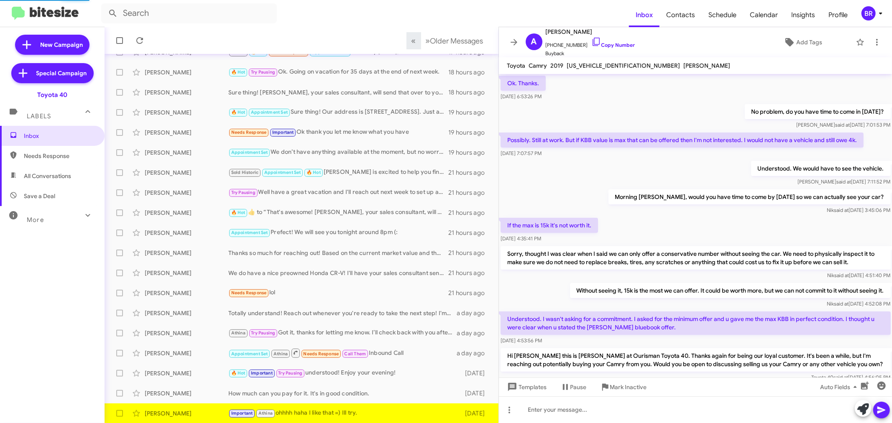
scroll to position [327, 0]
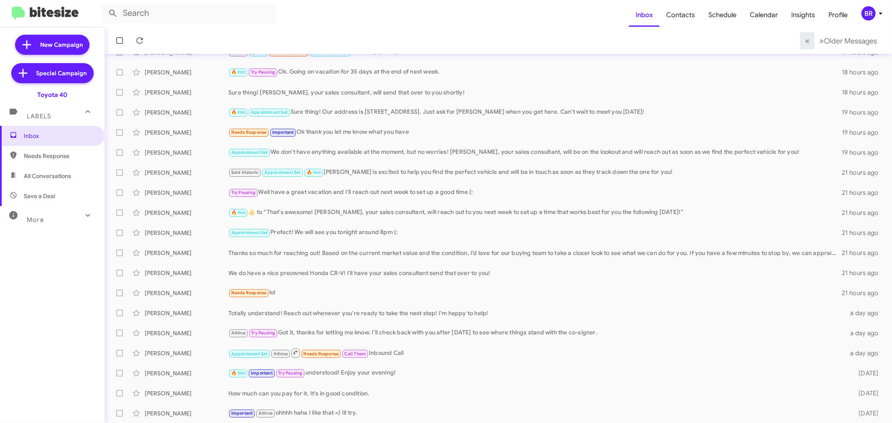
click at [874, 10] on div "BR" at bounding box center [868, 13] width 14 height 14
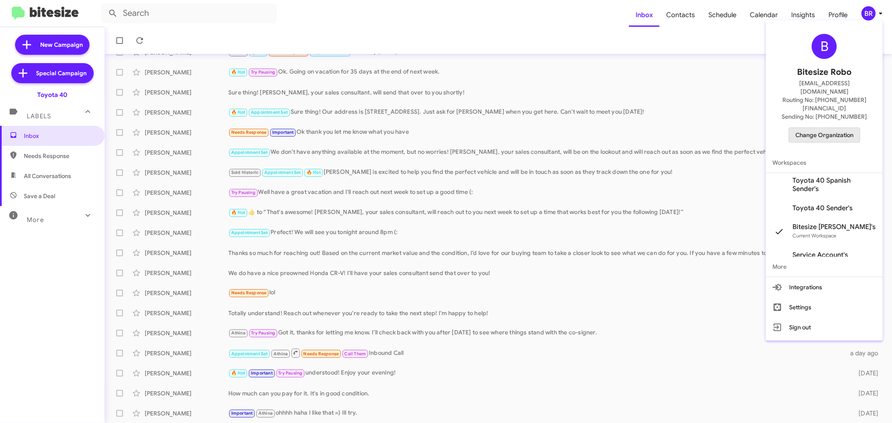
click at [815, 128] on span "Change Organization" at bounding box center [824, 135] width 58 height 14
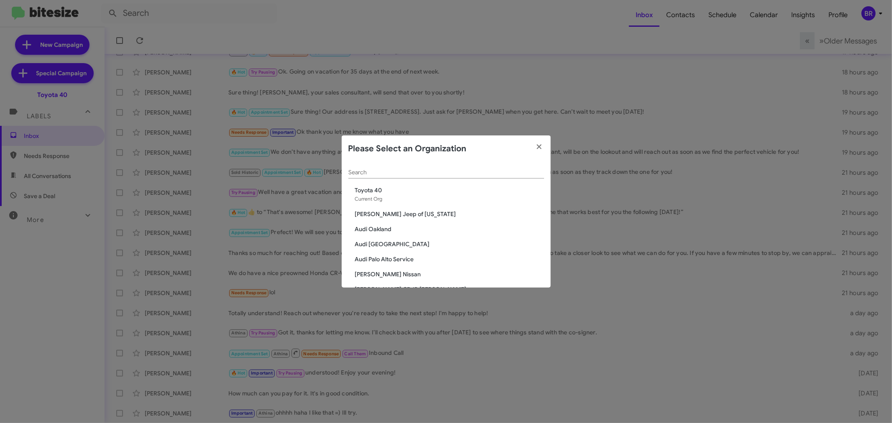
click at [483, 176] on div "Search" at bounding box center [446, 170] width 196 height 16
click at [463, 173] on input "Search" at bounding box center [446, 172] width 196 height 7
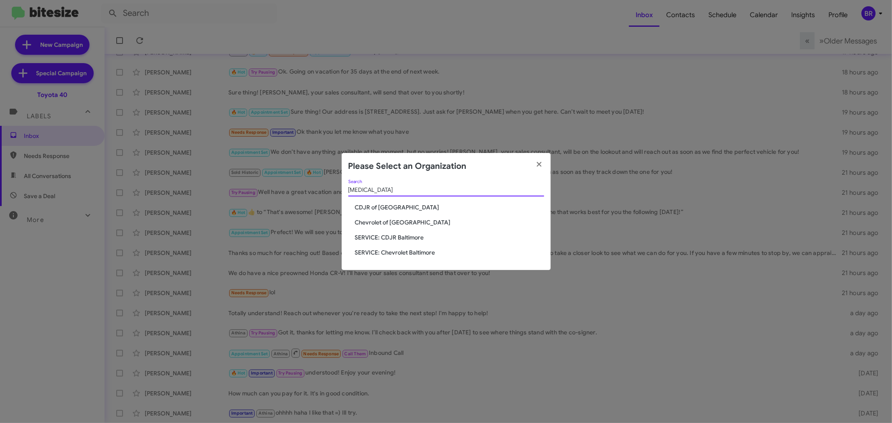
type input "bal"
click at [399, 222] on span "Chevrolet of [GEOGRAPHIC_DATA]" at bounding box center [449, 222] width 189 height 8
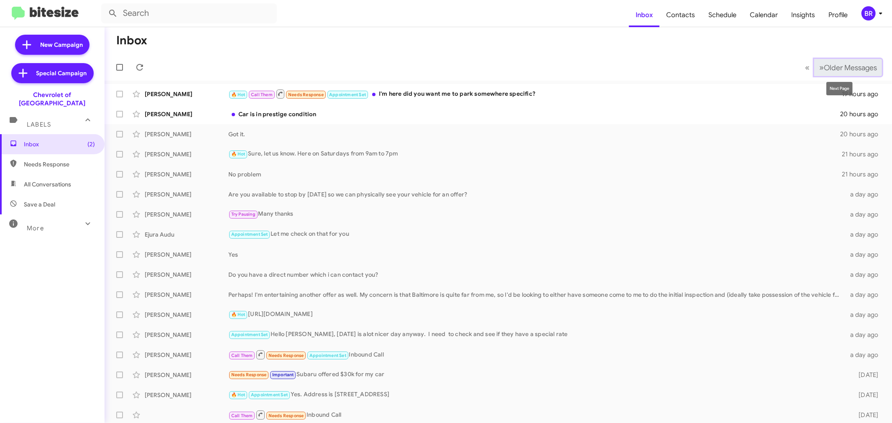
click at [835, 66] on span "Older Messages" at bounding box center [850, 67] width 53 height 9
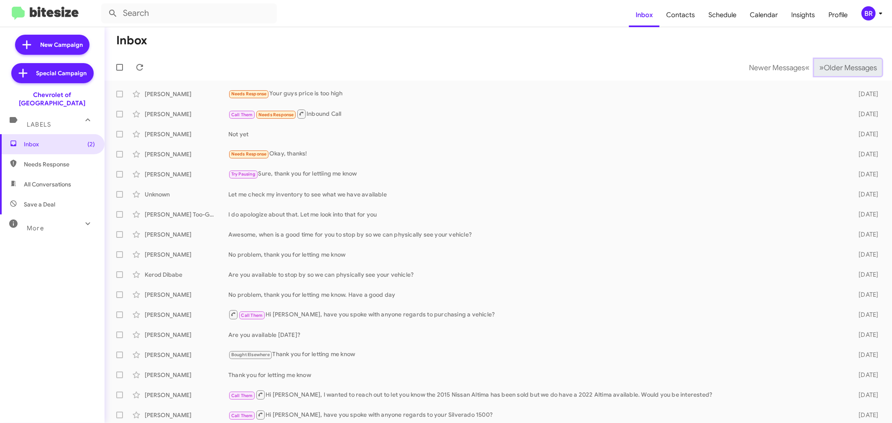
click at [835, 66] on span "Older Messages" at bounding box center [850, 67] width 53 height 9
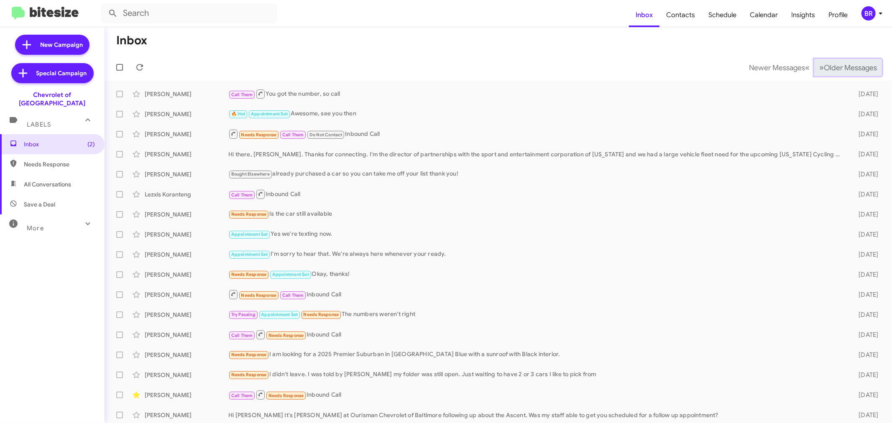
click at [835, 66] on span "Older Messages" at bounding box center [850, 67] width 53 height 9
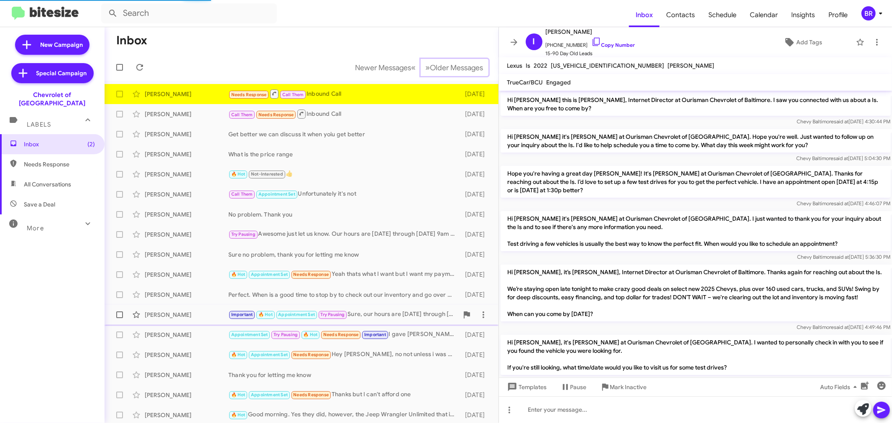
scroll to position [61, 0]
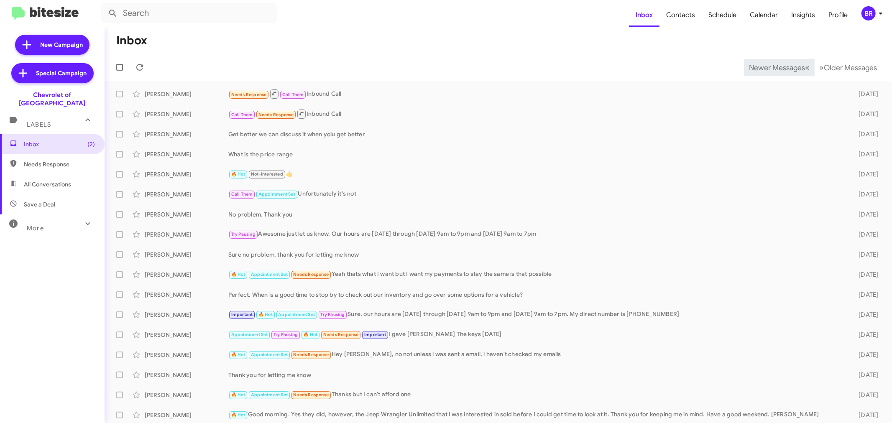
click at [764, 67] on span "Newer Messages" at bounding box center [777, 67] width 56 height 9
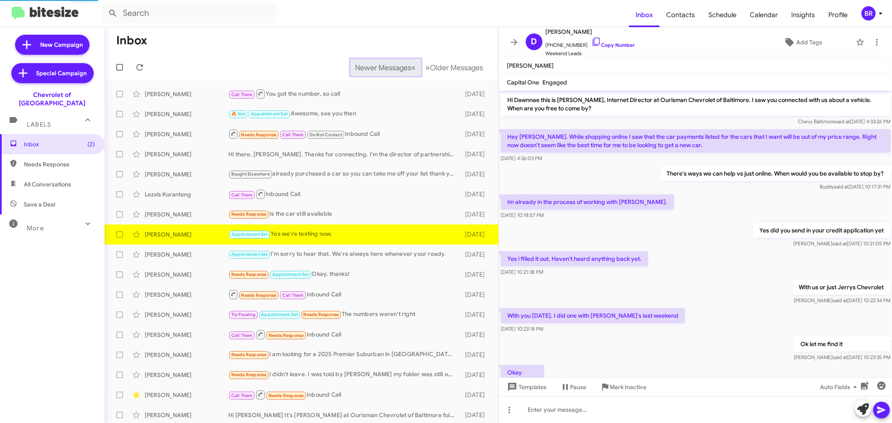
scroll to position [144, 0]
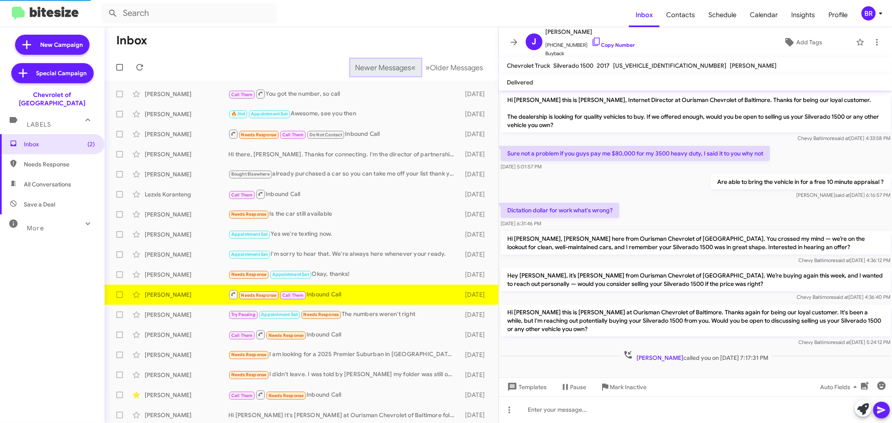
scroll to position [3, 0]
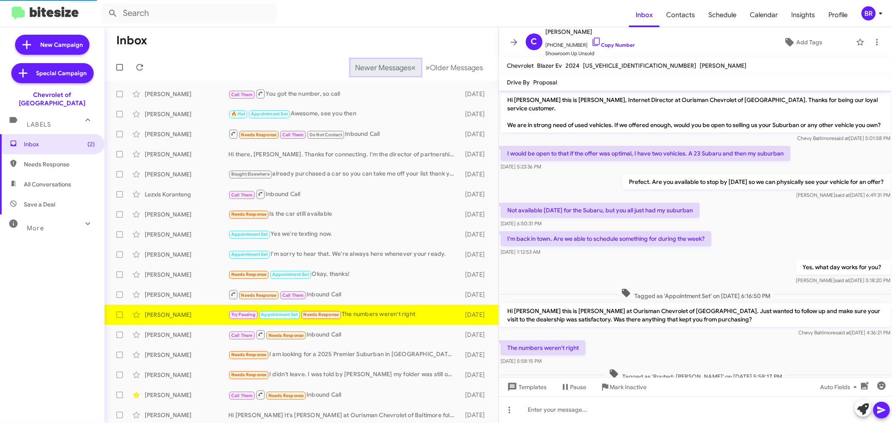
scroll to position [43, 0]
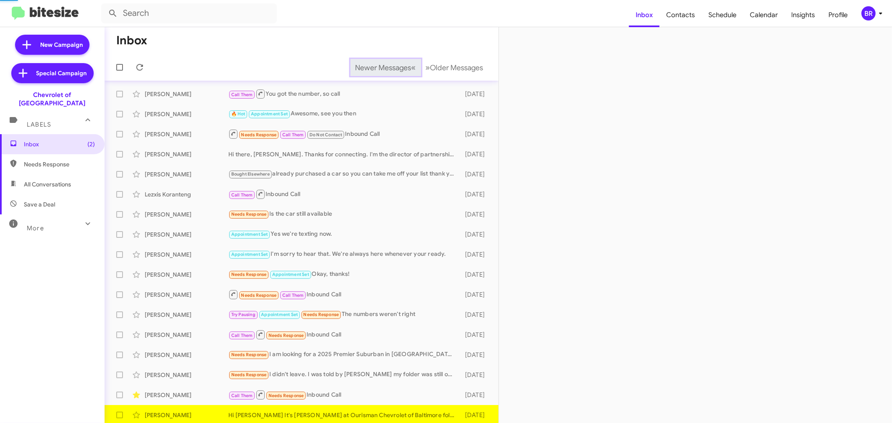
scroll to position [2, 0]
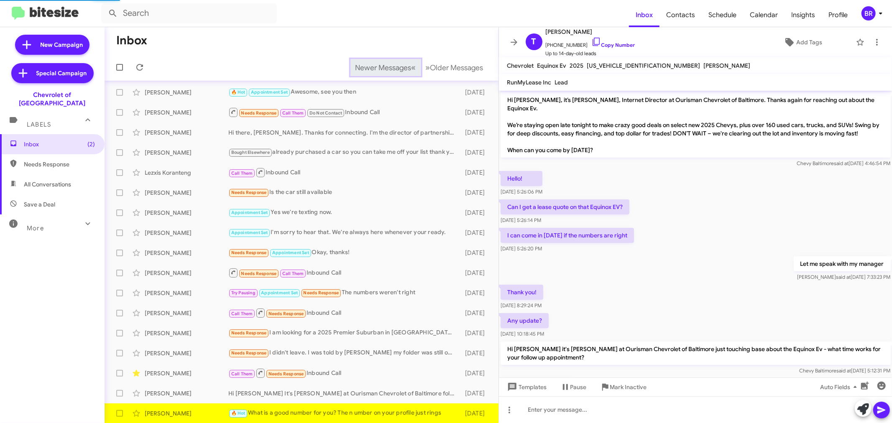
scroll to position [190, 0]
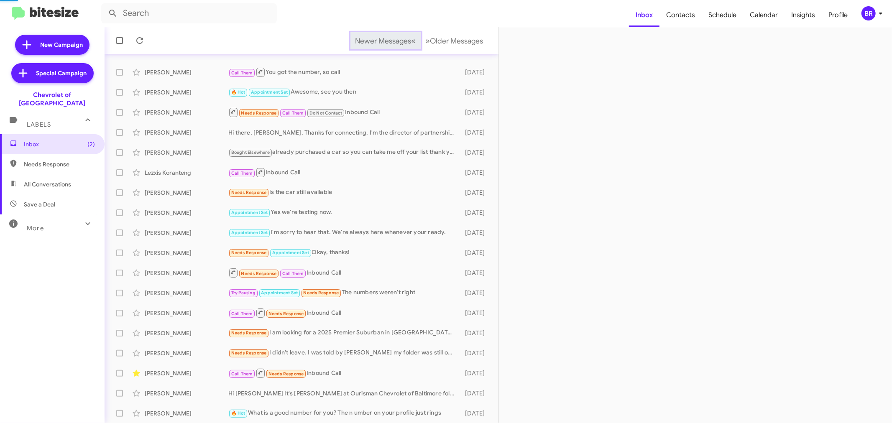
scroll to position [42, 0]
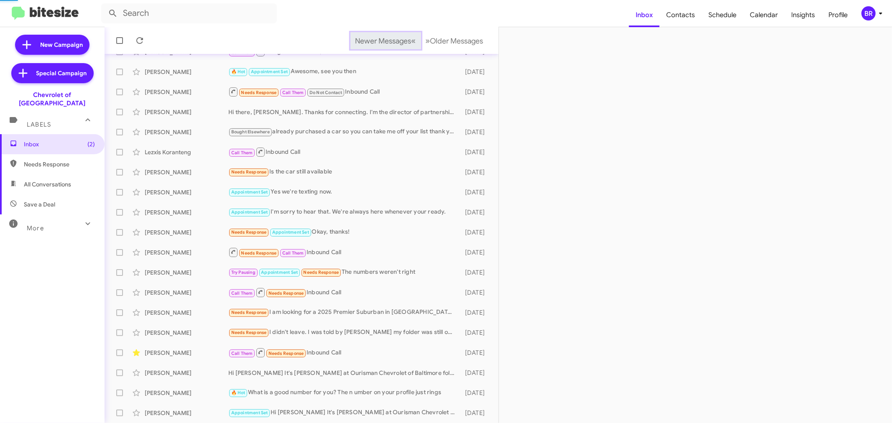
scroll to position [62, 0]
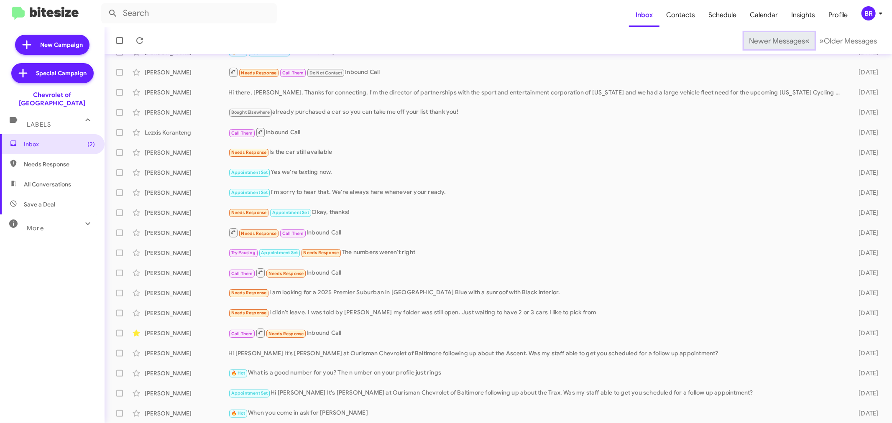
click at [764, 40] on span "Newer Messages" at bounding box center [777, 40] width 56 height 9
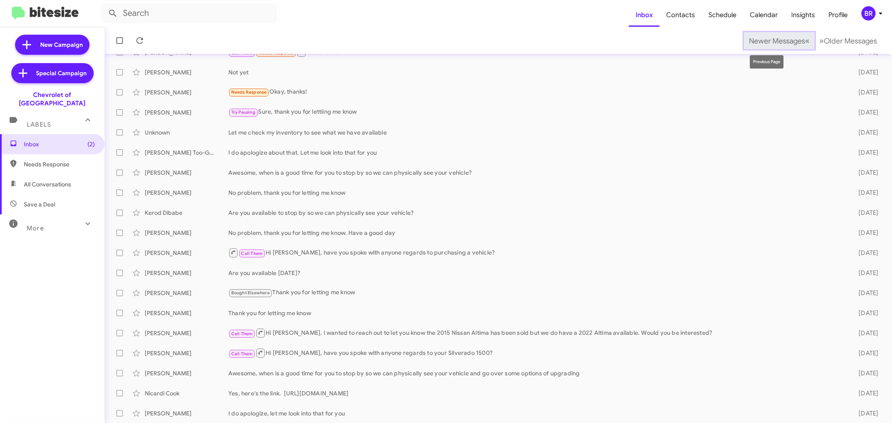
scroll to position [56, 0]
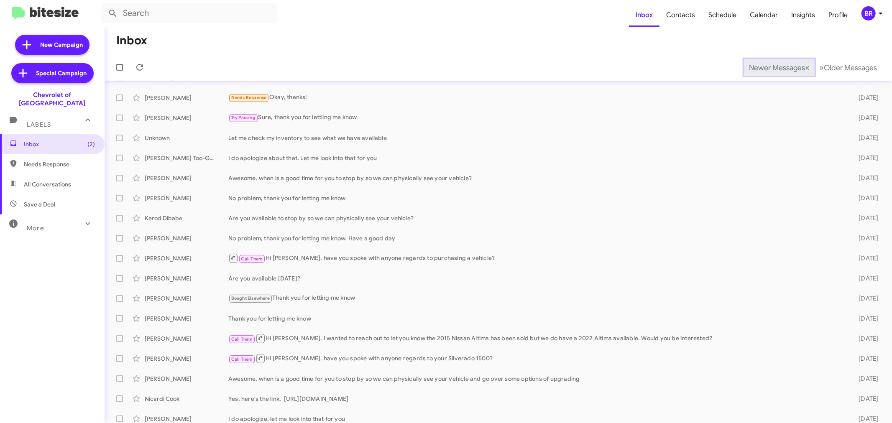
scroll to position [62, 0]
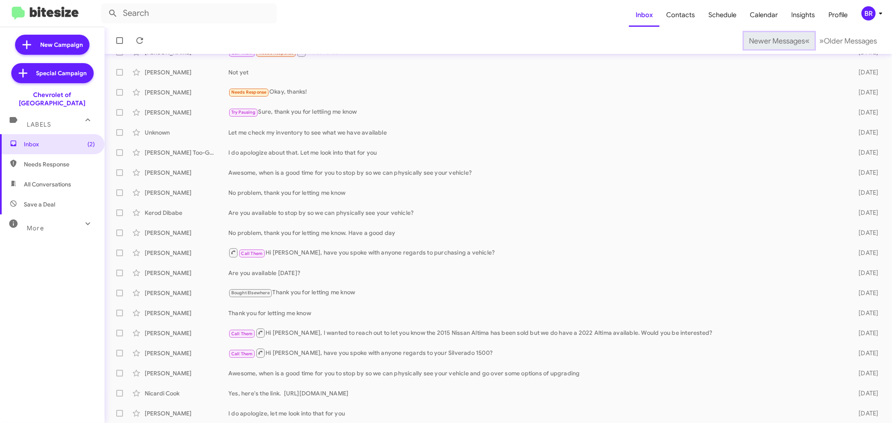
click at [764, 40] on span "Newer Messages" at bounding box center [777, 40] width 56 height 9
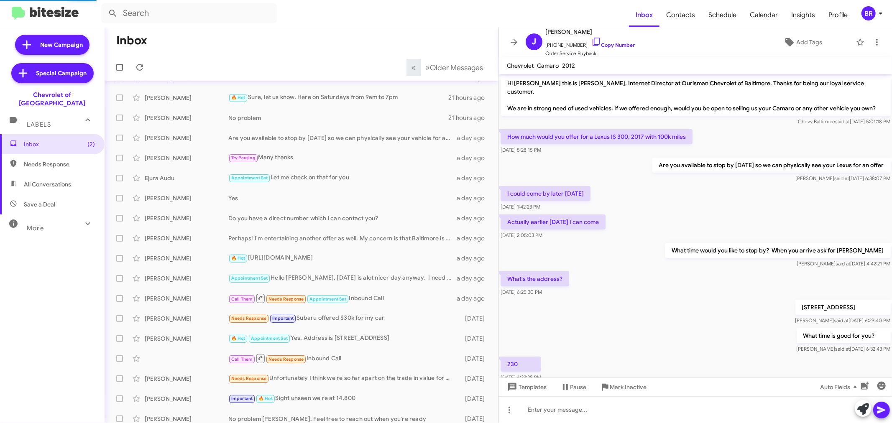
scroll to position [114, 0]
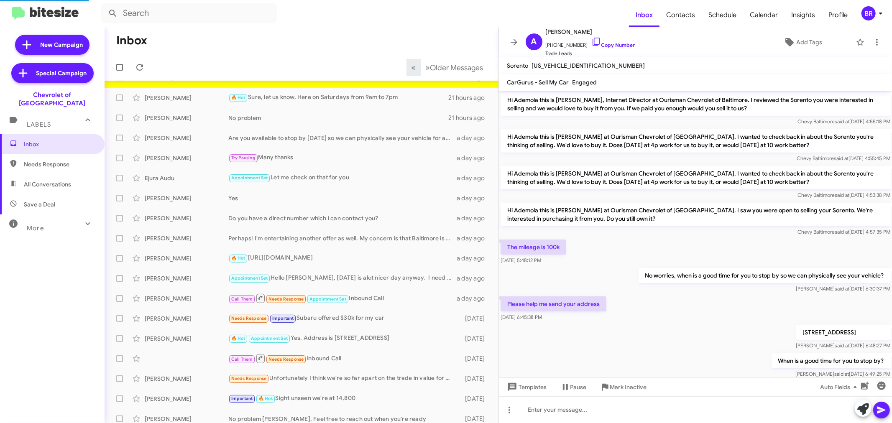
scroll to position [204, 0]
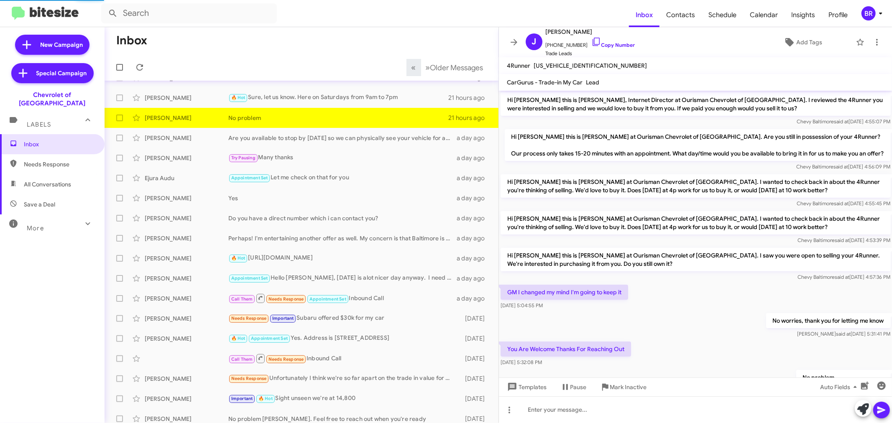
scroll to position [46, 0]
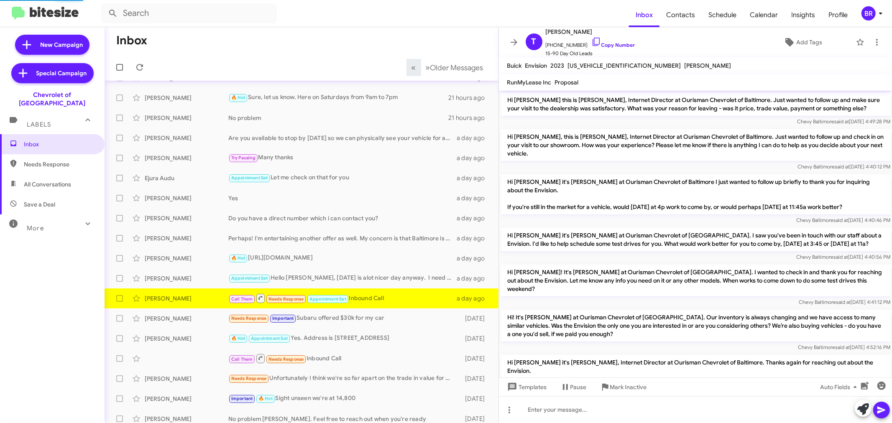
scroll to position [373, 0]
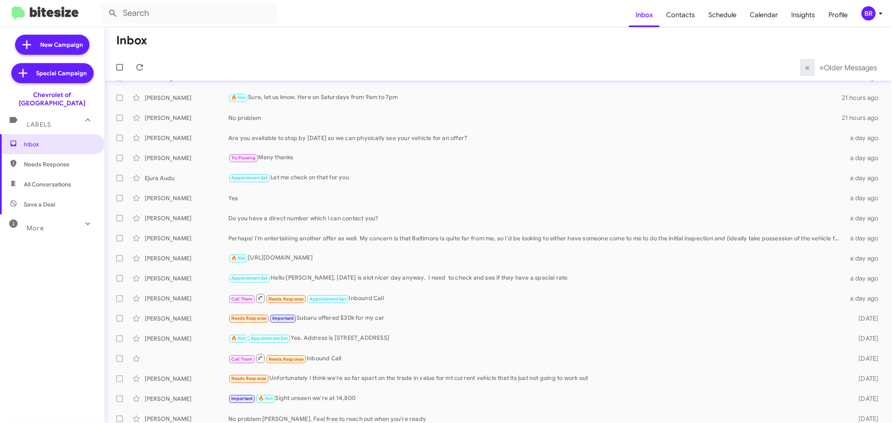
scroll to position [62, 0]
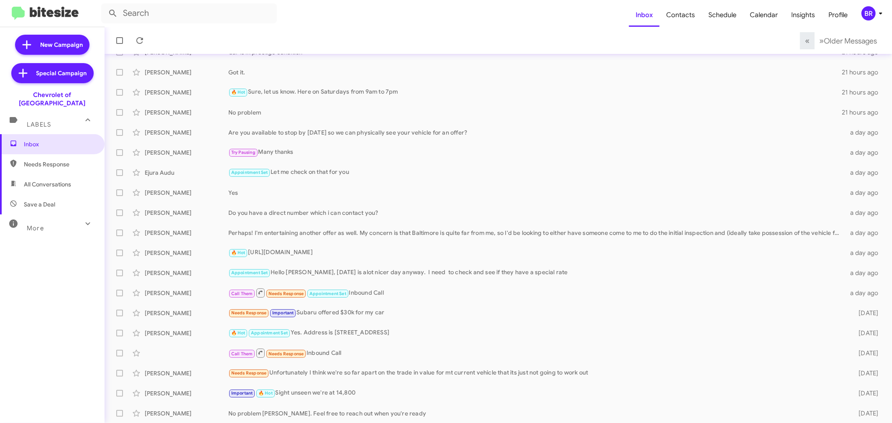
click at [874, 17] on div "BR" at bounding box center [868, 13] width 14 height 14
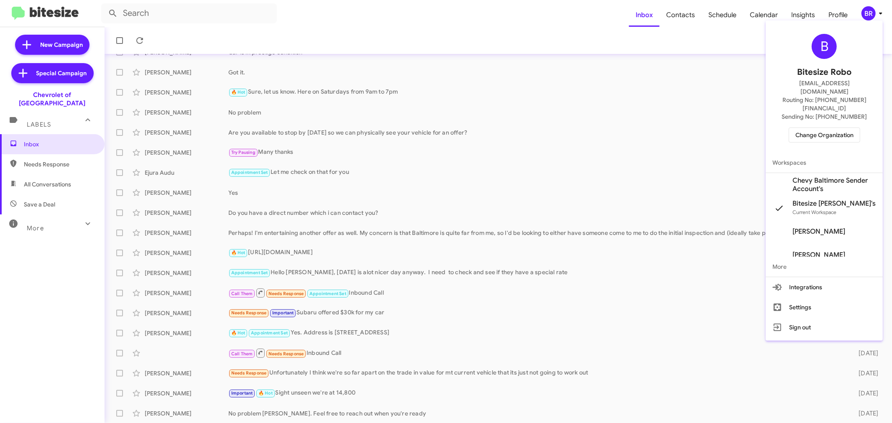
click at [808, 109] on div "B Bitesize Robo [EMAIL_ADDRESS][DOMAIN_NAME] Routing No: [PHONE_NUMBER][FINANCI…" at bounding box center [824, 88] width 117 height 129
click at [800, 128] on span "Change Organization" at bounding box center [824, 135] width 58 height 14
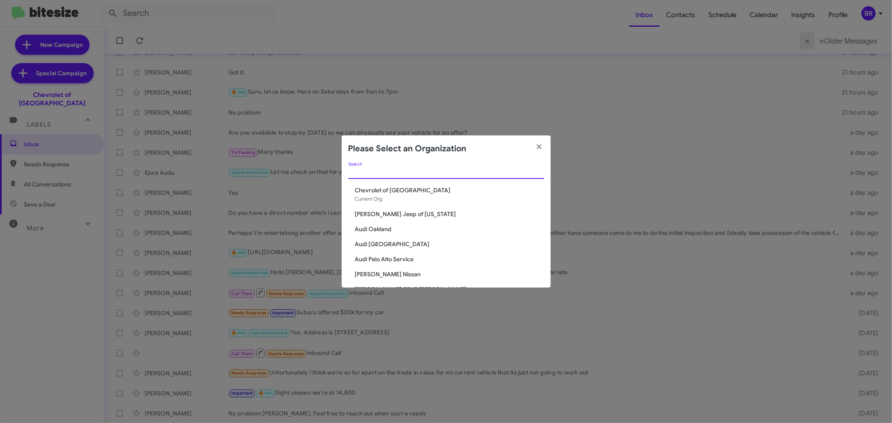
click at [446, 172] on input "Search" at bounding box center [446, 172] width 196 height 7
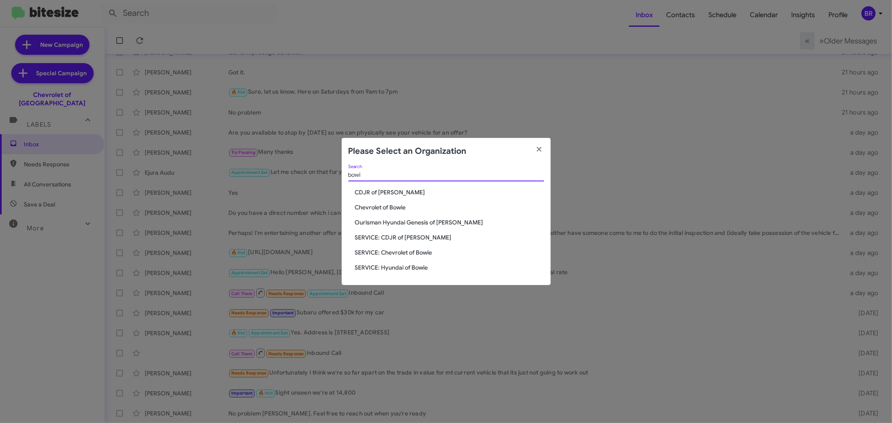
type input "bowi"
click at [388, 204] on span "Chevrolet of Bowie" at bounding box center [449, 207] width 189 height 8
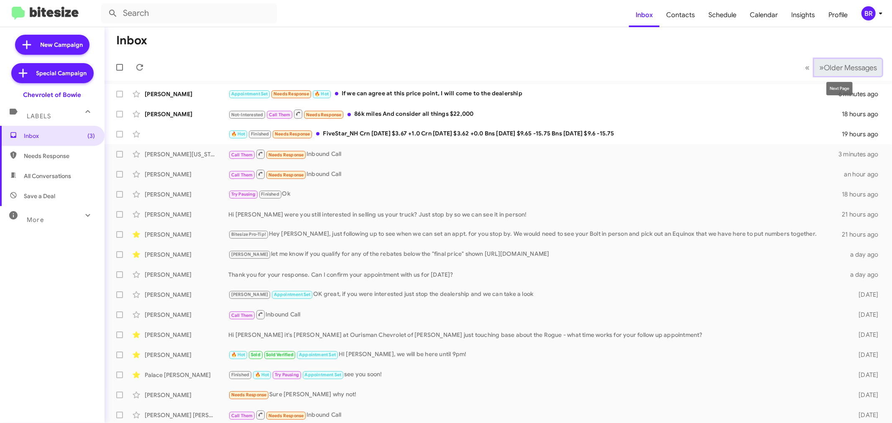
click at [831, 64] on span "Older Messages" at bounding box center [850, 67] width 53 height 9
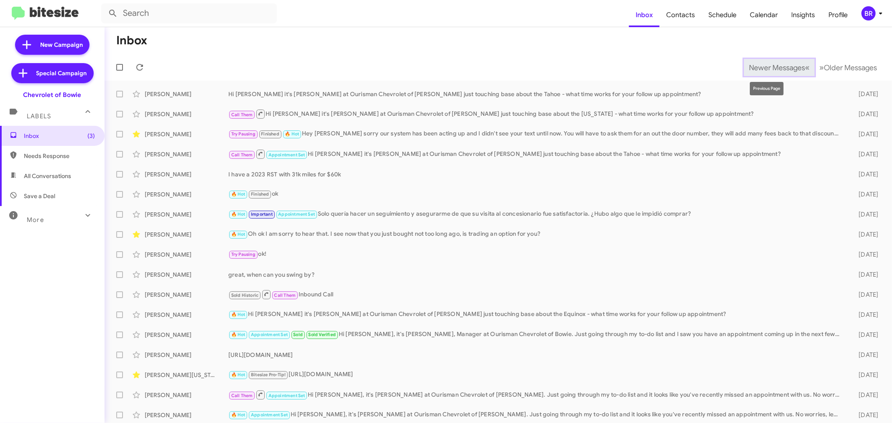
click at [764, 67] on span "Newer Messages" at bounding box center [777, 67] width 56 height 9
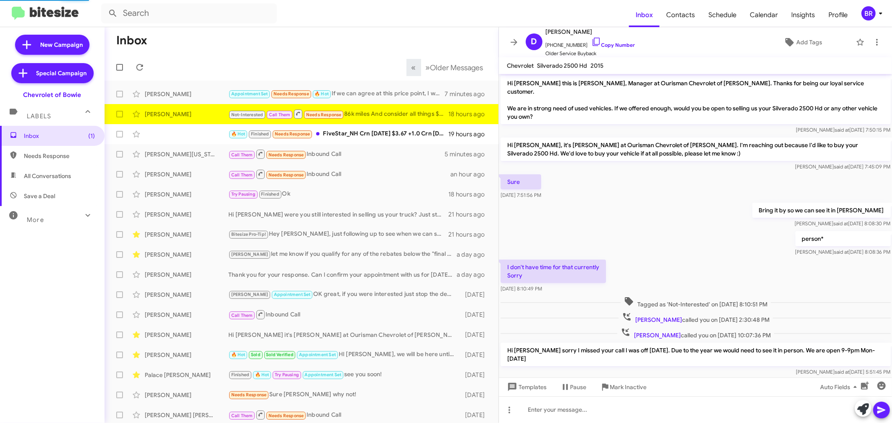
scroll to position [200, 0]
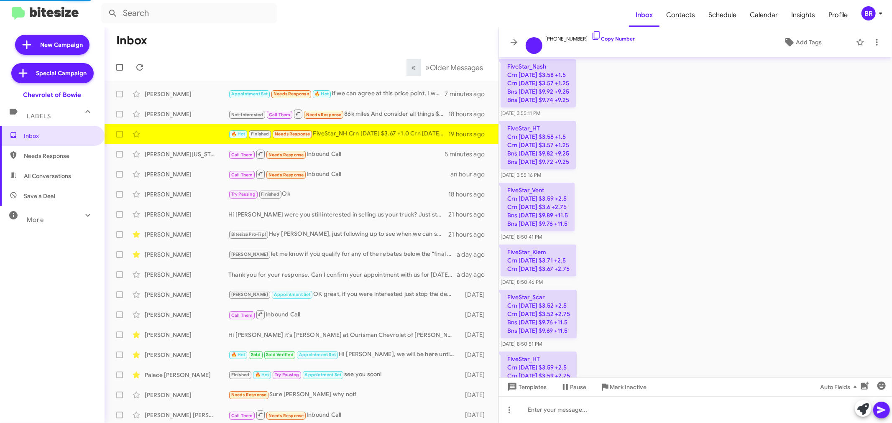
scroll to position [908, 0]
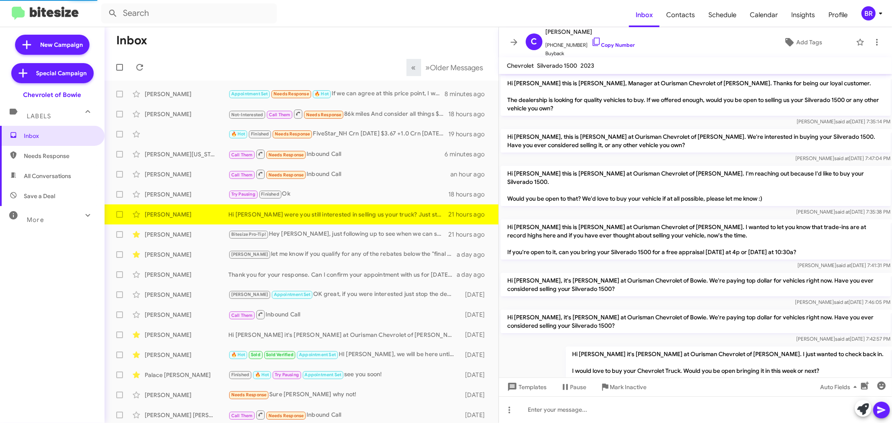
scroll to position [97, 0]
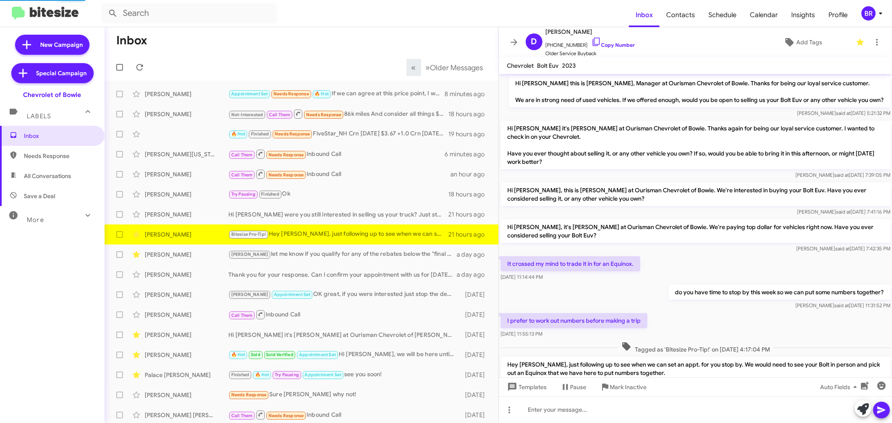
scroll to position [42, 0]
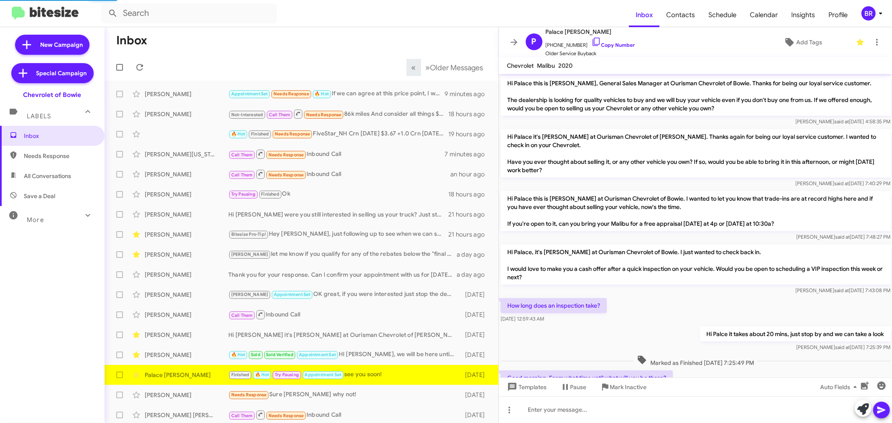
scroll to position [268, 0]
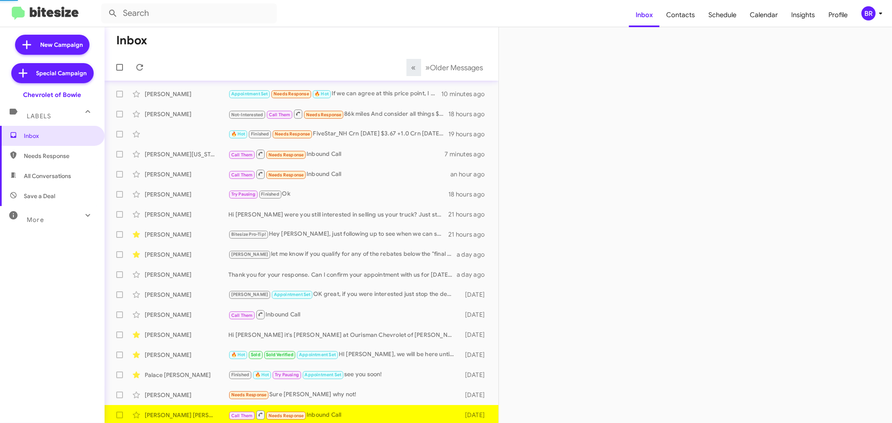
scroll to position [2, 0]
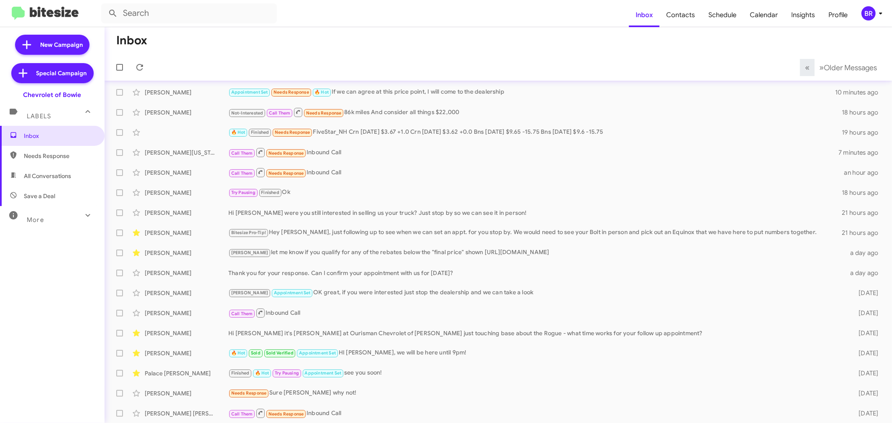
scroll to position [22, 0]
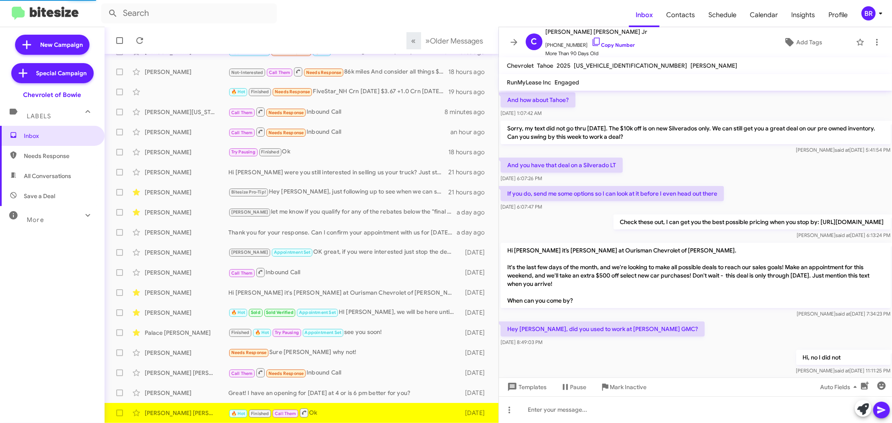
scroll to position [431, 0]
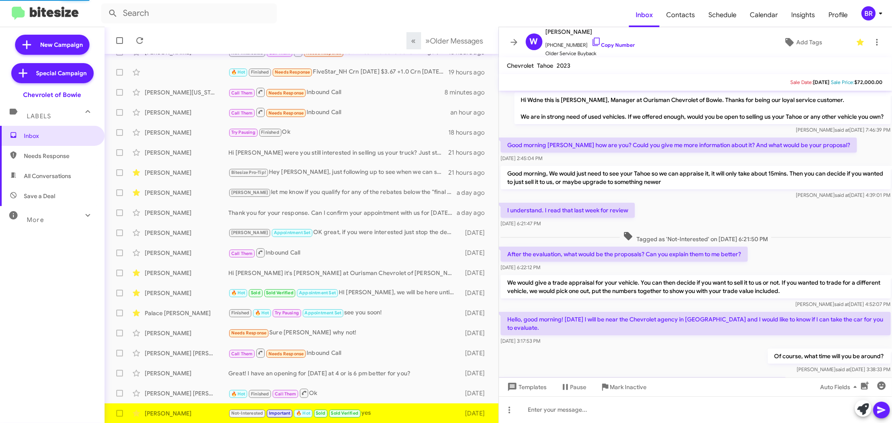
scroll to position [105, 0]
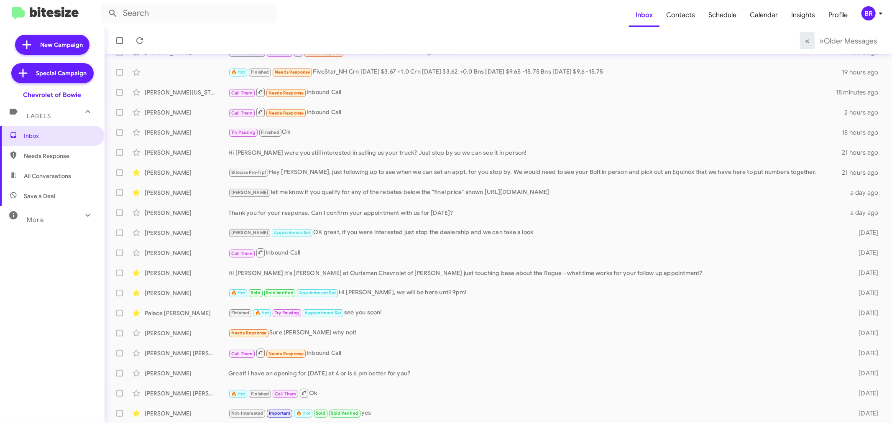
click at [873, 19] on span "BR" at bounding box center [873, 13] width 25 height 14
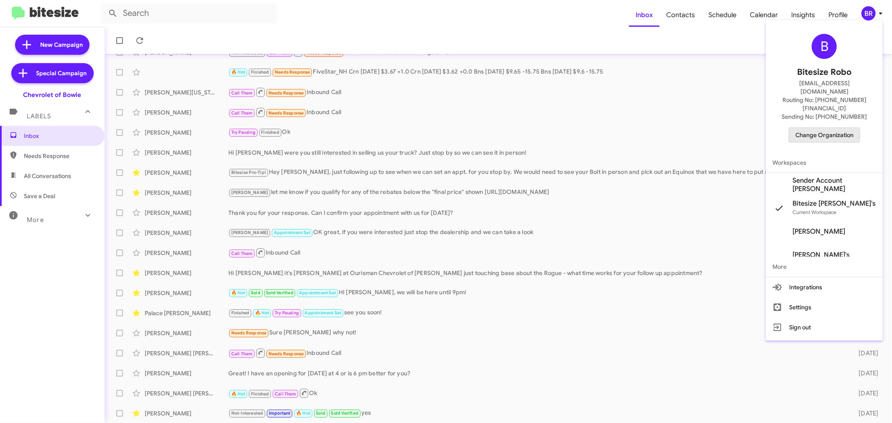
click at [812, 128] on span "Change Organization" at bounding box center [824, 135] width 58 height 14
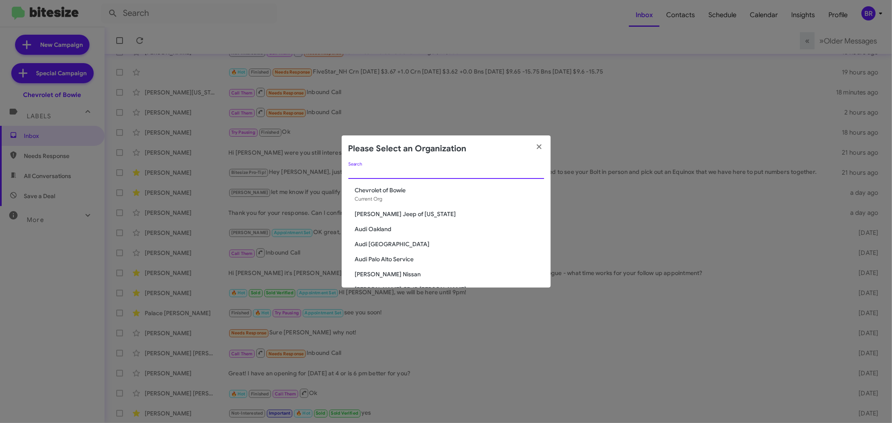
click at [494, 169] on input "Search" at bounding box center [446, 172] width 196 height 7
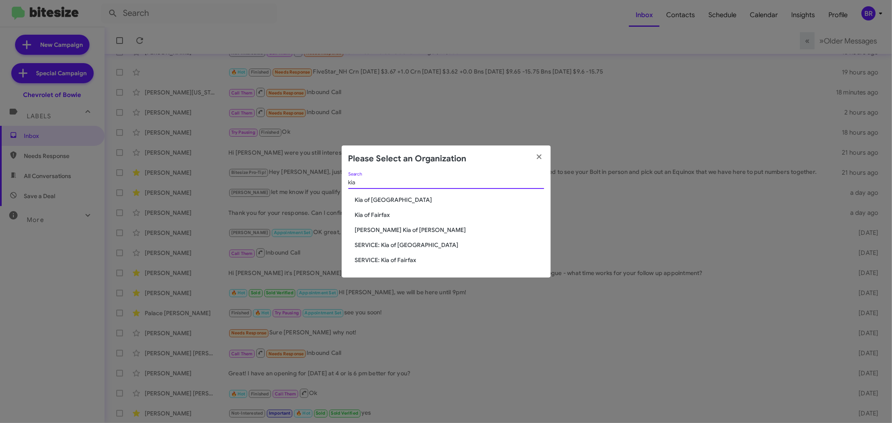
type input "kia"
click at [388, 200] on span "Kia of [GEOGRAPHIC_DATA]" at bounding box center [449, 200] width 189 height 8
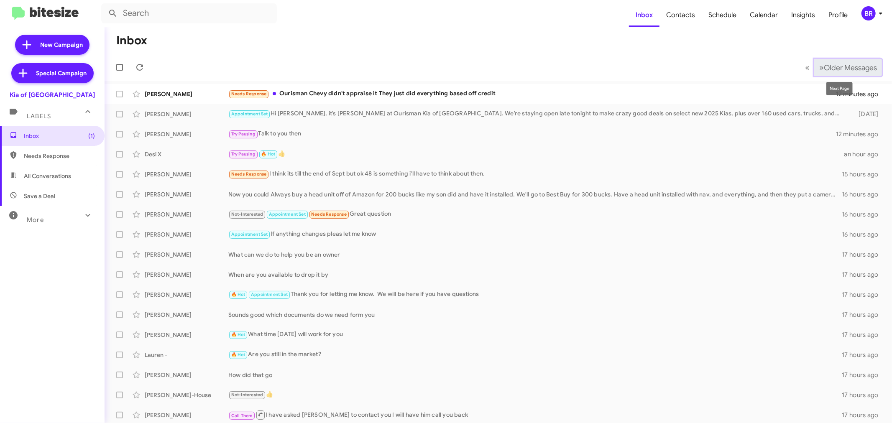
click at [827, 59] on button "» Next Older Messages" at bounding box center [848, 67] width 68 height 17
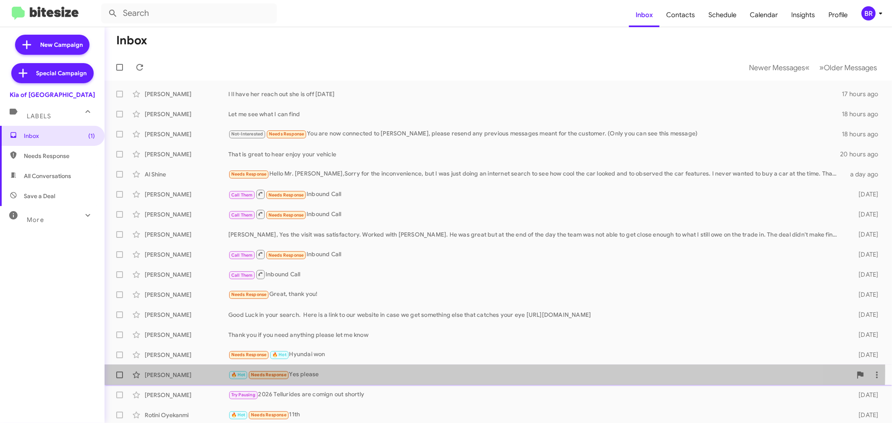
click at [429, 371] on div "🔥 Hot Needs Response Yes please" at bounding box center [539, 375] width 623 height 10
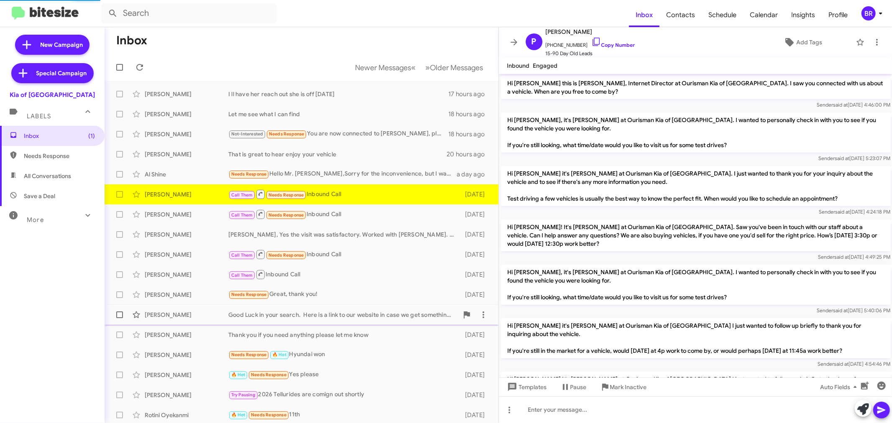
scroll to position [79, 0]
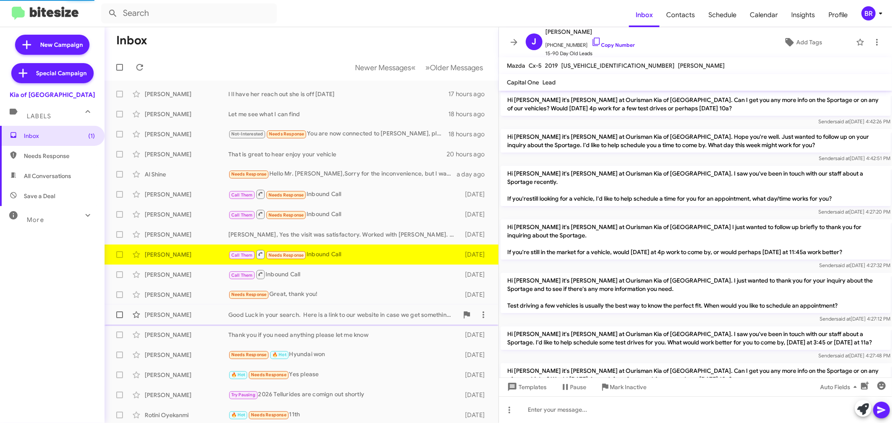
scroll to position [670, 0]
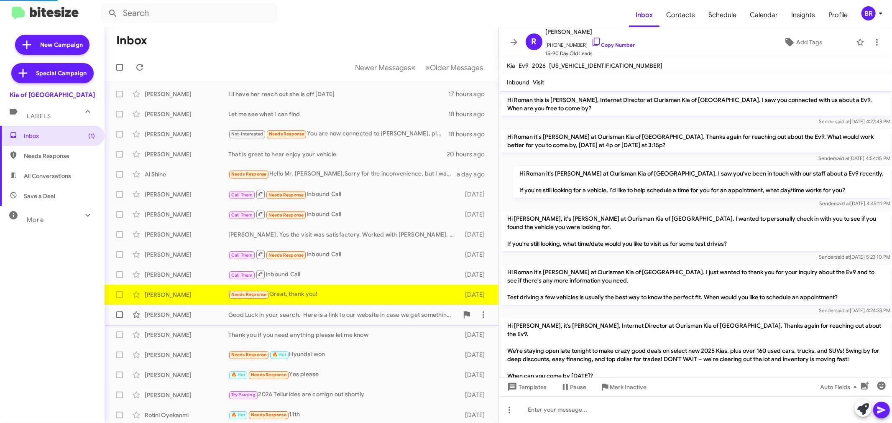
scroll to position [224, 0]
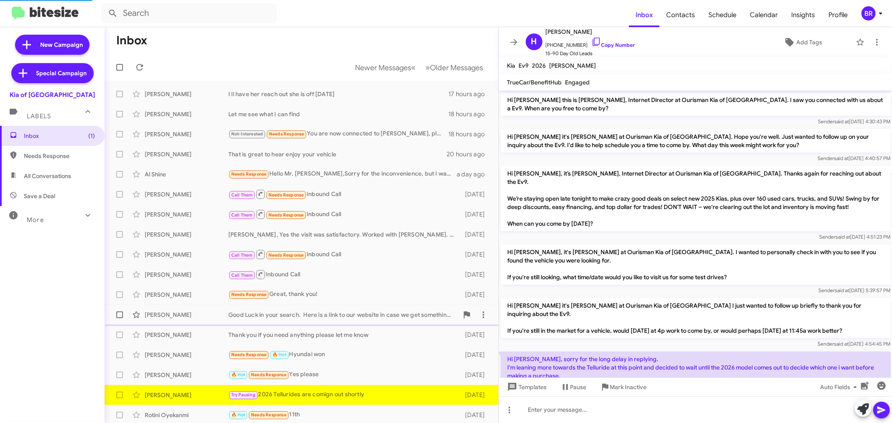
scroll to position [43, 0]
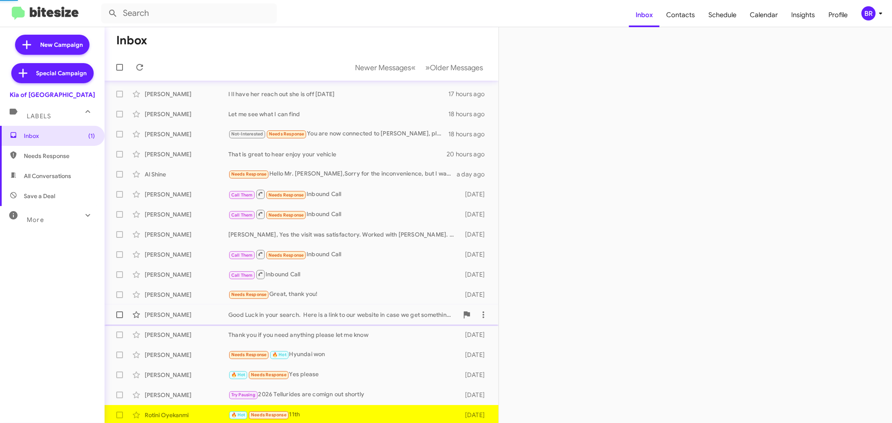
scroll to position [2, 0]
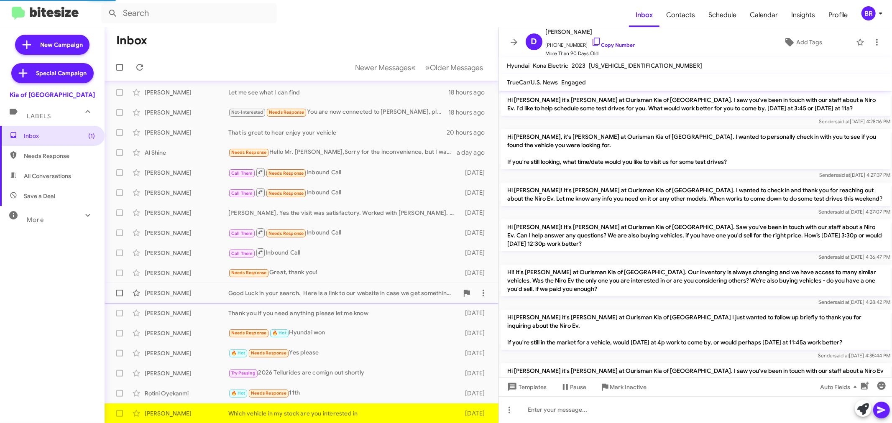
scroll to position [616, 0]
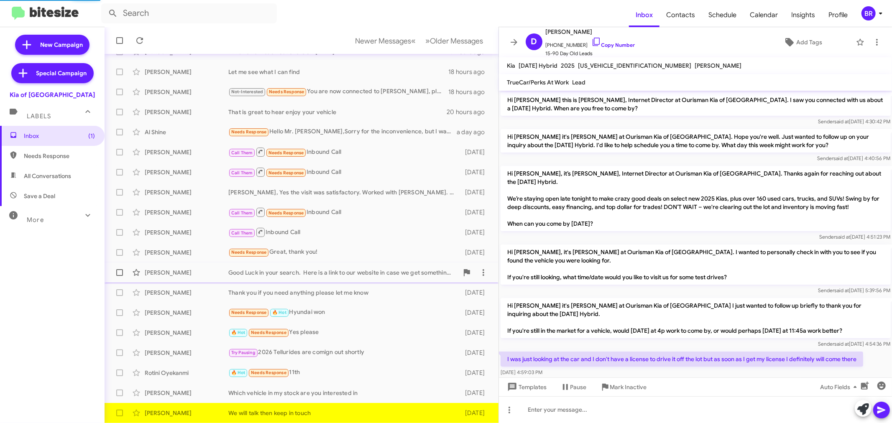
scroll to position [35, 0]
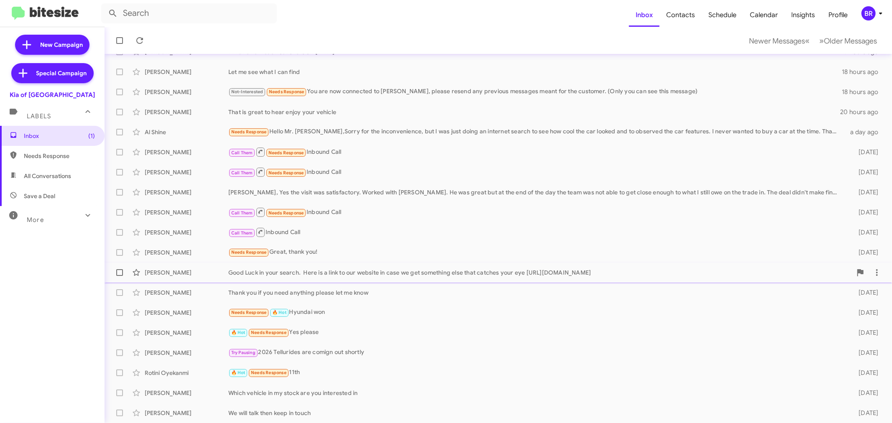
scroll to position [62, 0]
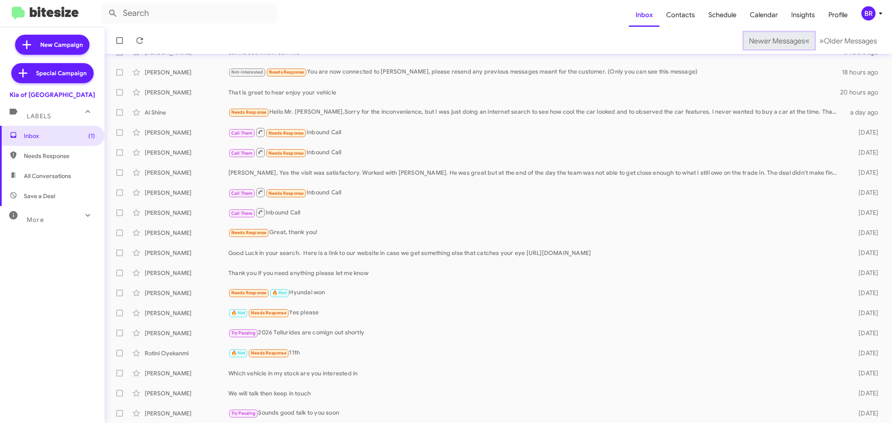
click at [764, 40] on span "Newer Messages" at bounding box center [777, 40] width 56 height 9
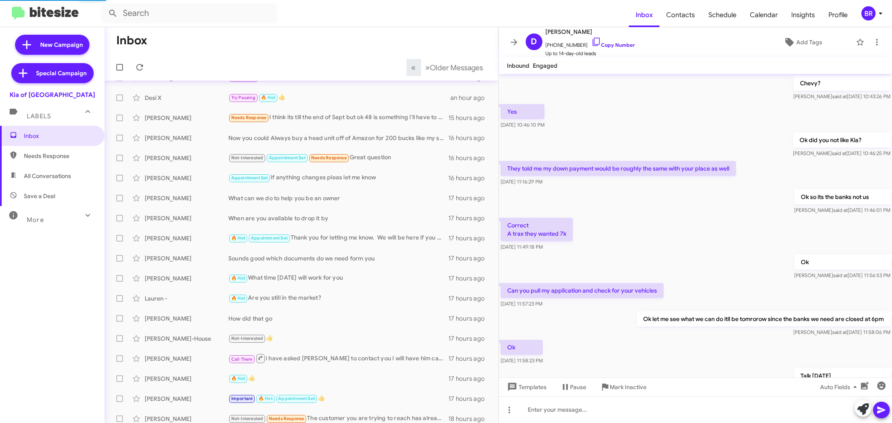
scroll to position [323, 0]
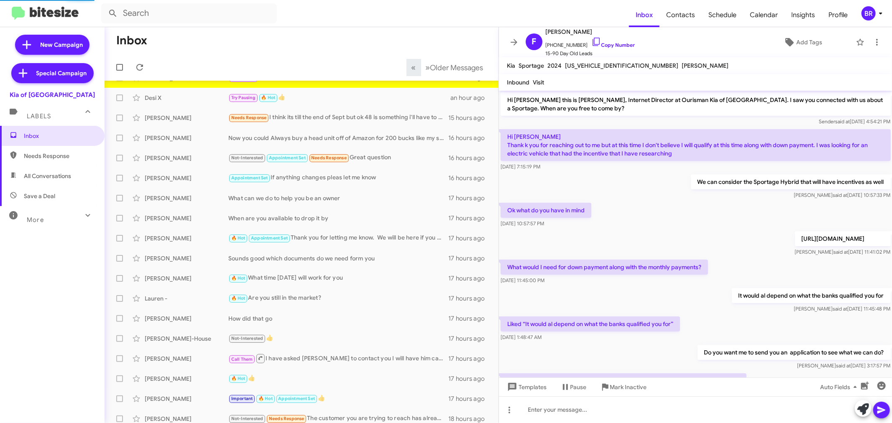
scroll to position [101, 0]
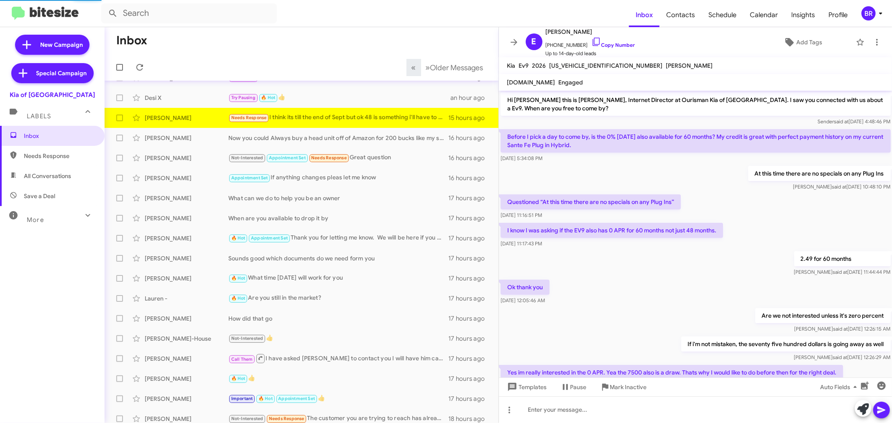
scroll to position [156, 0]
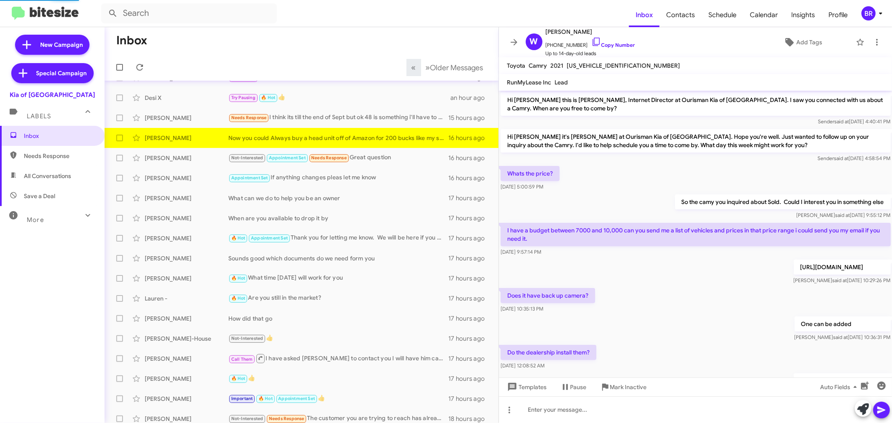
scroll to position [143, 0]
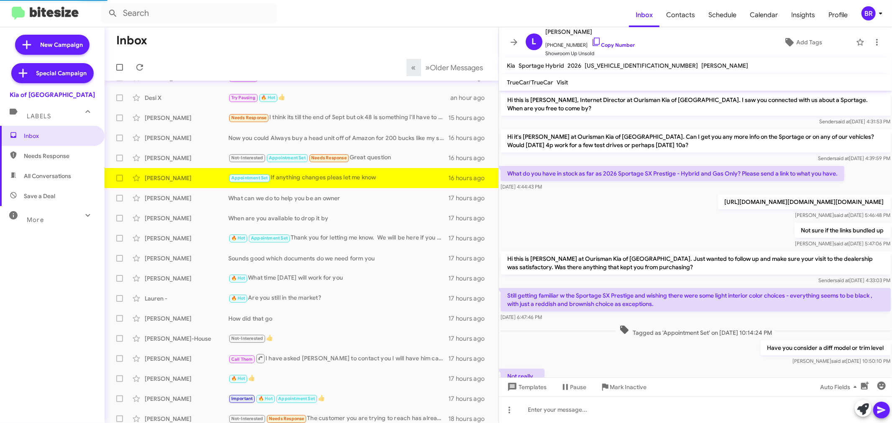
scroll to position [138, 0]
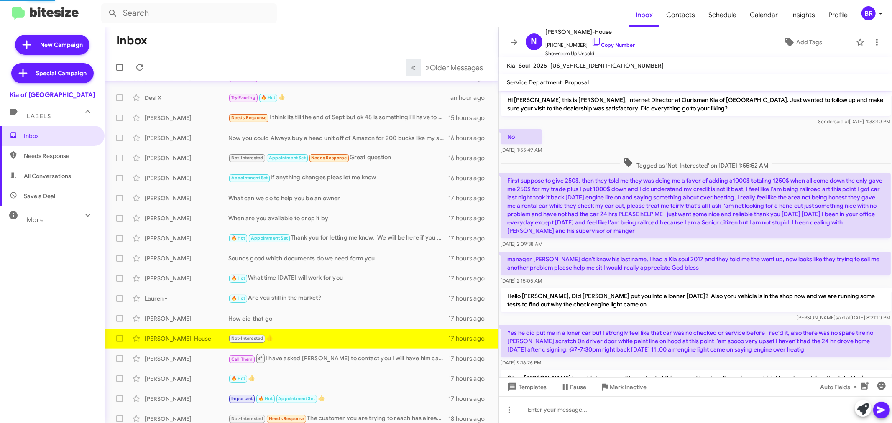
scroll to position [105, 0]
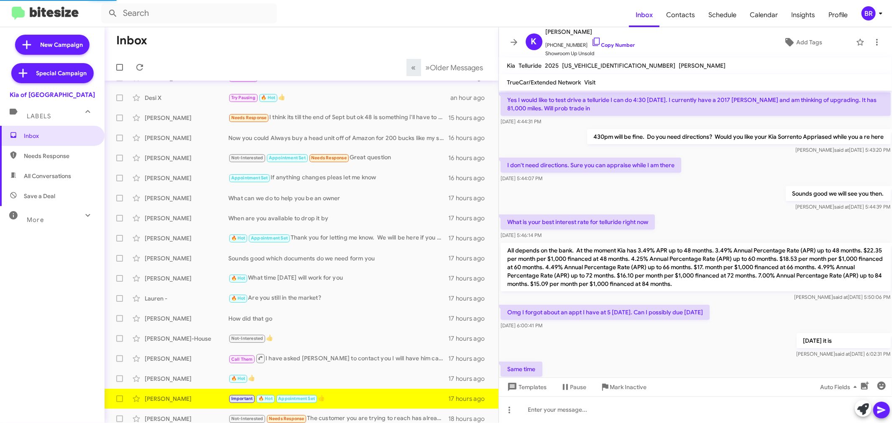
scroll to position [360, 0]
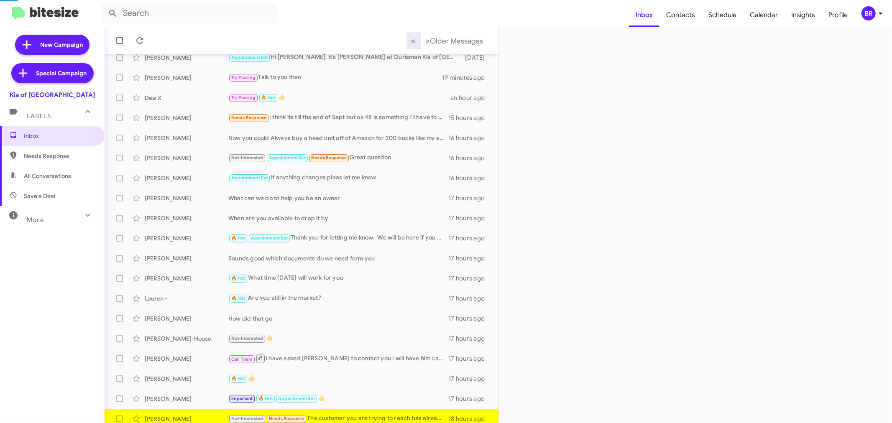
scroll to position [62, 0]
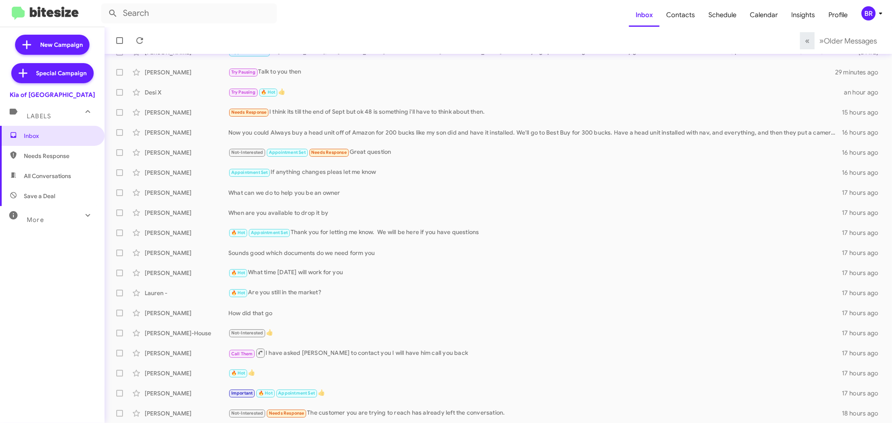
click at [863, 11] on div "BR" at bounding box center [868, 13] width 14 height 14
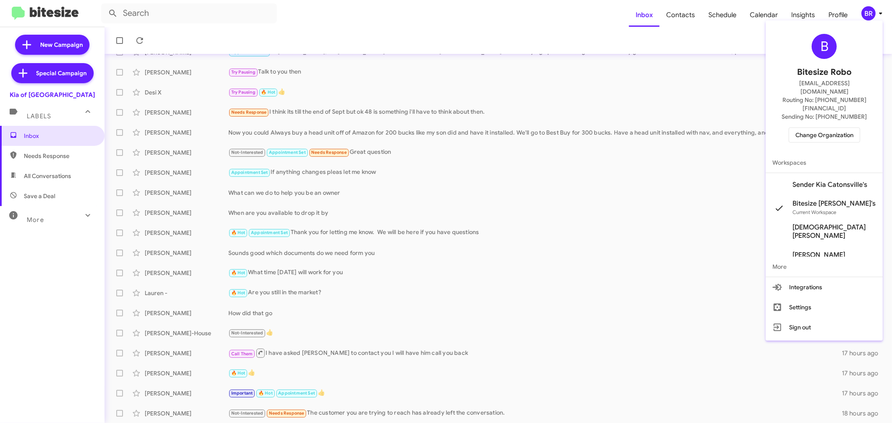
click at [832, 128] on span "Change Organization" at bounding box center [824, 135] width 58 height 14
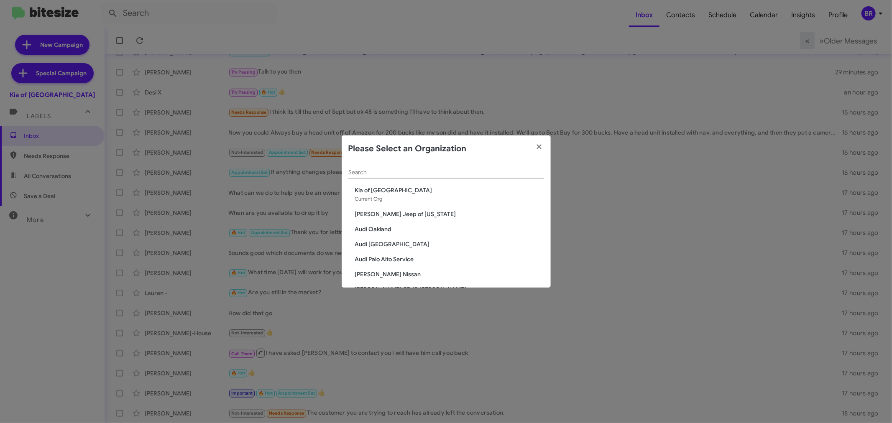
click at [443, 173] on input "Search" at bounding box center [446, 172] width 196 height 7
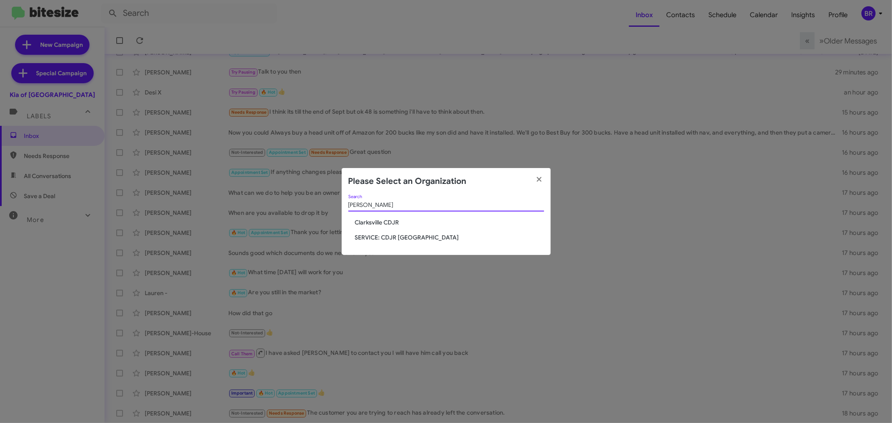
type input "clark"
click at [394, 220] on span "Clarksville CDJR" at bounding box center [449, 222] width 189 height 8
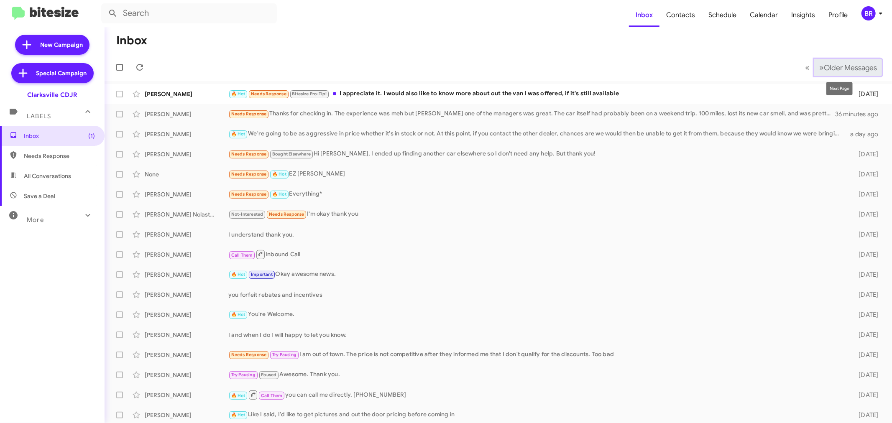
click at [845, 69] on span "Older Messages" at bounding box center [850, 67] width 53 height 9
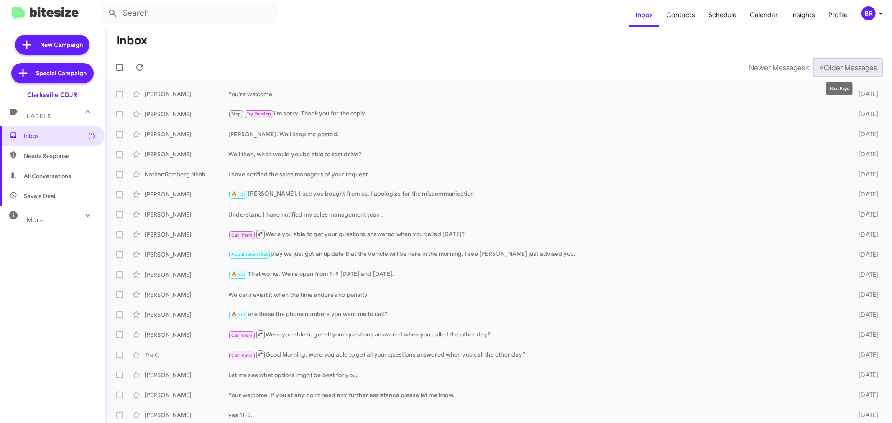
click at [842, 69] on span "Older Messages" at bounding box center [850, 67] width 53 height 9
click at [839, 70] on span "Older Messages" at bounding box center [850, 67] width 53 height 9
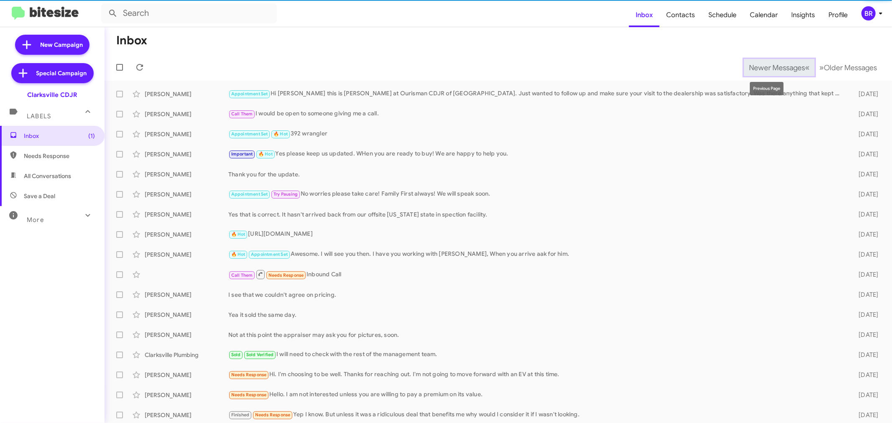
click at [769, 70] on span "Newer Messages" at bounding box center [777, 67] width 56 height 9
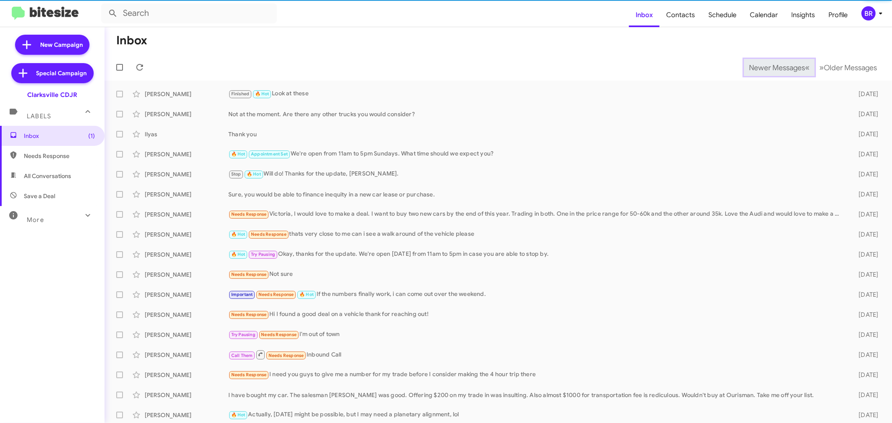
click at [769, 70] on span "Newer Messages" at bounding box center [777, 67] width 56 height 9
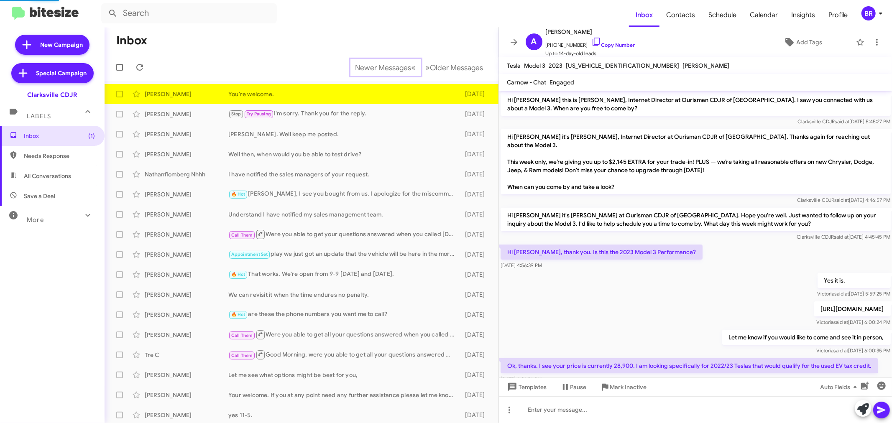
scroll to position [107, 0]
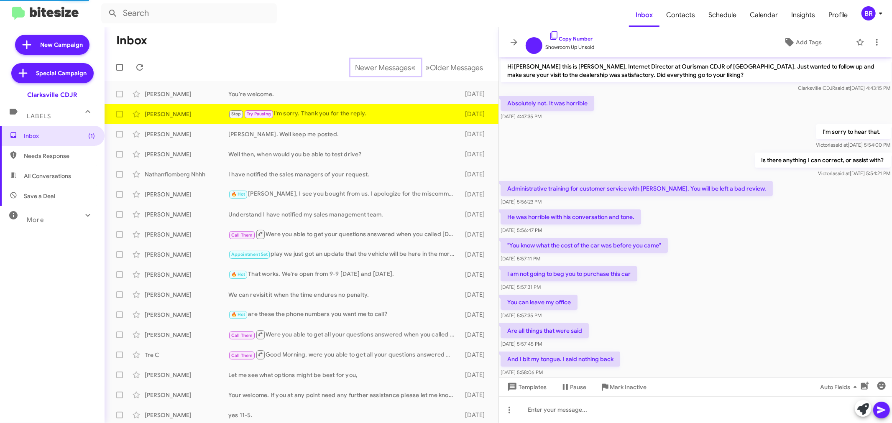
scroll to position [267, 0]
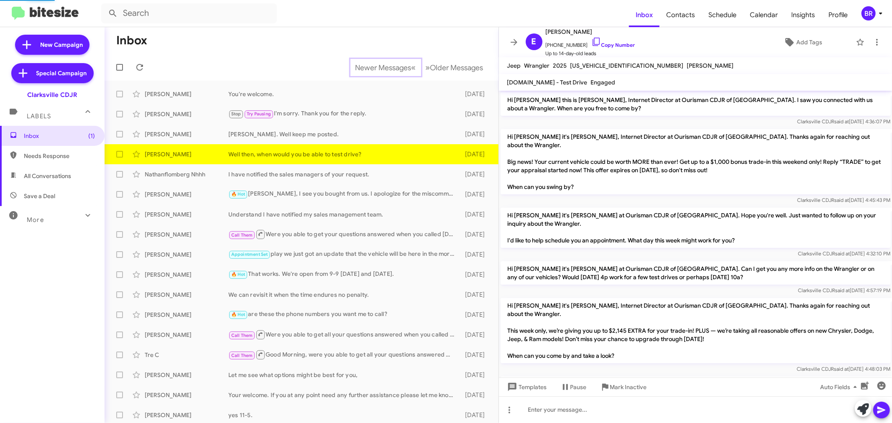
scroll to position [121, 0]
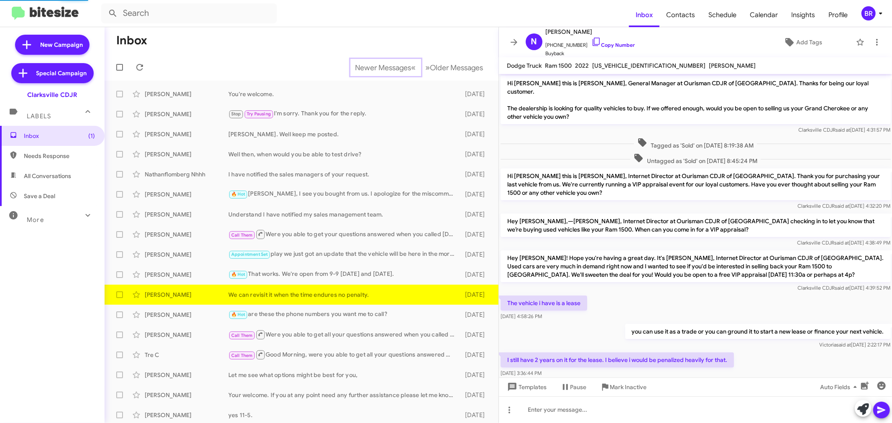
scroll to position [73, 0]
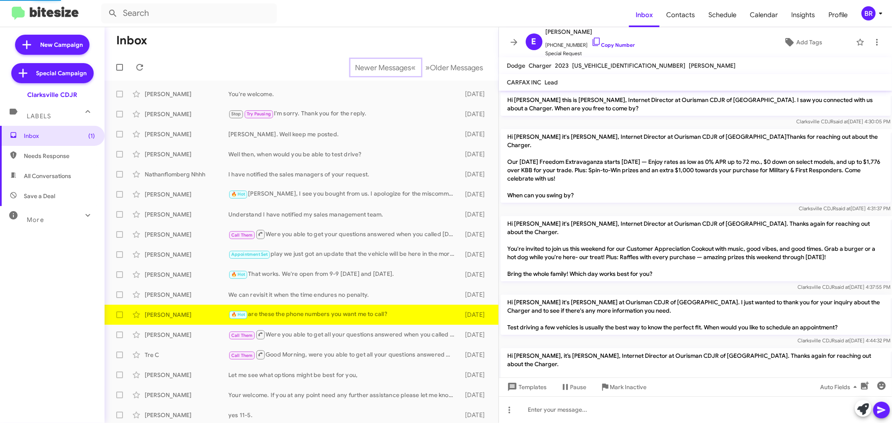
scroll to position [324, 0]
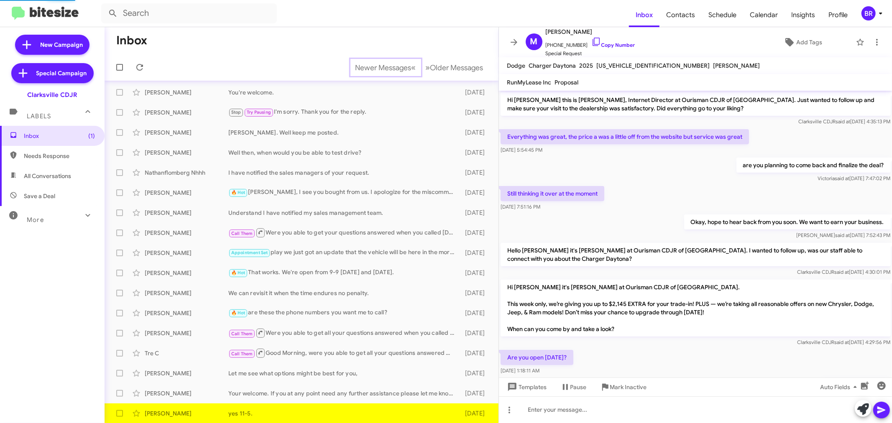
scroll to position [13, 0]
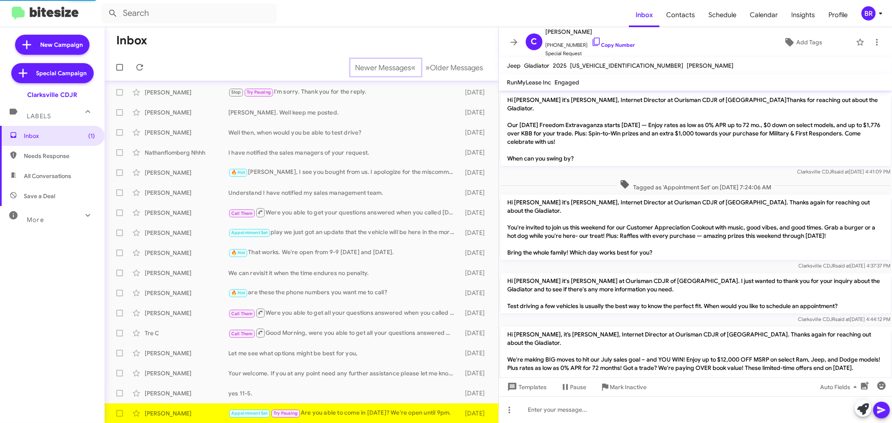
scroll to position [519, 0]
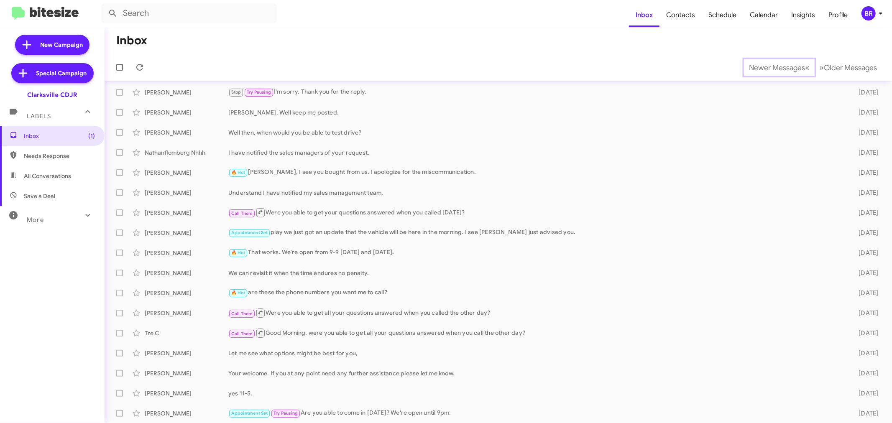
scroll to position [42, 0]
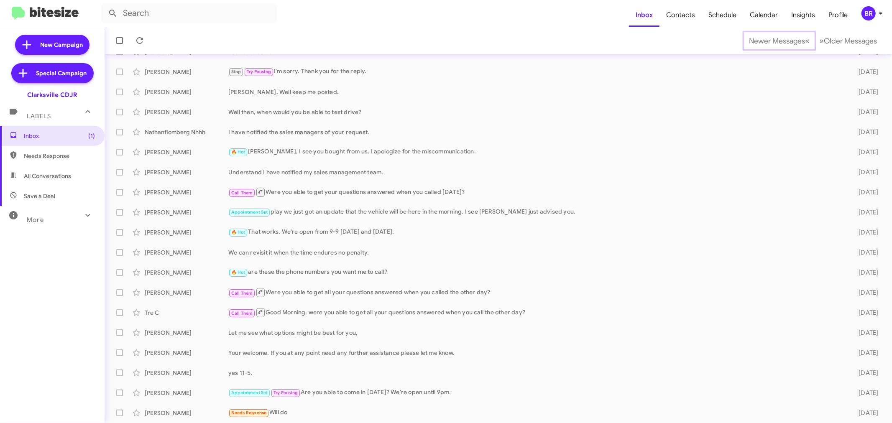
scroll to position [62, 0]
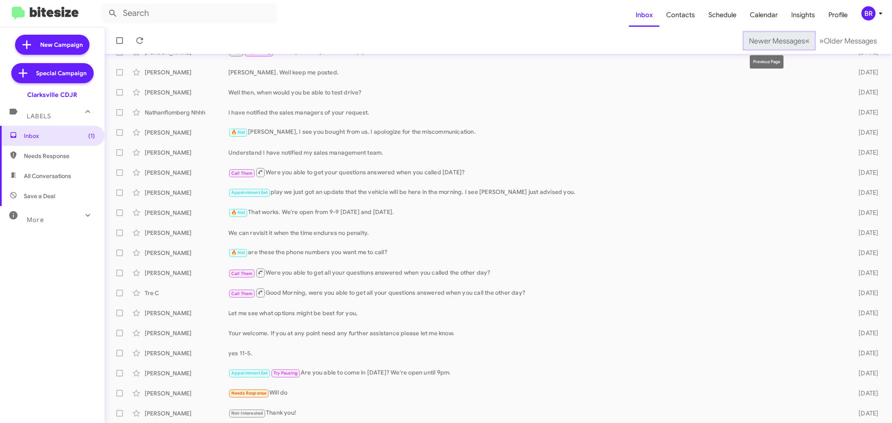
click at [764, 40] on span "Newer Messages" at bounding box center [777, 40] width 56 height 9
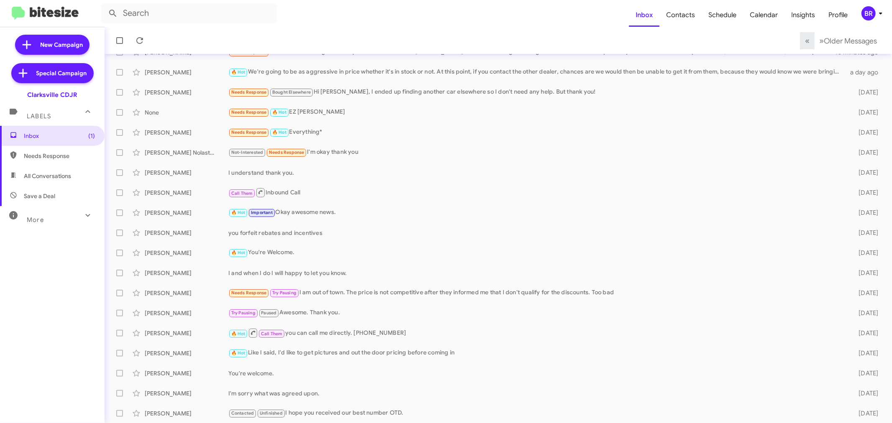
scroll to position [56, 0]
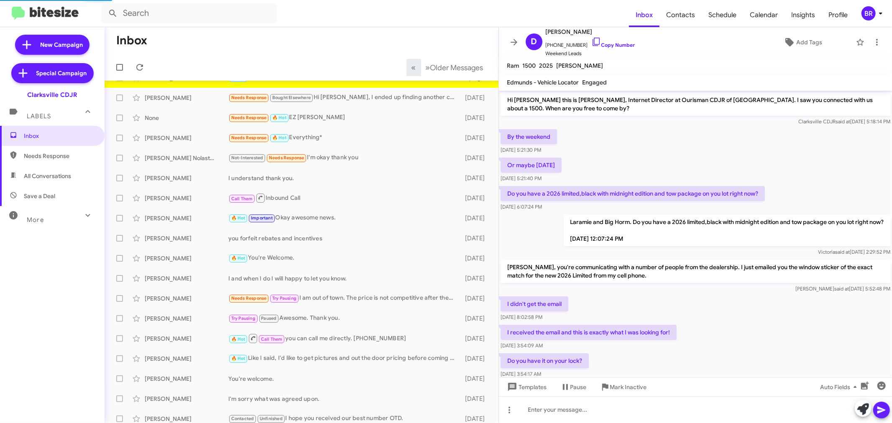
scroll to position [198, 0]
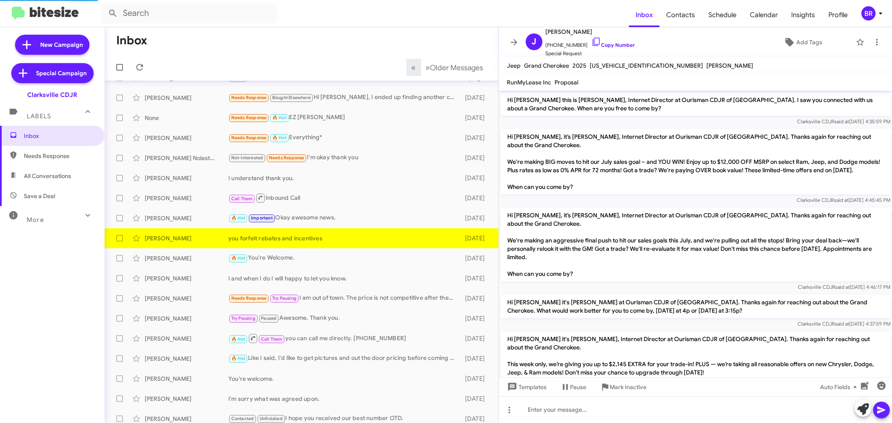
scroll to position [177, 0]
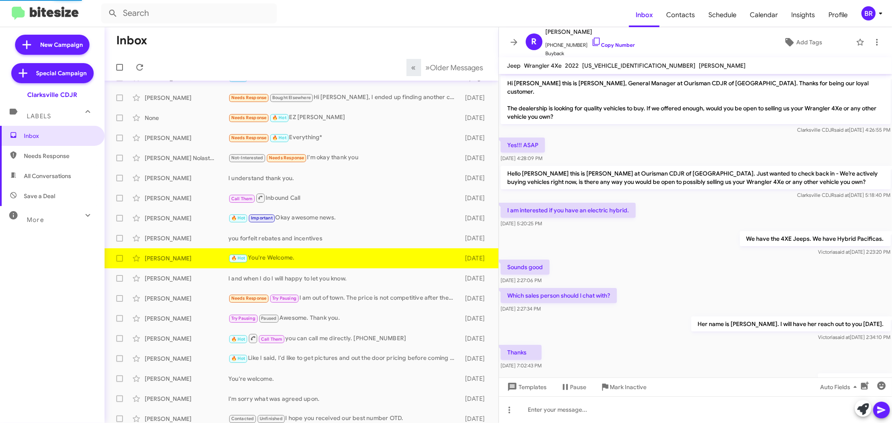
scroll to position [18, 0]
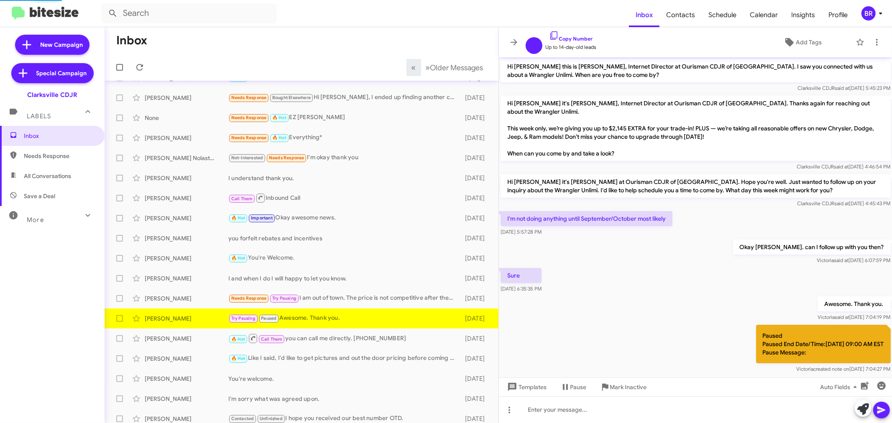
scroll to position [23, 0]
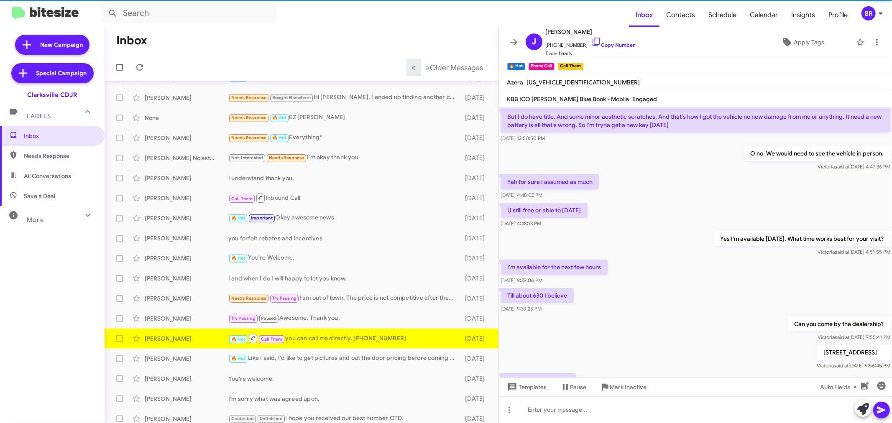
scroll to position [284, 0]
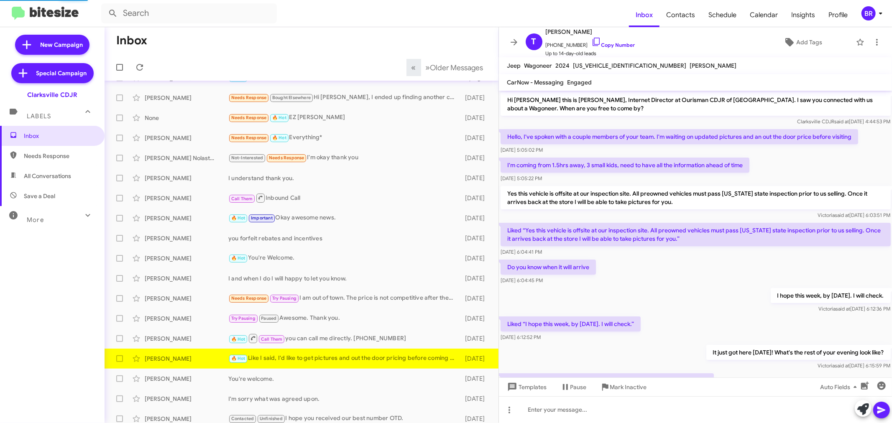
scroll to position [43, 0]
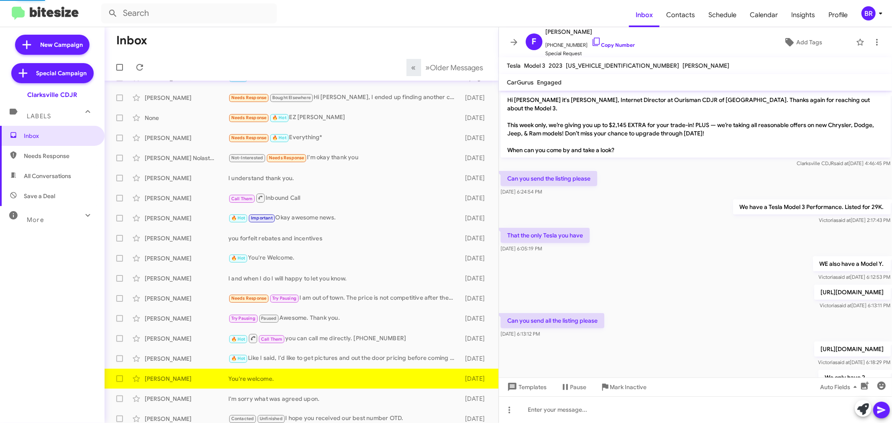
scroll to position [90, 0]
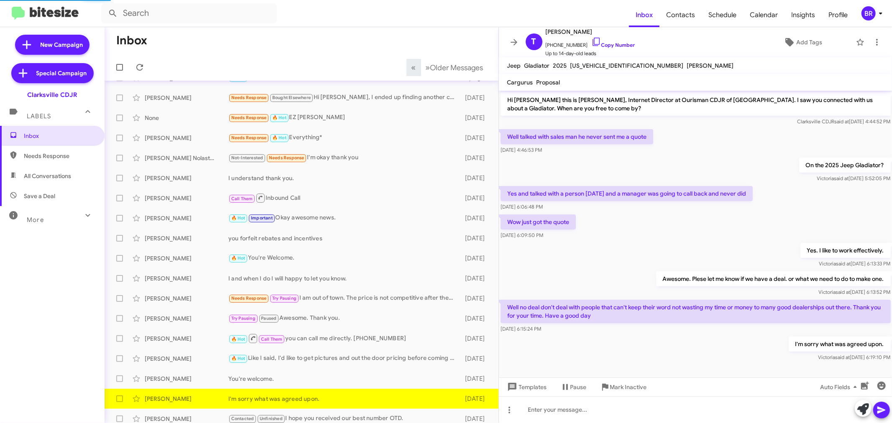
scroll to position [4, 0]
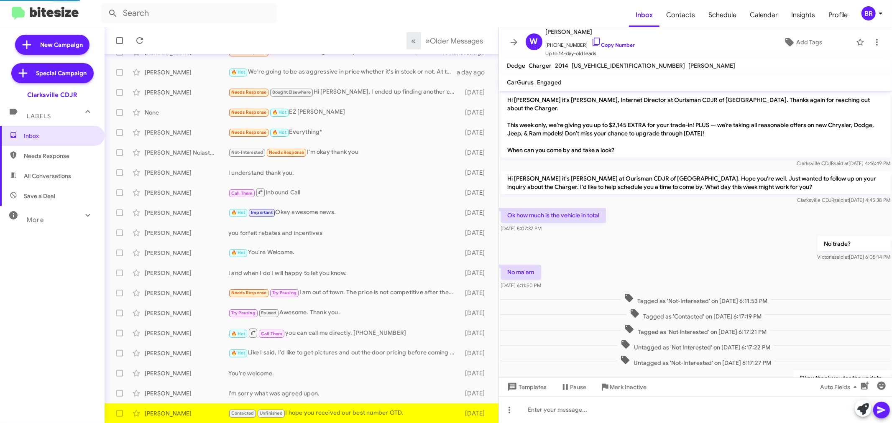
scroll to position [65, 0]
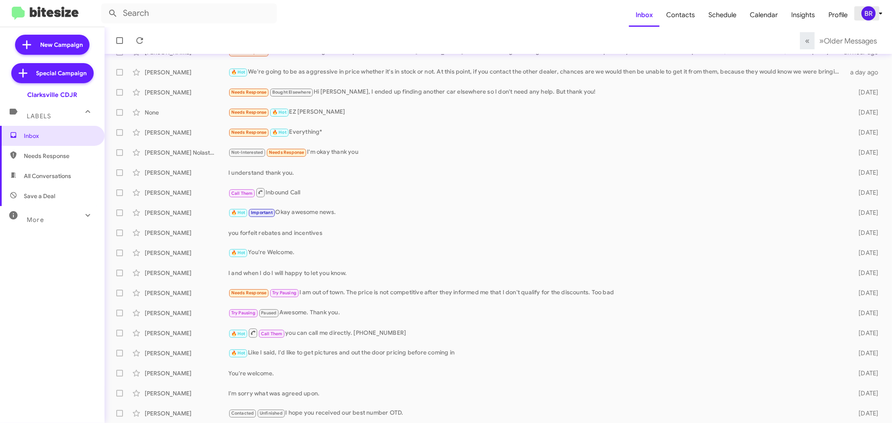
click at [866, 11] on div "BR" at bounding box center [868, 13] width 14 height 14
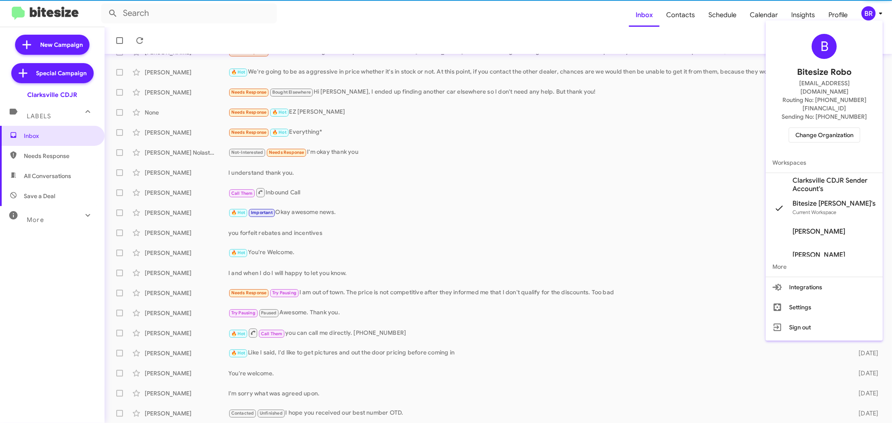
click at [807, 128] on span "Change Organization" at bounding box center [824, 135] width 58 height 14
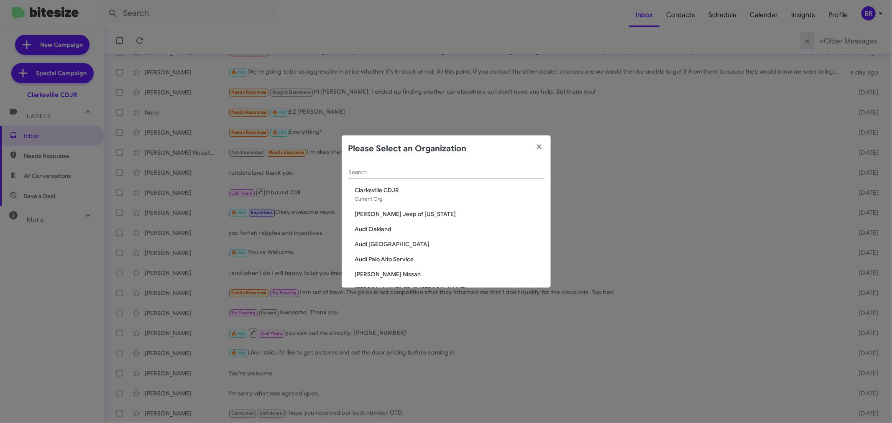
click at [459, 174] on input "Search" at bounding box center [446, 172] width 196 height 7
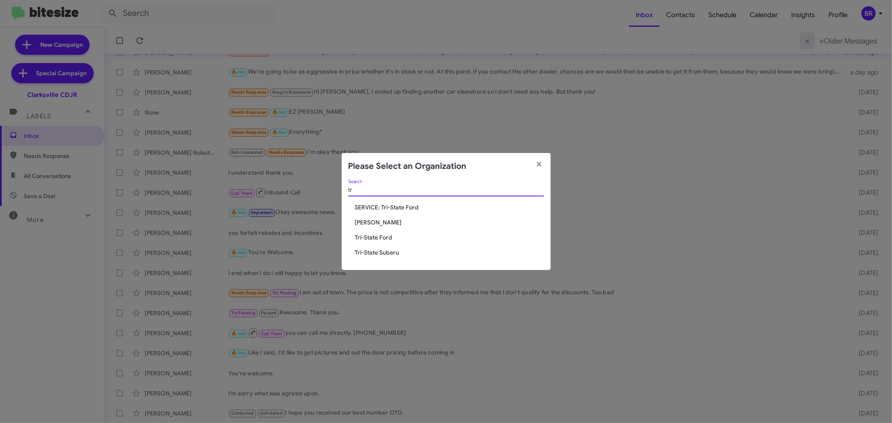
type input "tr"
drag, startPoint x: 369, startPoint y: 238, endPoint x: 368, endPoint y: 251, distance: 12.6
click at [368, 251] on div "tr Search SERVICE: Tri-State Ford Tracy Toyota Tri-State Ford Tri-State Subaru" at bounding box center [446, 225] width 209 height 91
click at [368, 250] on span "Tri-State Subaru" at bounding box center [449, 252] width 189 height 8
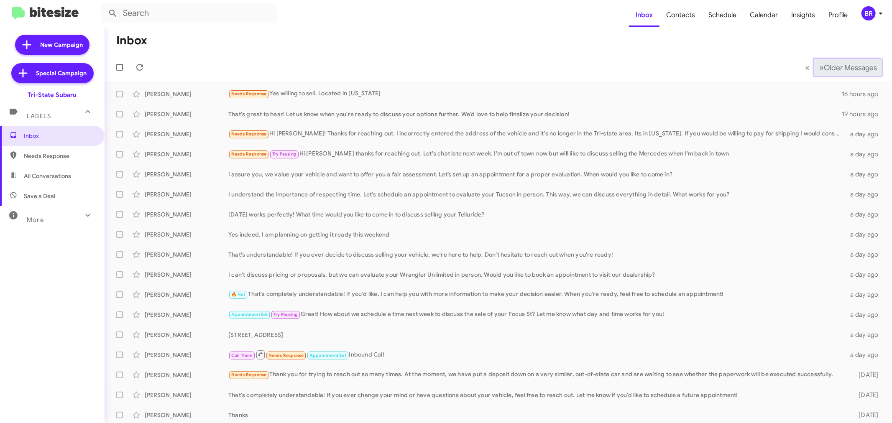
click at [841, 67] on span "Older Messages" at bounding box center [850, 67] width 53 height 9
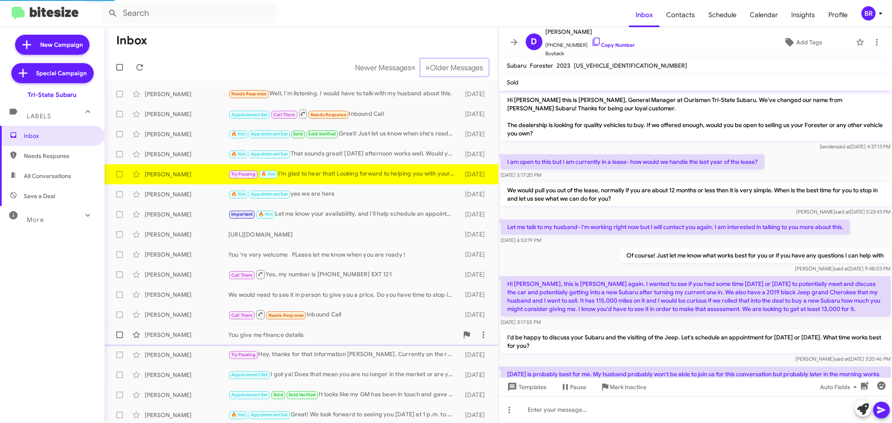
scroll to position [240, 0]
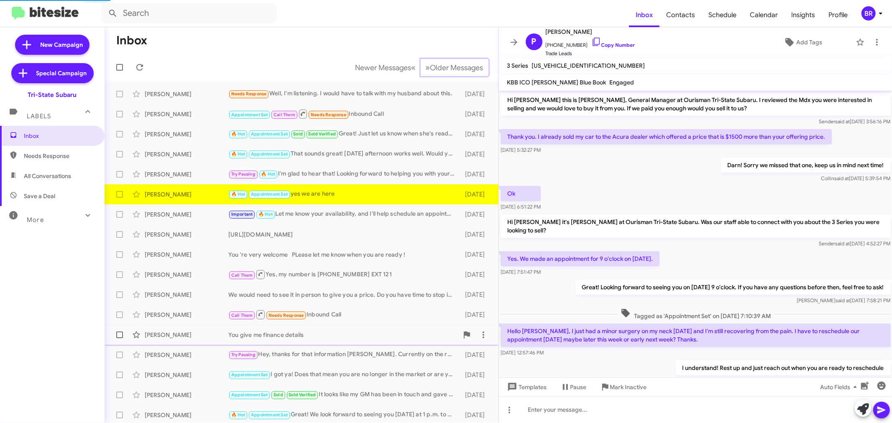
scroll to position [171, 0]
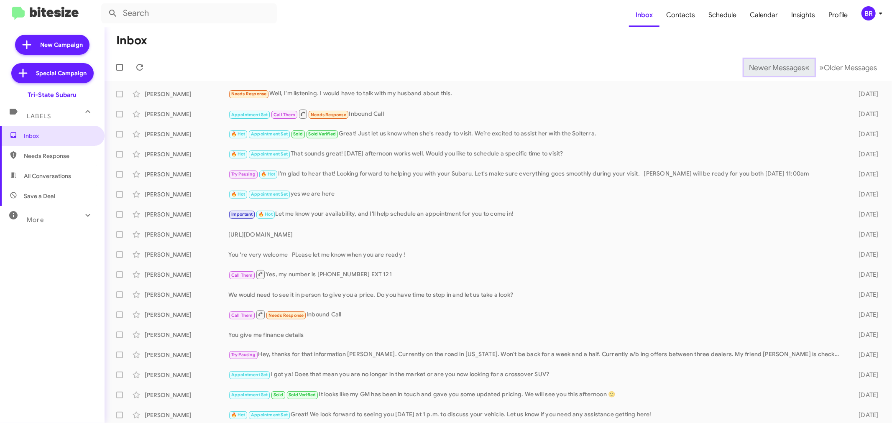
click at [764, 67] on span "Newer Messages" at bounding box center [777, 67] width 56 height 9
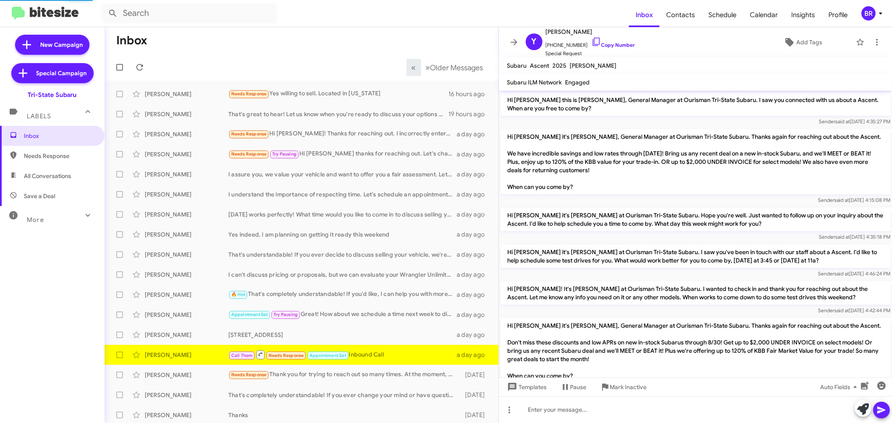
scroll to position [160, 0]
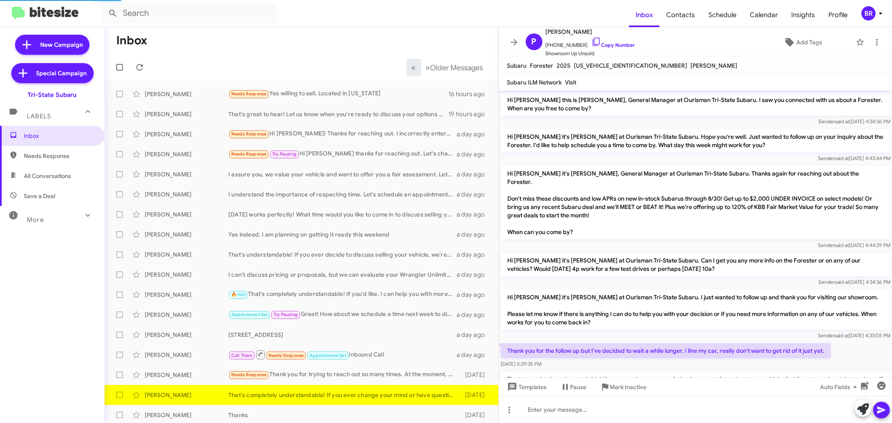
scroll to position [35, 0]
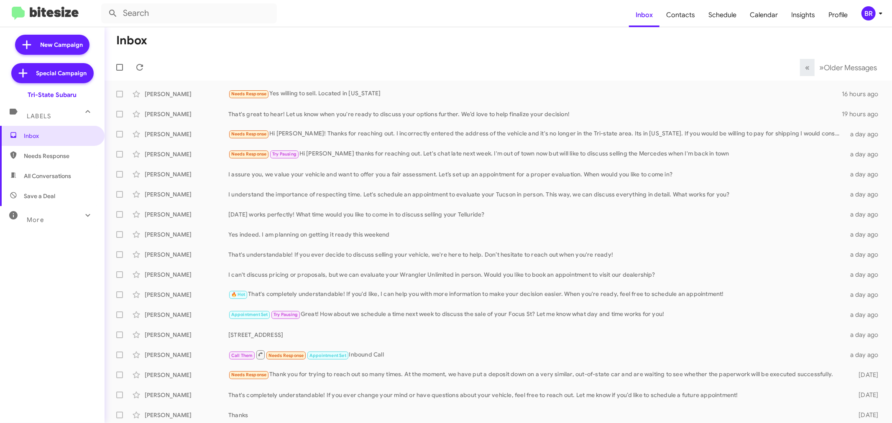
scroll to position [2, 0]
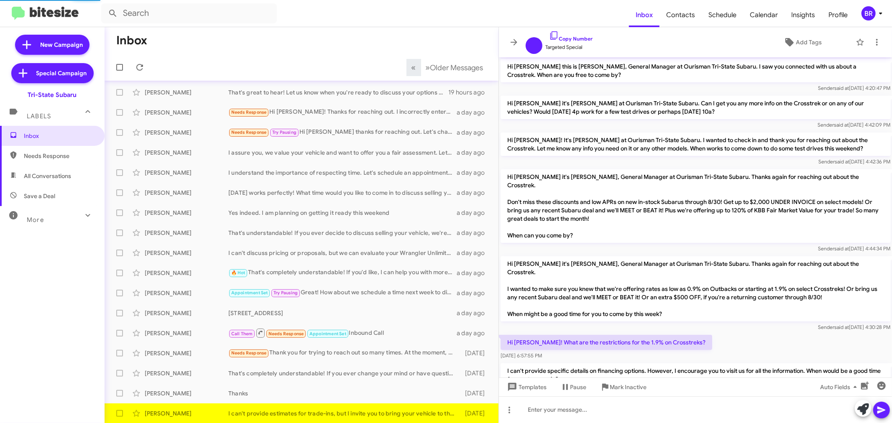
scroll to position [148, 0]
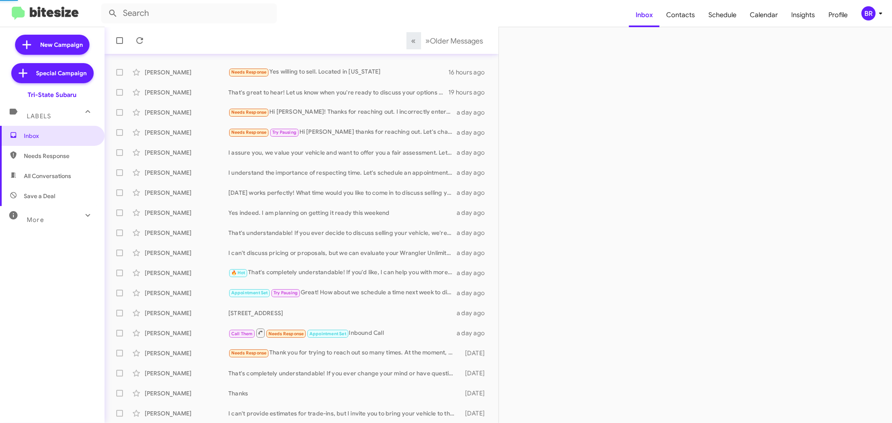
scroll to position [42, 0]
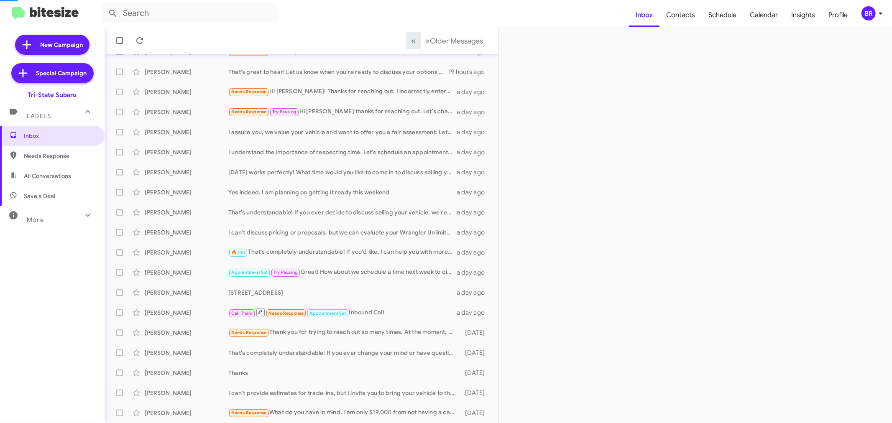
scroll to position [62, 0]
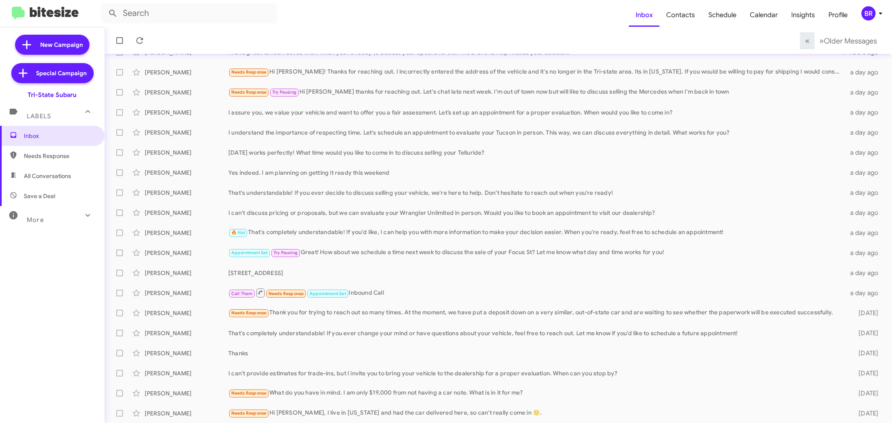
click at [868, 17] on div "BR" at bounding box center [868, 13] width 14 height 14
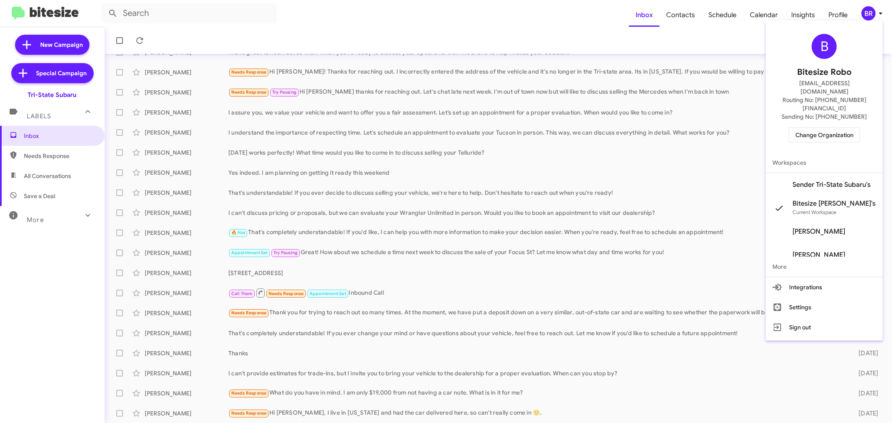
click at [813, 128] on span "Change Organization" at bounding box center [824, 135] width 58 height 14
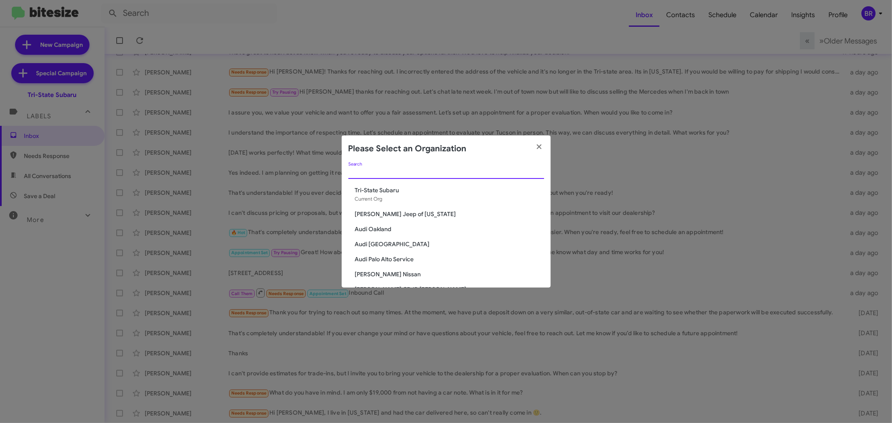
click at [373, 169] on input "Search" at bounding box center [446, 172] width 196 height 7
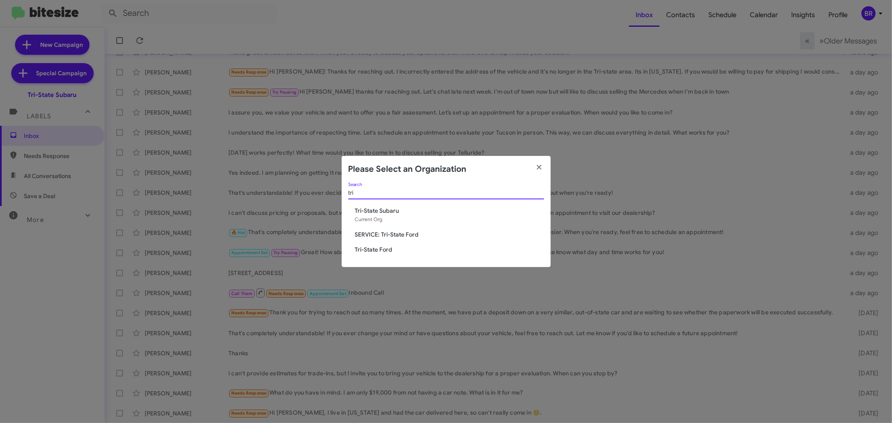
type input "tri"
click at [381, 250] on span "Tri-State Ford" at bounding box center [449, 249] width 189 height 8
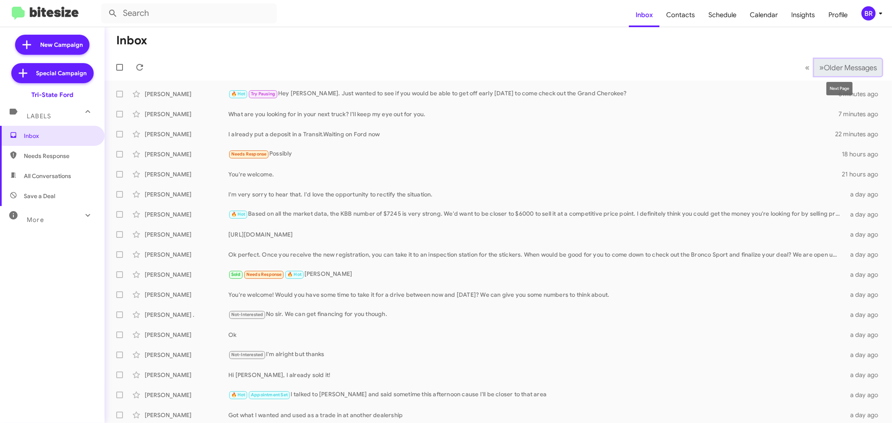
click at [842, 66] on span "Older Messages" at bounding box center [850, 67] width 53 height 9
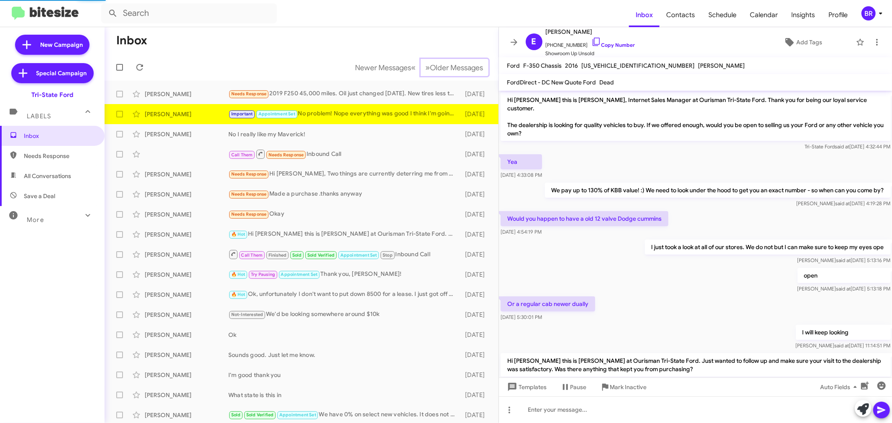
scroll to position [69, 0]
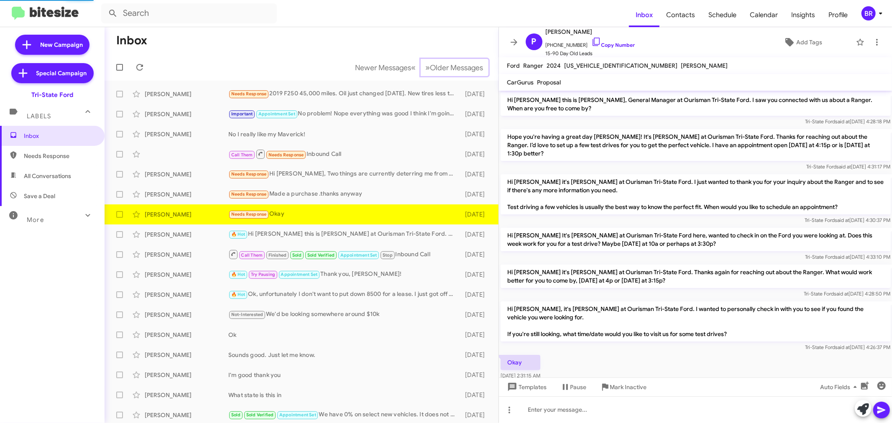
scroll to position [10, 0]
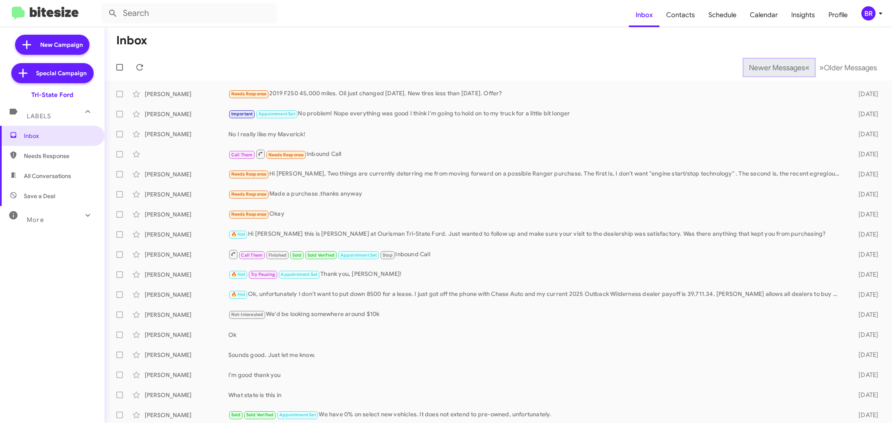
click at [764, 67] on span "Newer Messages" at bounding box center [777, 67] width 56 height 9
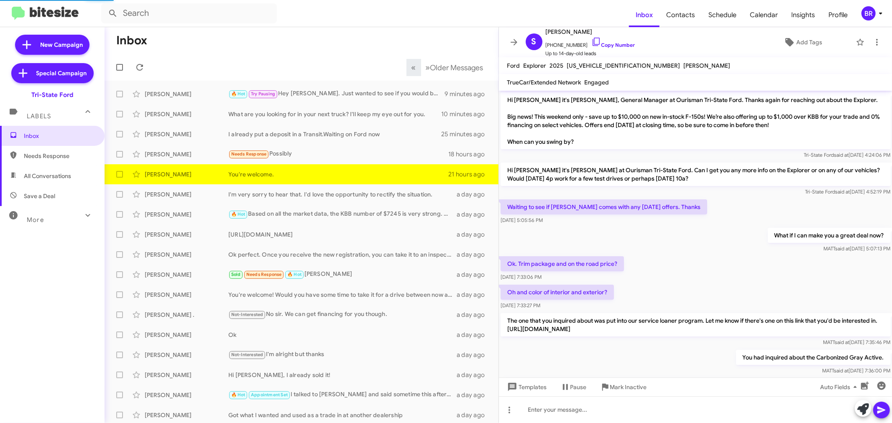
scroll to position [112, 0]
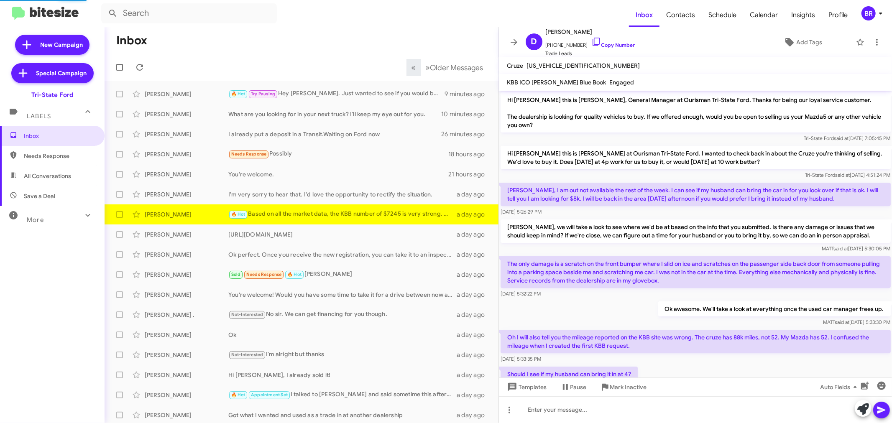
scroll to position [202, 0]
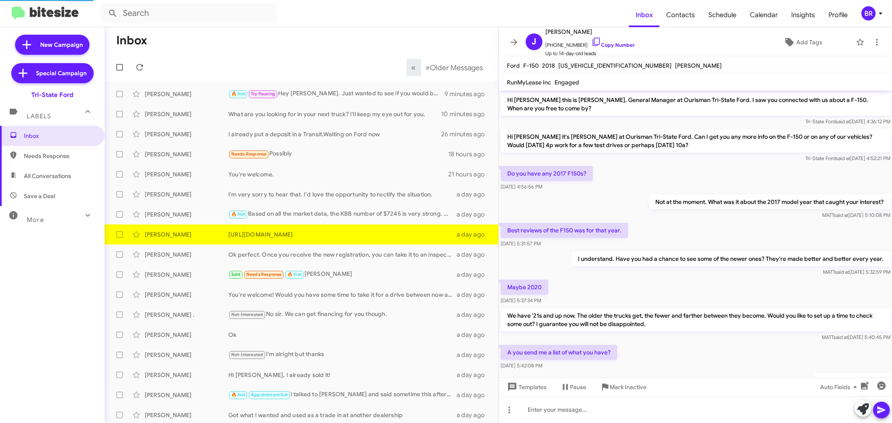
scroll to position [43, 0]
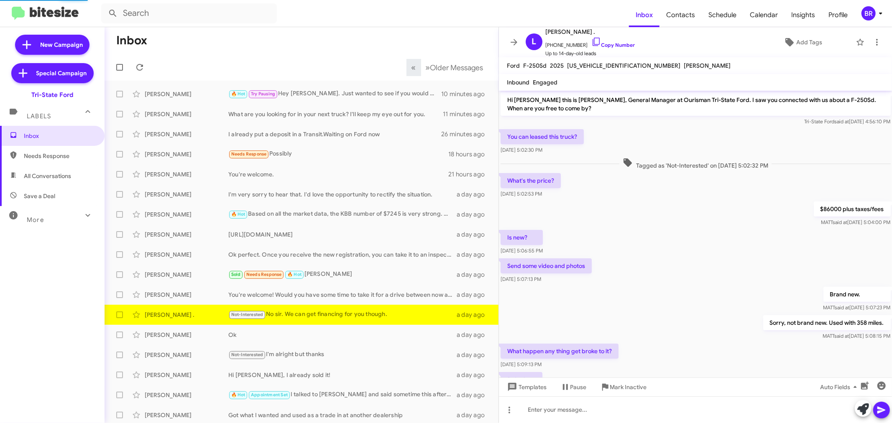
scroll to position [135, 0]
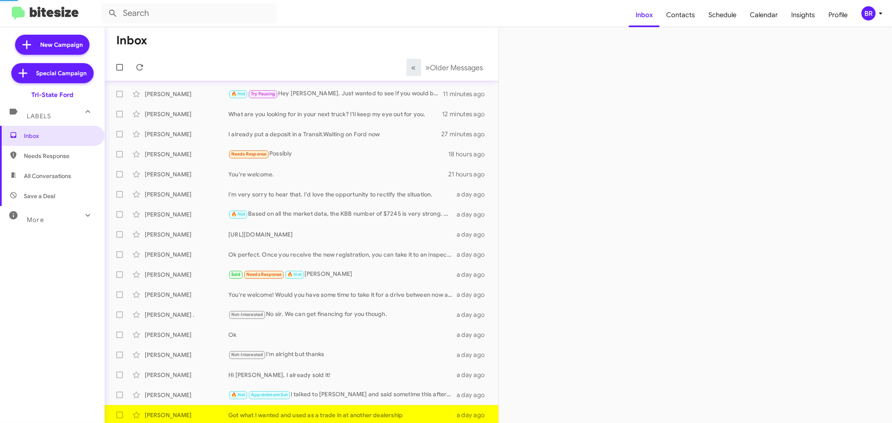
scroll to position [2, 0]
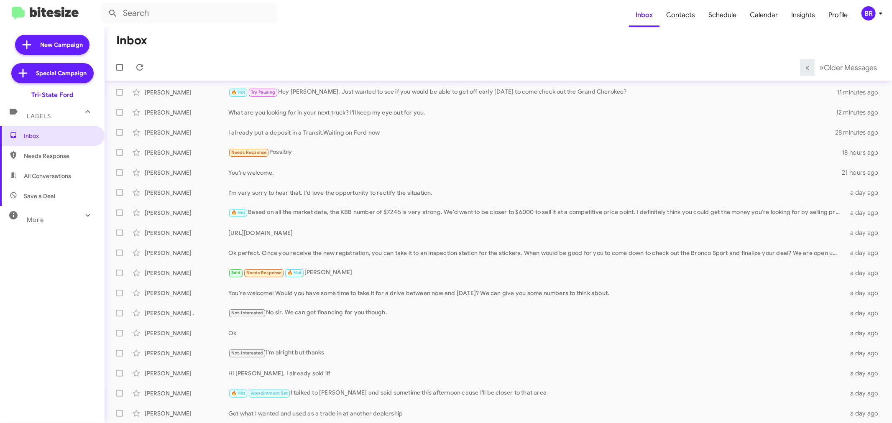
scroll to position [22, 0]
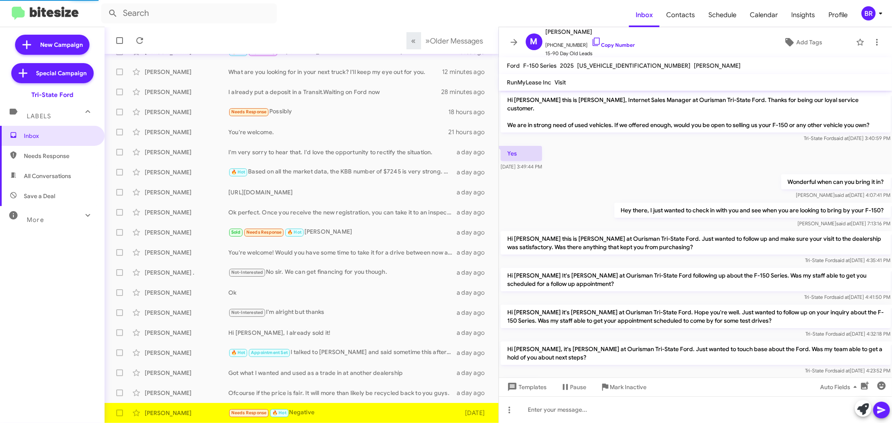
scroll to position [38, 0]
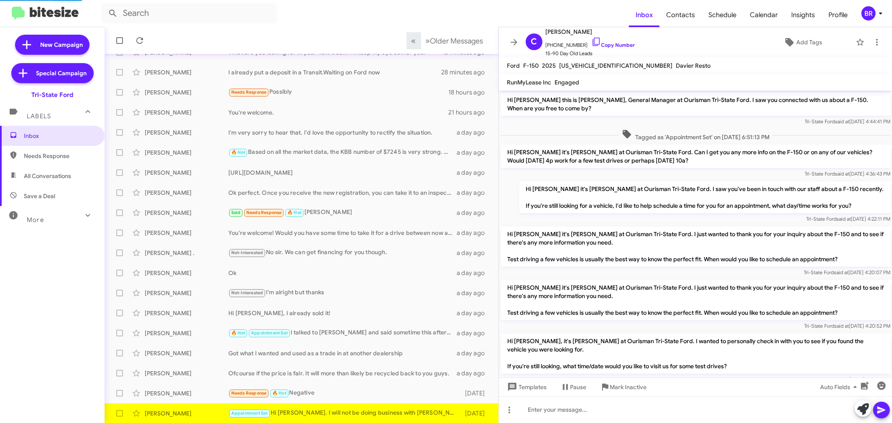
scroll to position [228, 0]
